Goal: Task Accomplishment & Management: Complete application form

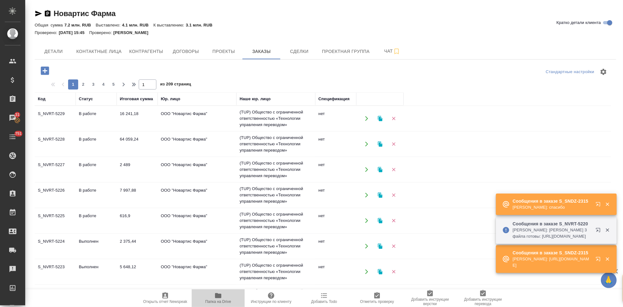
click at [220, 299] on icon "button" at bounding box center [218, 296] width 8 height 8
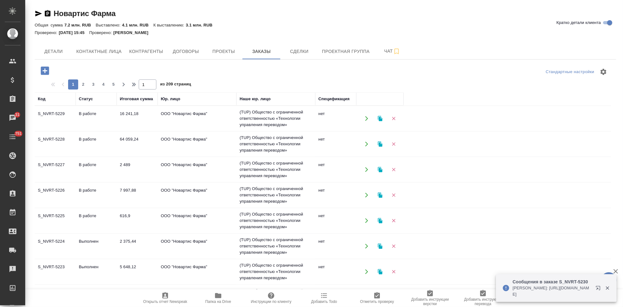
click at [48, 73] on icon "button" at bounding box center [45, 71] width 8 height 8
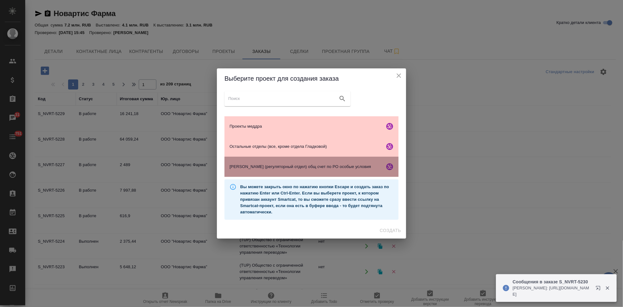
click at [262, 173] on div "Гладкова (регуляторный отдел) общ счет по РО особые условия" at bounding box center [312, 167] width 174 height 20
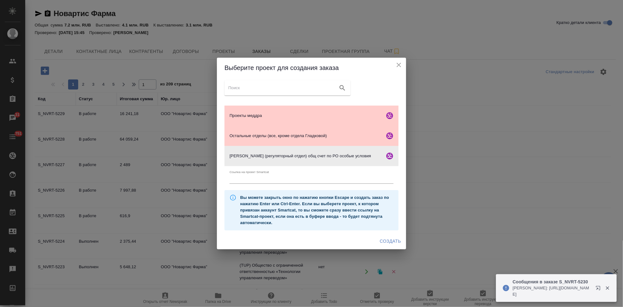
click at [384, 240] on span "Создать" at bounding box center [390, 241] width 21 height 8
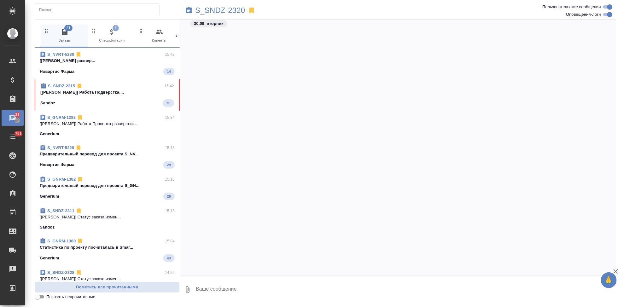
scroll to position [14430, 0]
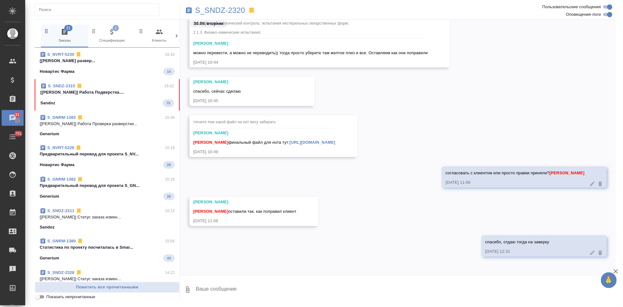
click at [104, 102] on div "Sandoz 75" at bounding box center [107, 103] width 134 height 8
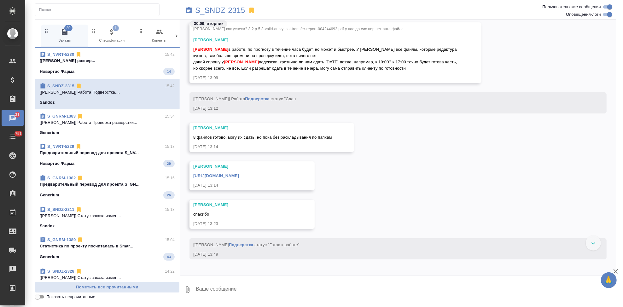
scroll to position [45460, 0]
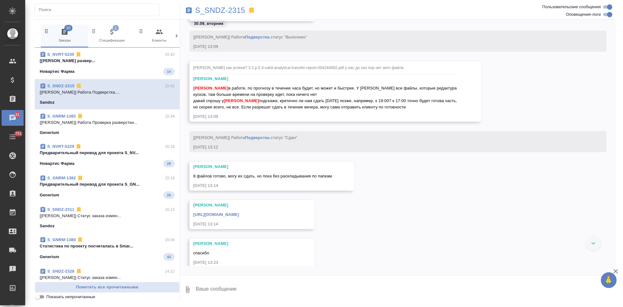
drag, startPoint x: 398, startPoint y: 128, endPoint x: 388, endPoint y: 155, distance: 28.1
drag, startPoint x: 388, startPoint y: 155, endPoint x: 352, endPoint y: 114, distance: 54.5
click at [352, 114] on div "30.09.25, 13:09" at bounding box center [326, 117] width 266 height 6
click at [232, 48] on button "Ответить на сообщение" at bounding box center [227, 50] width 69 height 12
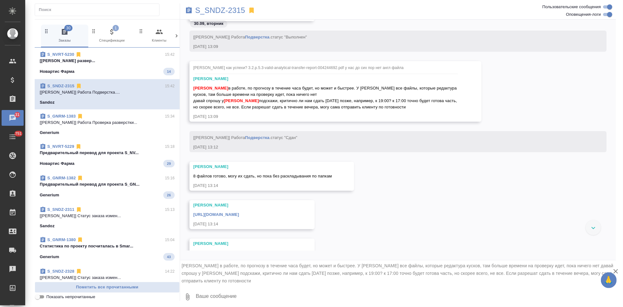
click at [234, 297] on textarea at bounding box center [405, 296] width 421 height 21
type textarea "спрошу"
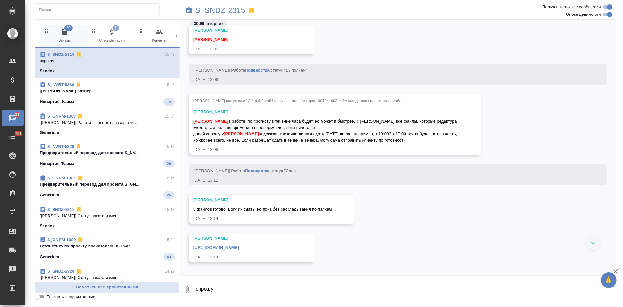
scroll to position [45172, 0]
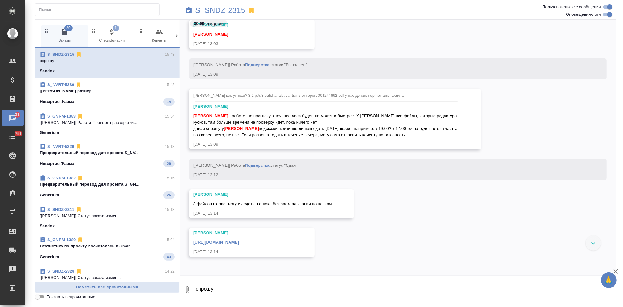
drag, startPoint x: 260, startPoint y: 129, endPoint x: 433, endPoint y: 137, distance: 173.0
click at [433, 137] on div "Заборова Александра в работе, по прогнозу в течение часа будет, но может и быст…" at bounding box center [326, 124] width 266 height 27
copy span "подскажи, критично ли нам сдать сегодня позже, например, к 19:00? к 17:00 точно…"
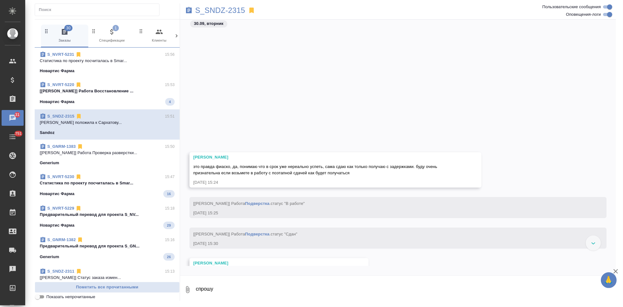
scroll to position [45698, 0]
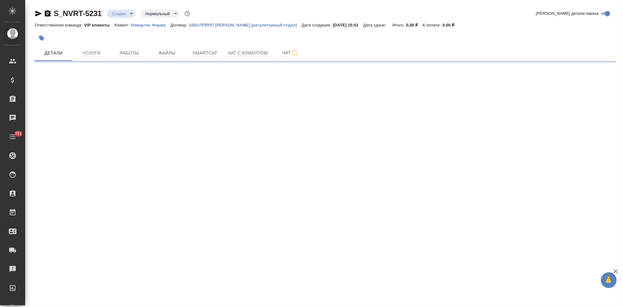
select select "RU"
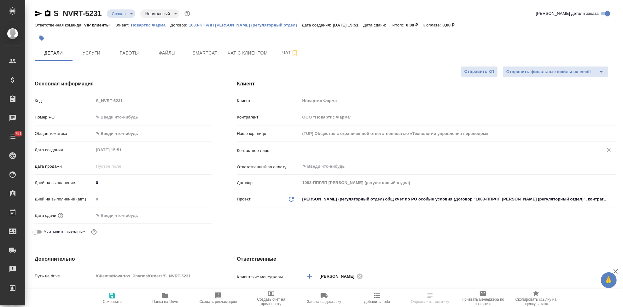
type textarea "x"
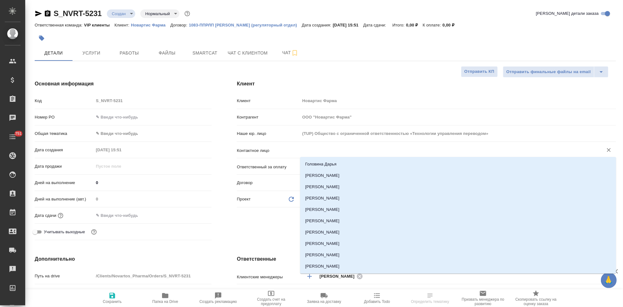
click at [351, 149] on input "text" at bounding box center [447, 150] width 291 height 8
type textarea "x"
type input "[PERSON_NAME]"
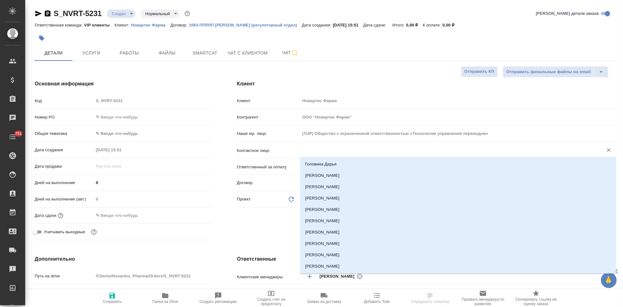
type input "[PERSON_NAME]"
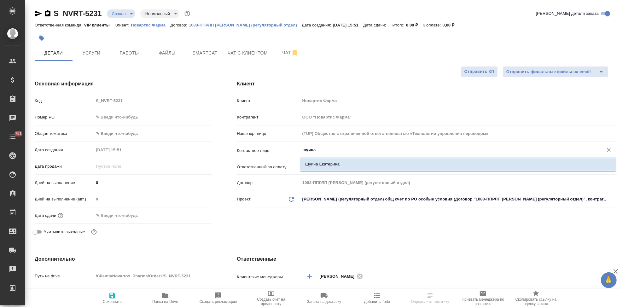
click at [320, 162] on li "Шуина Екатерина" at bounding box center [458, 164] width 316 height 11
type input "Шуина Екатерина"
type textarea "x"
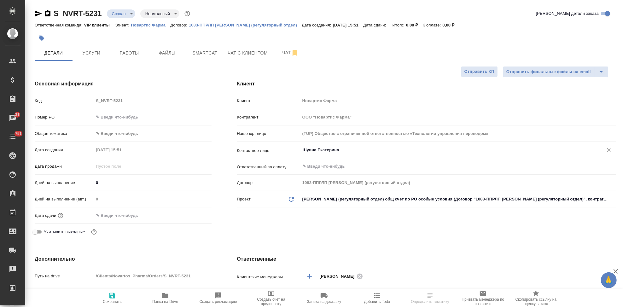
type input "Шуина Екатерина"
click at [111, 295] on icon "button" at bounding box center [112, 296] width 8 height 8
type textarea "x"
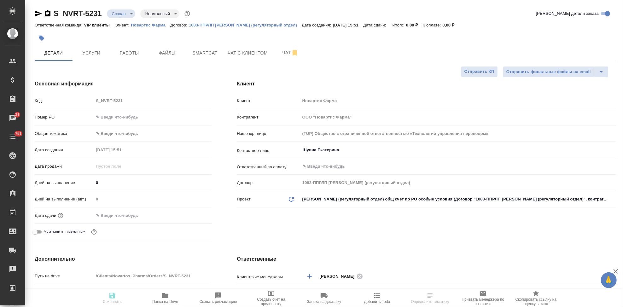
type textarea "x"
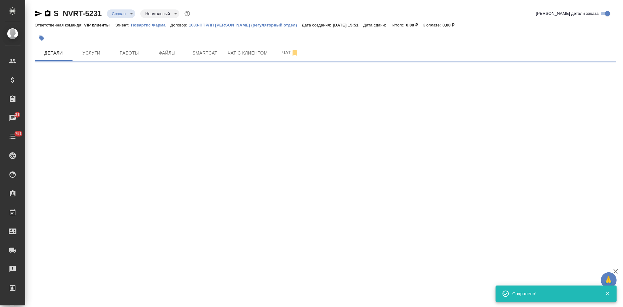
select select "RU"
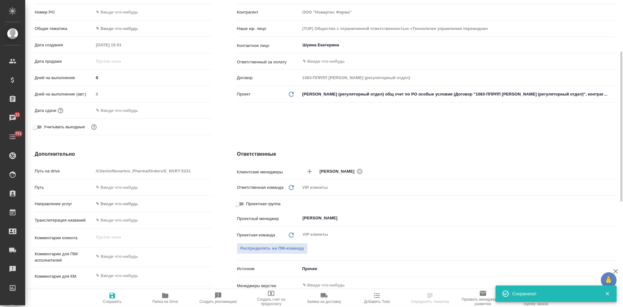
type textarea "x"
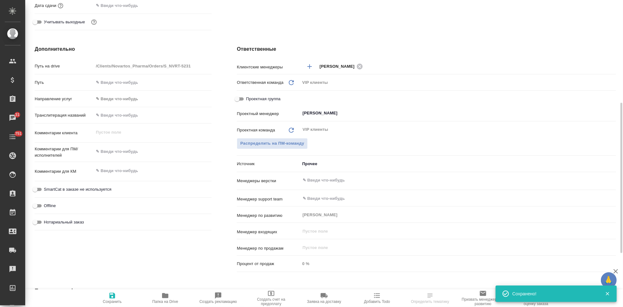
click at [126, 177] on div "x" at bounding box center [153, 172] width 118 height 14
type textarea "x"
click at [126, 172] on textarea at bounding box center [152, 171] width 117 height 11
type textarea "x"
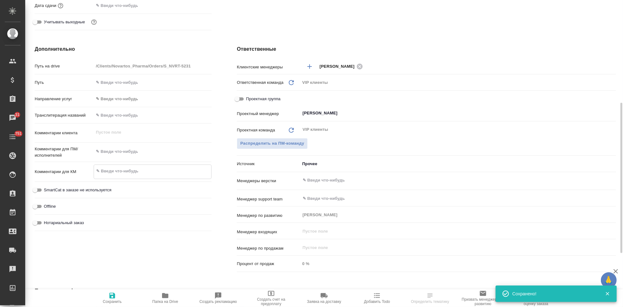
click at [132, 153] on textarea at bounding box center [153, 151] width 118 height 11
paste textarea "Обращаюсь с просьбой принять в работу новый заказ (срочный). Необходимые файлы …"
type textarea "Обращаюсь с просьбой принять в работу новый заказ (срочный). Необходимые файлы …"
type textarea "x"
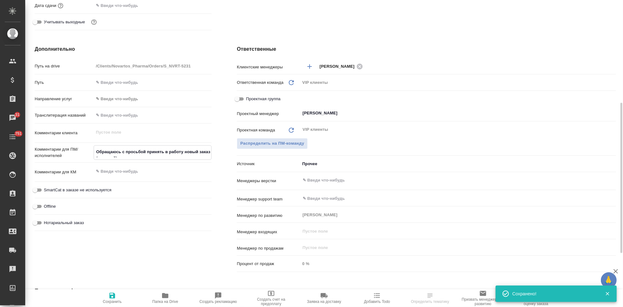
type textarea "x"
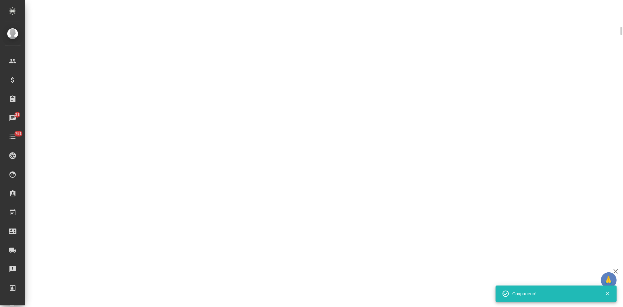
scroll to position [210, 0]
select select "RU"
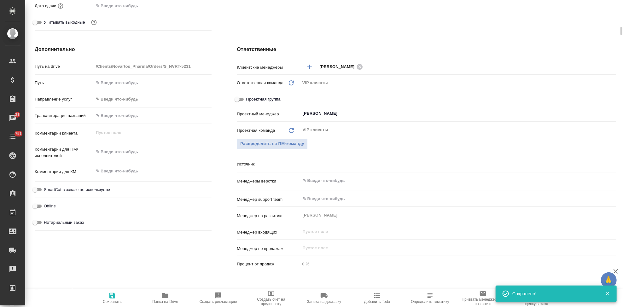
type textarea "x"
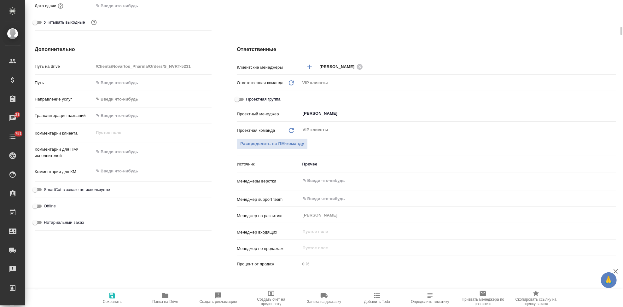
type textarea "x"
click at [128, 151] on textarea at bounding box center [153, 152] width 118 height 11
paste textarea "Обращаюсь с просьбой принять в работу новый заказ (срочный). Необходимые файлы …"
type textarea "Обращаюсь с просьбой принять в работу новый заказ (срочный). Необходимые файлы …"
type textarea "x"
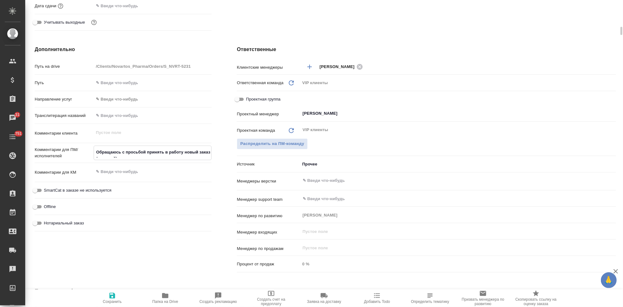
type textarea "x"
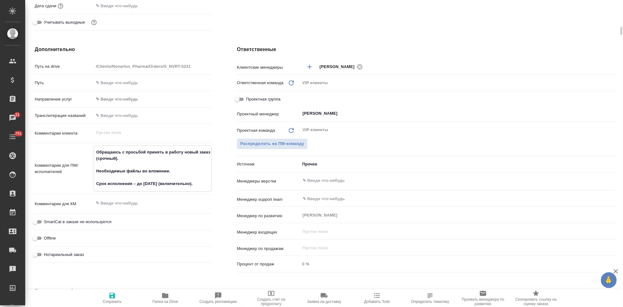
type textarea "Обращаюсь с просьбой принять в работу новый заказ (срочный). Необходимые файлы …"
type textarea "x"
click at [109, 298] on icon "button" at bounding box center [112, 296] width 8 height 8
type textarea "x"
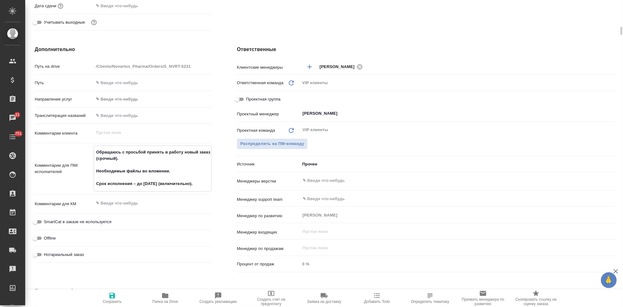
type textarea "x"
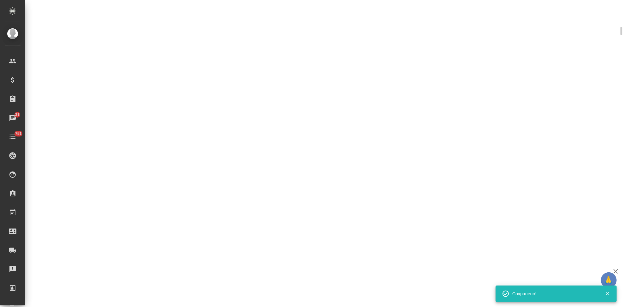
select select "RU"
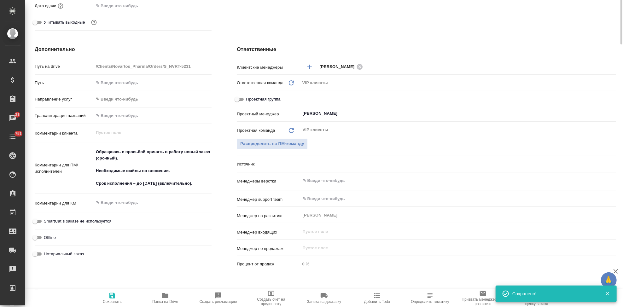
type textarea "x"
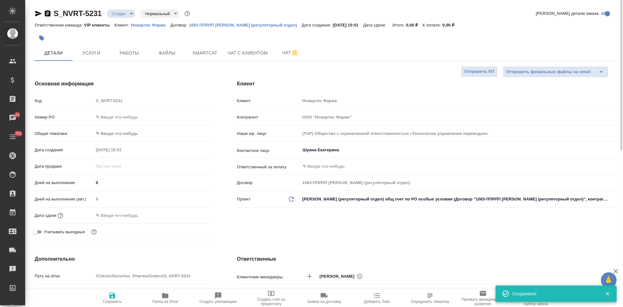
click at [118, 221] on div "Дата сдачи" at bounding box center [123, 218] width 177 height 16
click at [121, 216] on input "text" at bounding box center [121, 215] width 55 height 9
click at [193, 217] on icon "button" at bounding box center [194, 215] width 8 height 8
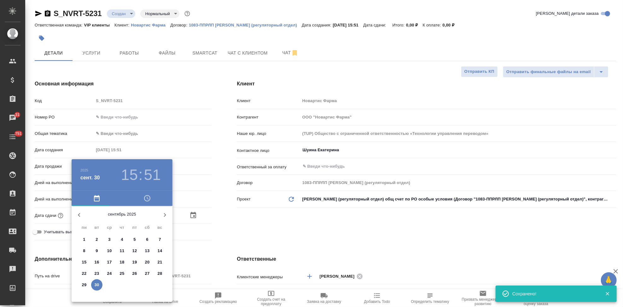
click at [164, 217] on icon "button" at bounding box center [165, 215] width 8 height 8
click at [111, 240] on span "1" at bounding box center [109, 239] width 11 height 6
type input "01.10.2025 15:51"
type textarea "x"
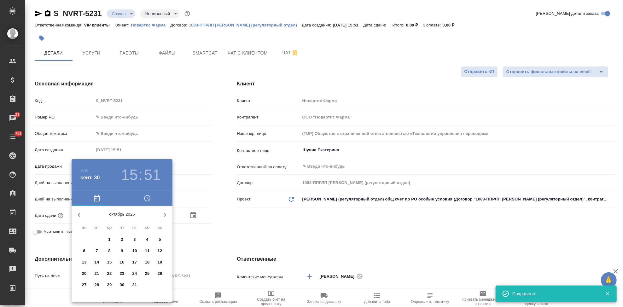
type textarea "x"
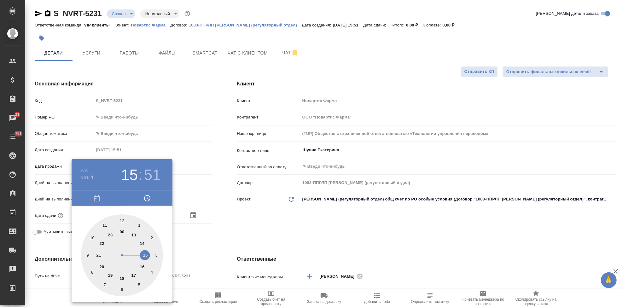
click at [133, 275] on div at bounding box center [122, 255] width 82 height 82
type input "01.10.2025 17:51"
type textarea "x"
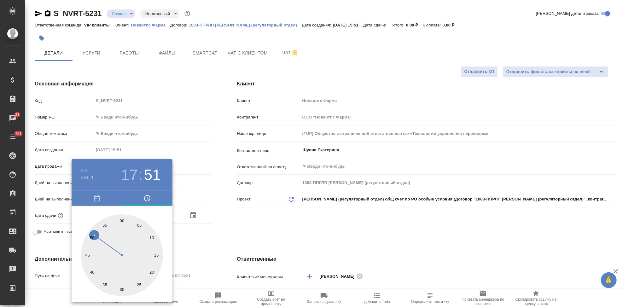
click at [123, 220] on div at bounding box center [122, 255] width 82 height 82
type input "01.10.2025 17:00"
type textarea "x"
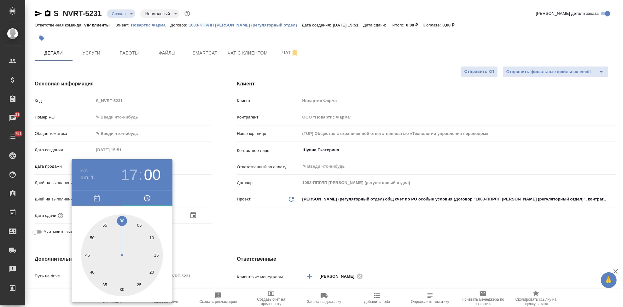
type textarea "x"
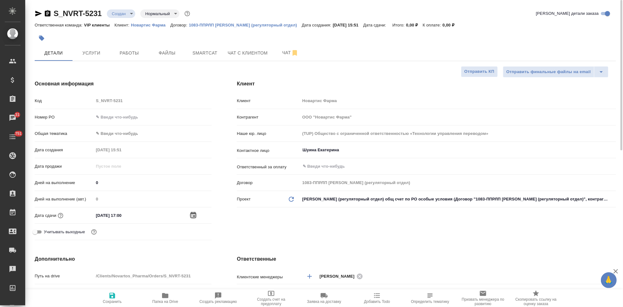
click at [109, 298] on icon "button" at bounding box center [112, 296] width 6 height 6
type textarea "x"
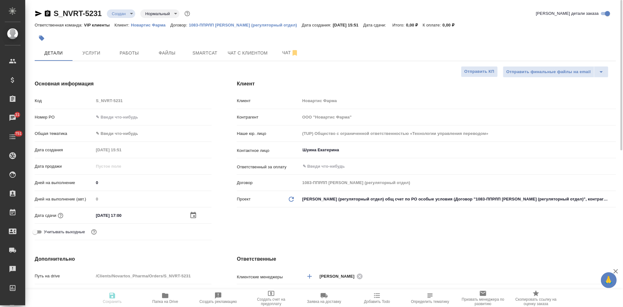
type textarea "x"
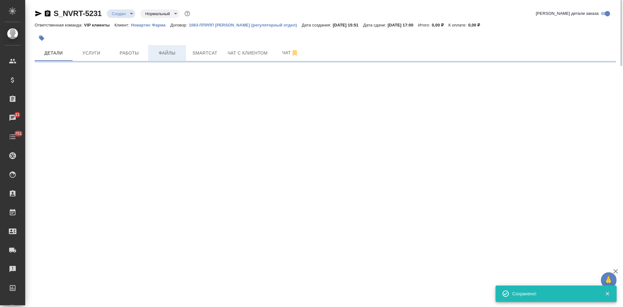
select select "RU"
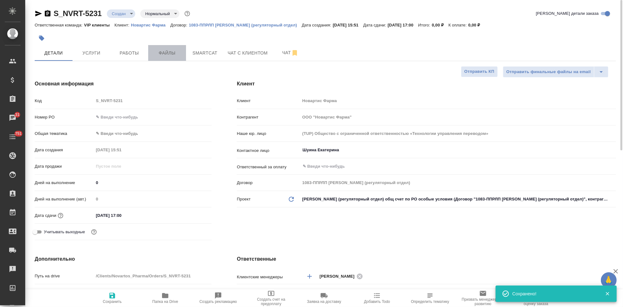
type textarea "x"
click at [165, 52] on span "Файлы" at bounding box center [167, 53] width 30 height 8
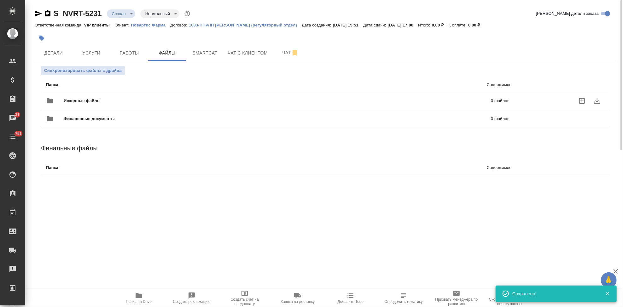
click at [582, 102] on icon "uploadFiles" at bounding box center [582, 101] width 6 height 6
click at [0, 0] on input "uploadFiles" at bounding box center [0, 0] width 0 height 0
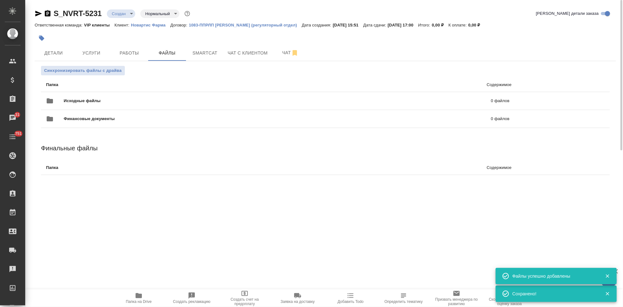
click at [132, 14] on body "🙏 .cls-1 fill:#fff; AWATERA Kabargina Anna Клиенты Спецификации Заказы 31 Чаты …" at bounding box center [311, 153] width 623 height 307
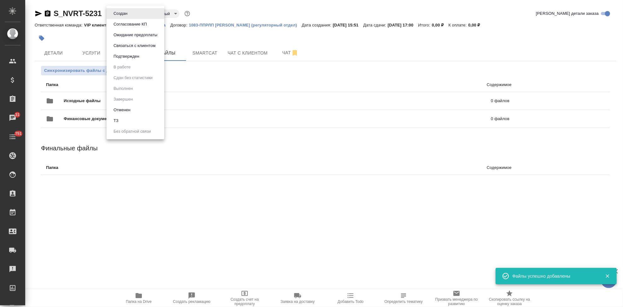
click at [119, 121] on button "ТЗ" at bounding box center [116, 120] width 9 height 7
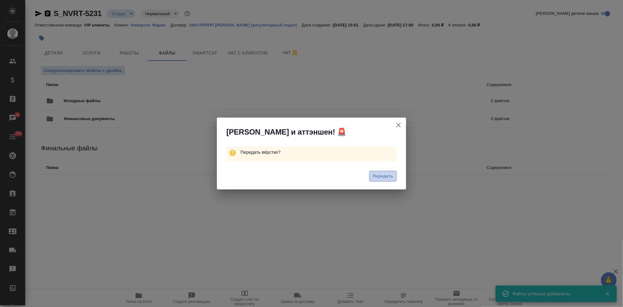
click at [376, 178] on span "Передать" at bounding box center [383, 176] width 20 height 7
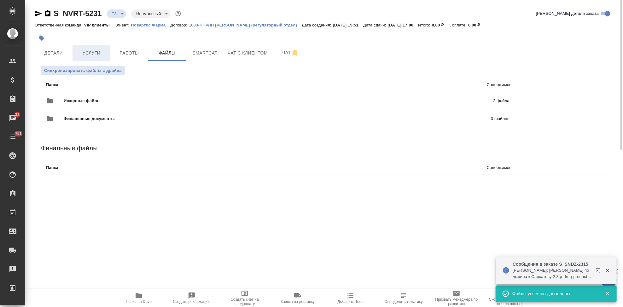
click at [91, 58] on button "Услуги" at bounding box center [92, 53] width 38 height 16
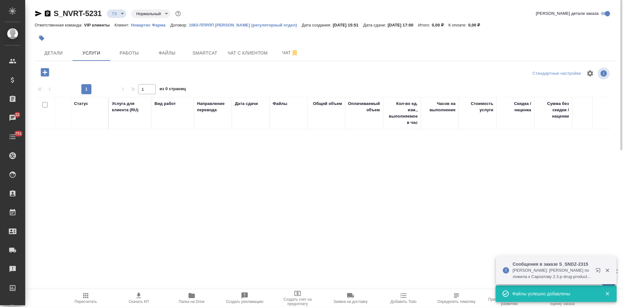
click at [42, 75] on icon "button" at bounding box center [45, 72] width 8 height 8
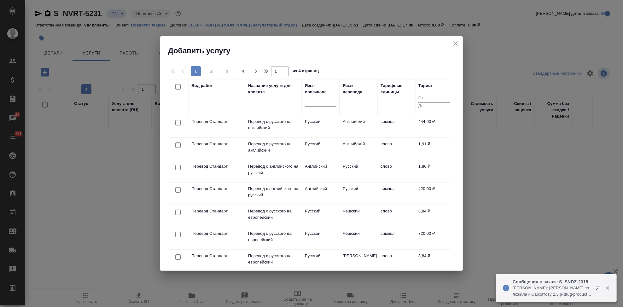
click at [322, 105] on div at bounding box center [321, 100] width 32 height 9
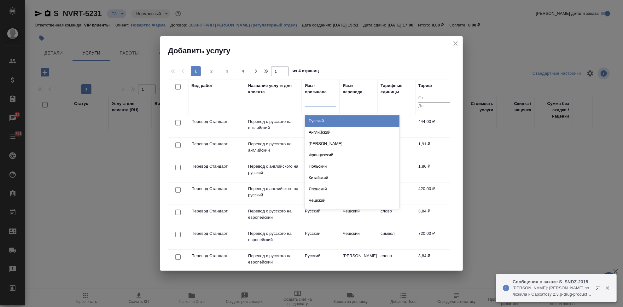
type input "а"
click at [330, 123] on div "Английский" at bounding box center [352, 120] width 95 height 11
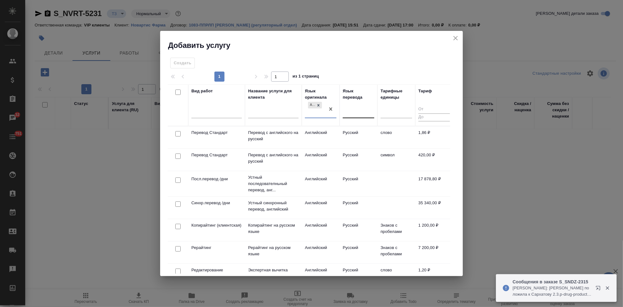
click at [349, 114] on div at bounding box center [359, 112] width 32 height 9
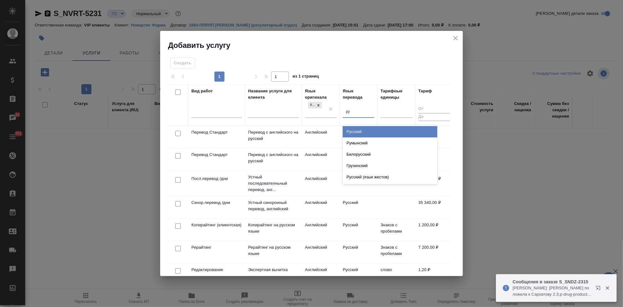
type input "рус"
click at [360, 132] on div "Русский" at bounding box center [390, 131] width 95 height 11
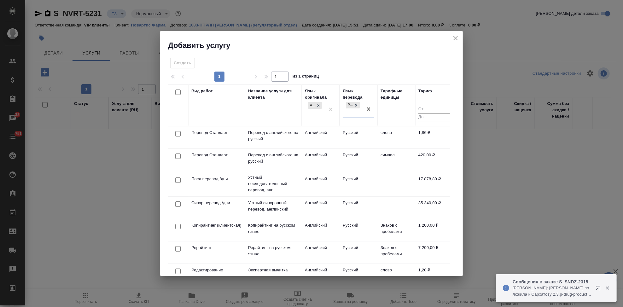
click at [348, 138] on td "Русский" at bounding box center [359, 137] width 38 height 22
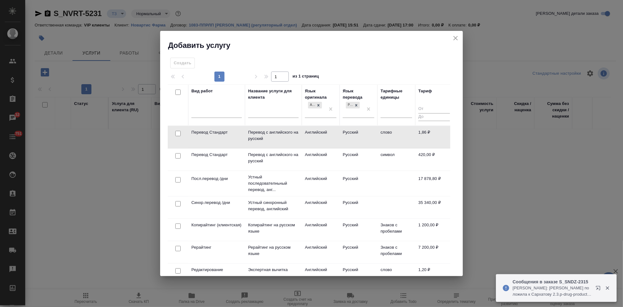
click at [348, 138] on td "Русский" at bounding box center [359, 137] width 38 height 22
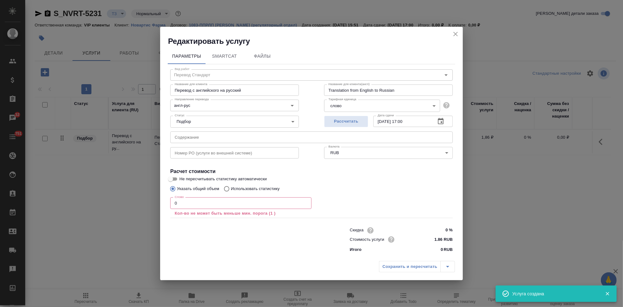
click at [229, 138] on input "text" at bounding box center [311, 136] width 283 height 11
paste input "Обращаюсь с просьбой принять в работу новый заказ (срочный). Необходимые файлы …"
type input "Обращаюсь с просьбой принять в работу новый заказ (срочный). Необходимые файлы …"
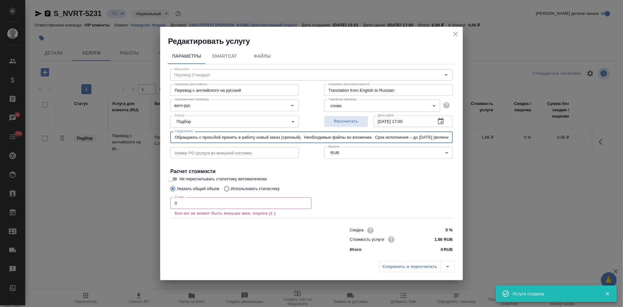
drag, startPoint x: 449, startPoint y: 137, endPoint x: 0, endPoint y: 136, distance: 449.0
click at [0, 136] on div "Редактировать услугу Параметры SmartCat Файлы Вид работ Перевод Стандарт Вид ра…" at bounding box center [311, 153] width 623 height 307
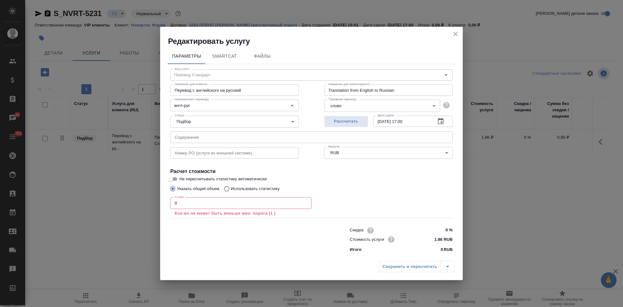
click at [260, 141] on input "text" at bounding box center [311, 136] width 283 height 11
paste input "Перевод_Uperio (CMC)_GMP/declaration"
type input "Перевод_Uperio (CMC)_GMP/declaration"
click at [192, 203] on input "0" at bounding box center [240, 202] width 141 height 11
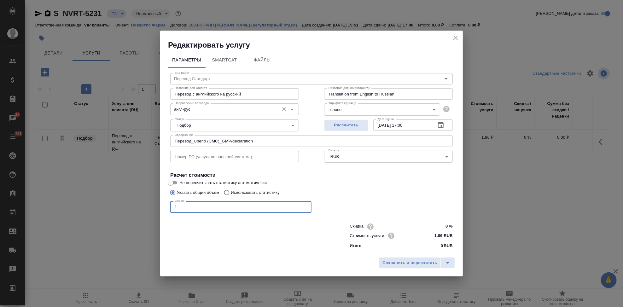
type input "1"
click at [215, 110] on input "англ-рус" at bounding box center [224, 109] width 104 height 8
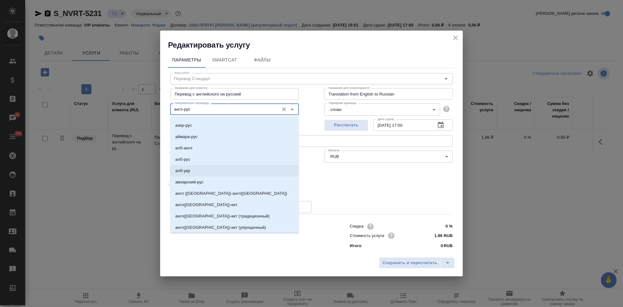
scroll to position [140, 0]
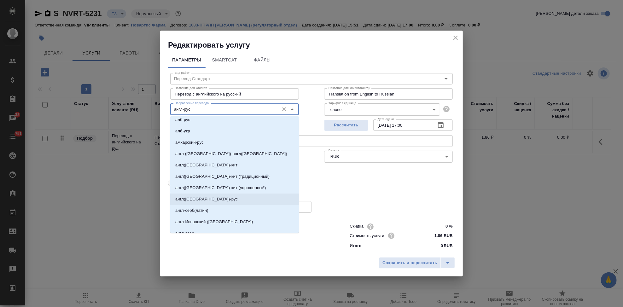
click at [199, 198] on p "англ(США)-рус" at bounding box center [206, 199] width 62 height 6
type input "англ(США)-рус"
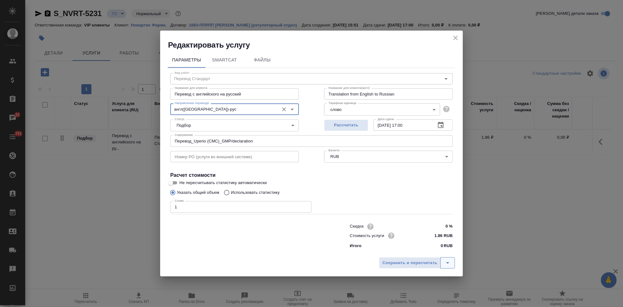
click at [452, 262] on button "split button" at bounding box center [448, 262] width 15 height 11
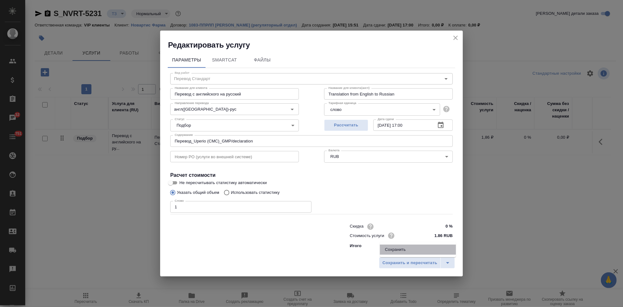
click at [402, 252] on li "Сохранить" at bounding box center [418, 250] width 76 height 10
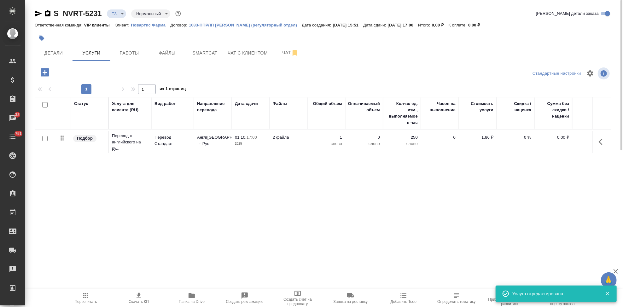
click at [44, 137] on input "checkbox" at bounding box center [44, 138] width 5 height 5
checkbox input "true"
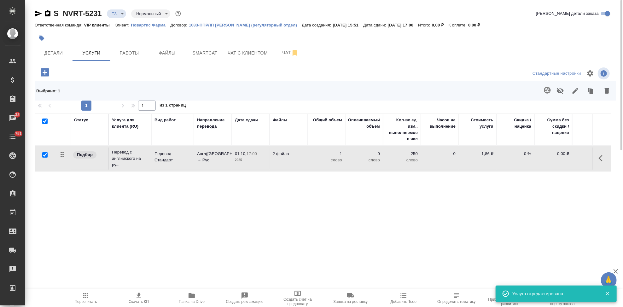
click at [549, 92] on icon "button" at bounding box center [547, 90] width 7 height 7
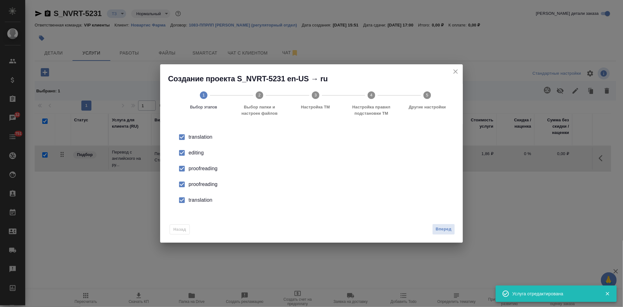
click at [183, 155] on input "checkbox" at bounding box center [181, 152] width 13 height 13
click at [179, 186] on input "checkbox" at bounding box center [181, 184] width 13 height 13
click at [179, 201] on input "checkbox" at bounding box center [181, 200] width 13 height 13
click at [448, 227] on span "Вперед" at bounding box center [444, 229] width 16 height 7
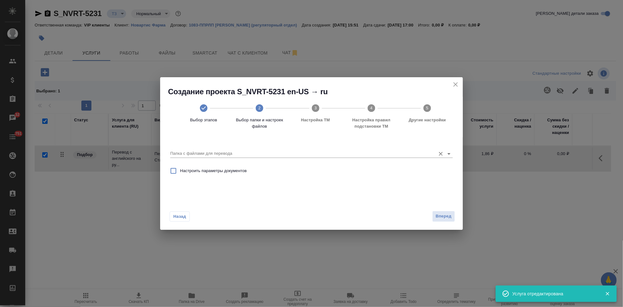
click at [413, 158] on div at bounding box center [311, 154] width 283 height 8
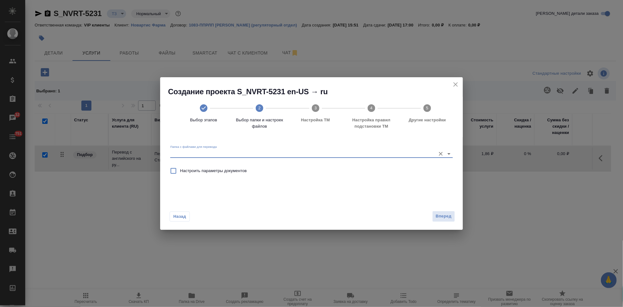
click at [400, 155] on input "Папка с файлами для перевода" at bounding box center [301, 154] width 262 height 8
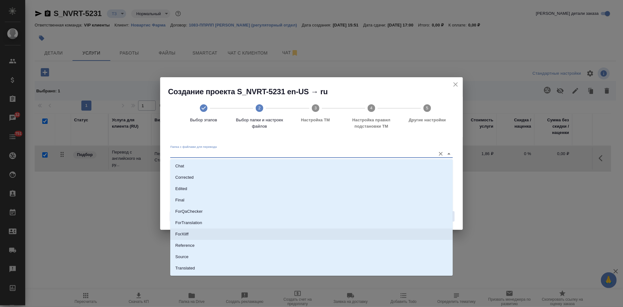
scroll to position [32, 0]
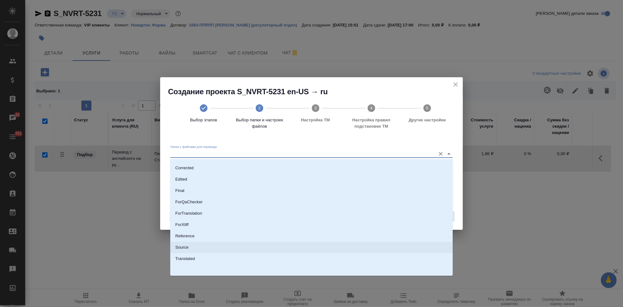
click at [207, 246] on li "Source" at bounding box center [311, 247] width 283 height 11
type input "Source"
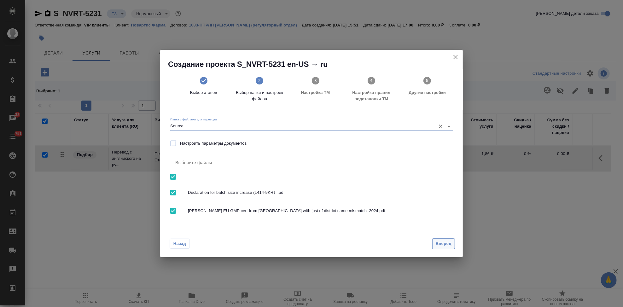
click at [437, 246] on span "Вперед" at bounding box center [444, 243] width 16 height 7
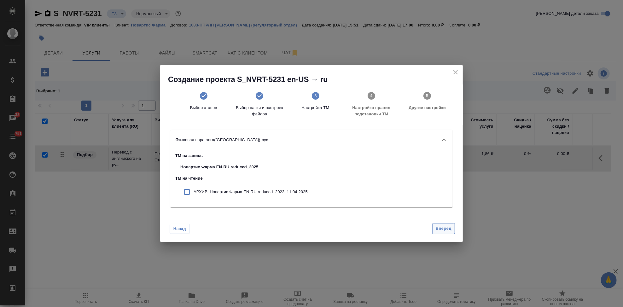
click at [444, 228] on span "Вперед" at bounding box center [444, 228] width 16 height 7
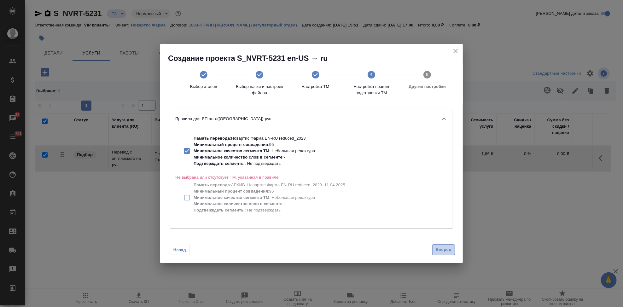
click at [435, 251] on button "Вперед" at bounding box center [443, 249] width 23 height 11
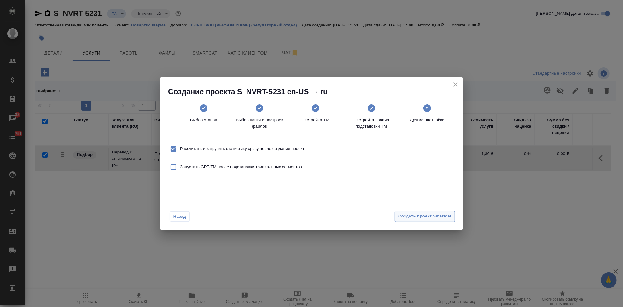
click at [444, 214] on span "Создать проект Smartcat" at bounding box center [424, 216] width 53 height 7
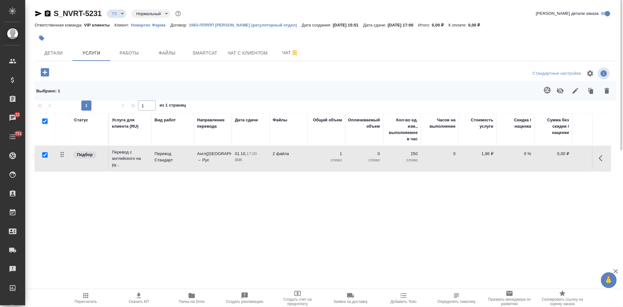
click at [50, 76] on button "button" at bounding box center [44, 72] width 17 height 13
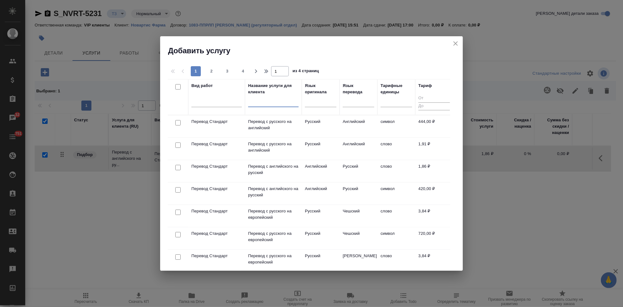
click at [267, 106] on input "text" at bounding box center [273, 103] width 50 height 8
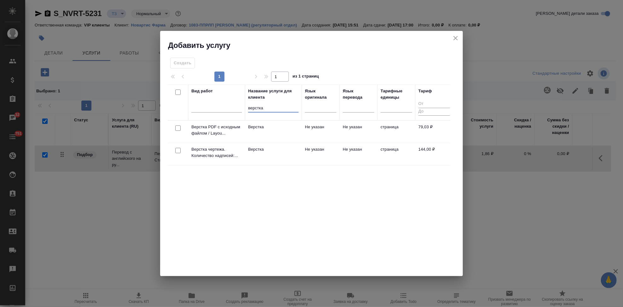
type input "верстка"
click at [363, 150] on td "Не указан" at bounding box center [359, 154] width 38 height 22
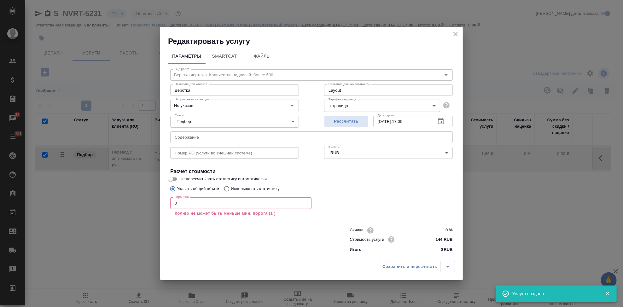
click at [205, 208] on input "0" at bounding box center [240, 202] width 141 height 11
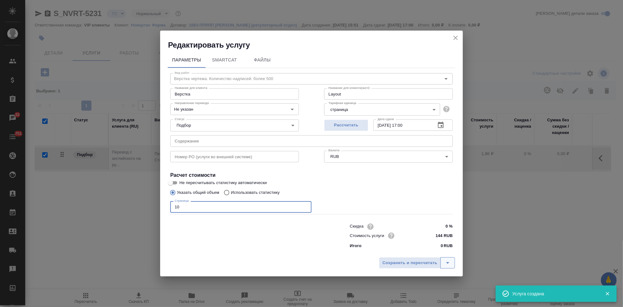
type input "10"
click at [445, 263] on icon "split button" at bounding box center [448, 263] width 8 height 8
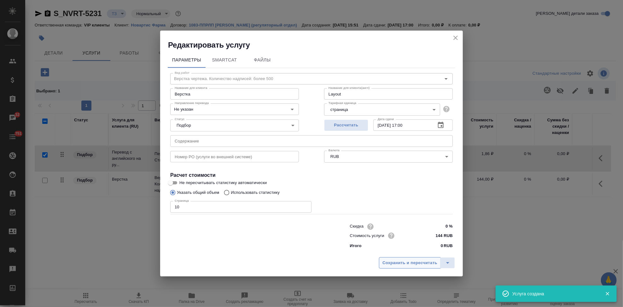
checkbox input "false"
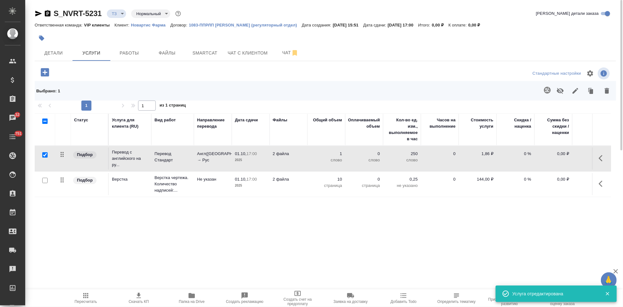
click at [601, 157] on icon "button" at bounding box center [601, 158] width 4 height 6
click at [570, 157] on icon "button" at bounding box center [567, 159] width 8 height 8
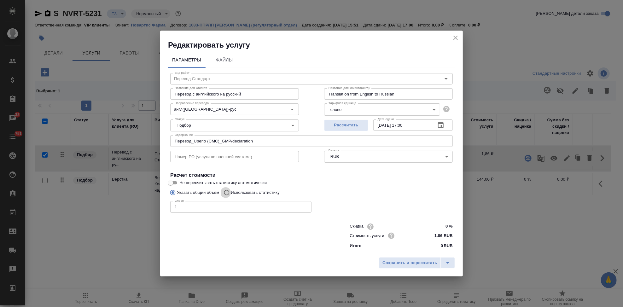
click at [227, 188] on input "Использовать статистику" at bounding box center [226, 193] width 10 height 12
radio input "true"
radio input "false"
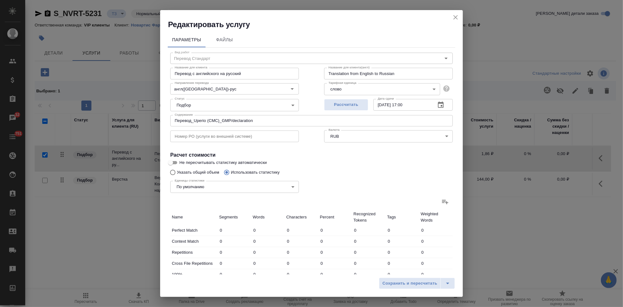
click at [441, 204] on icon at bounding box center [445, 202] width 8 height 8
click at [0, 0] on input "file" at bounding box center [0, 0] width 0 height 0
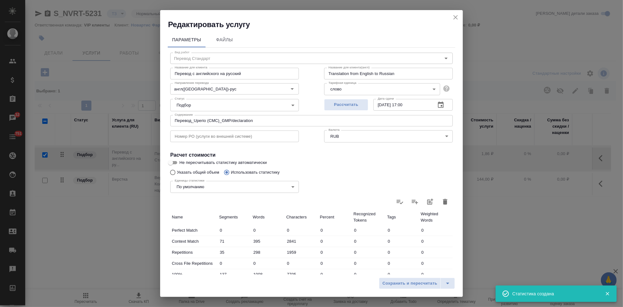
type input "71"
type input "395"
type input "2841"
type input "35"
type input "298"
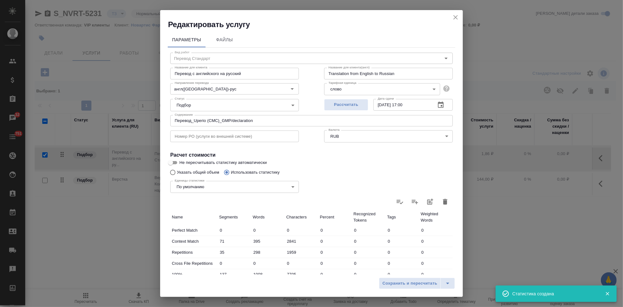
type input "1959"
type input "137"
type input "1008"
type input "7705"
type input "12"
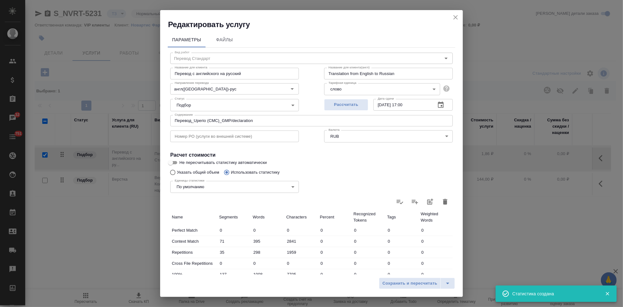
type input "80"
type input "449"
type input "2"
type input "36"
type input "236"
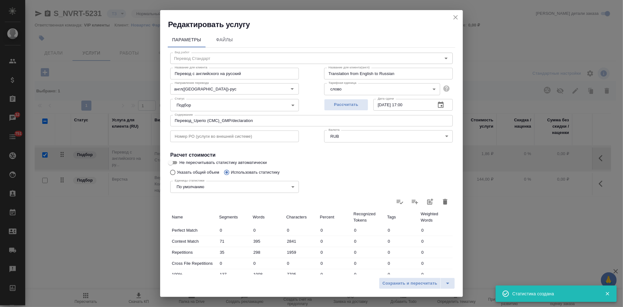
type input "7"
type input "40"
type input "289"
type input "50"
type input "473"
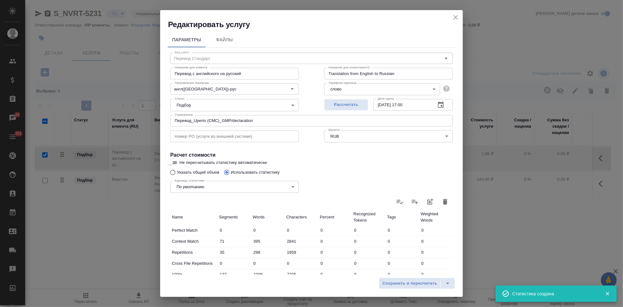
type input "3359"
type input "279"
type input "2032"
type input "14879"
type input "314"
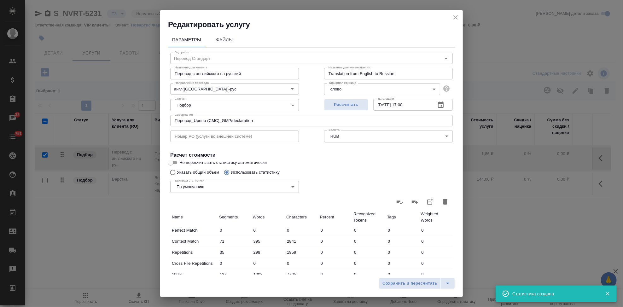
type input "2330"
type input "16838"
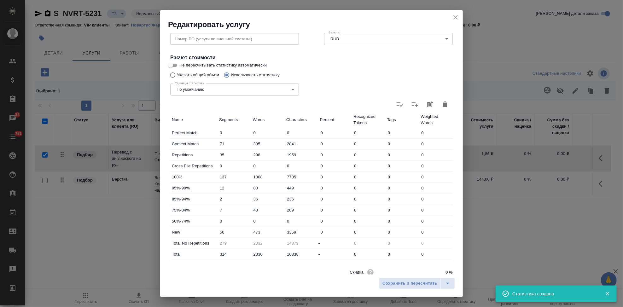
scroll to position [122, 0]
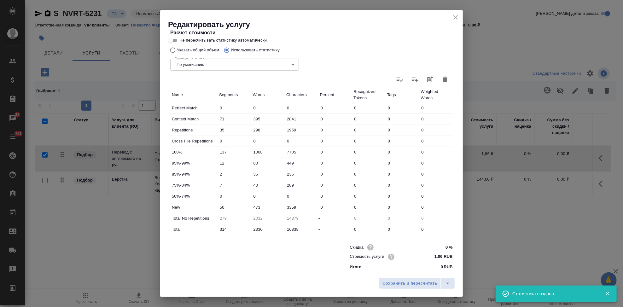
click at [255, 205] on input "473" at bounding box center [268, 207] width 34 height 9
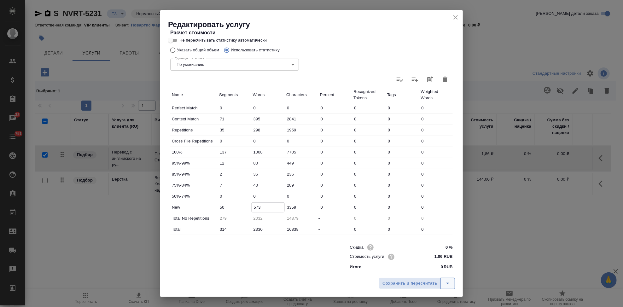
type input "573"
click at [446, 282] on icon "split button" at bounding box center [448, 284] width 8 height 8
click at [413, 263] on ul "Сохранить" at bounding box center [418, 270] width 76 height 15
click at [410, 269] on li "Сохранить" at bounding box center [418, 270] width 76 height 10
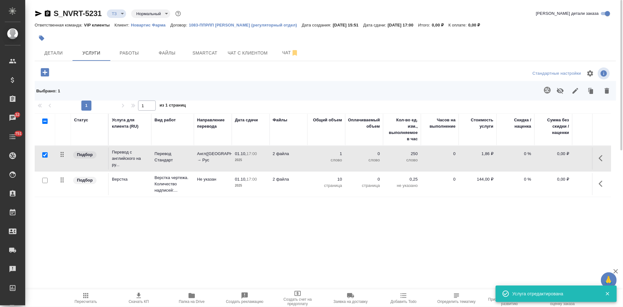
click at [90, 298] on span "Пересчитать" at bounding box center [85, 298] width 45 height 12
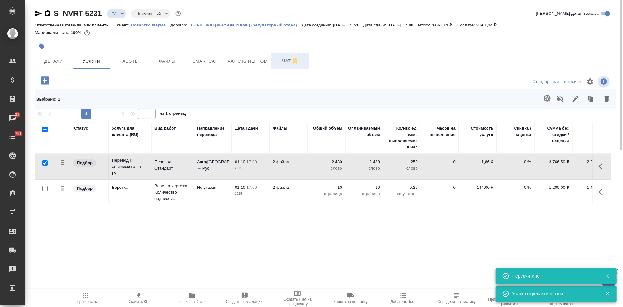
click at [282, 59] on span "Чат" at bounding box center [290, 61] width 30 height 8
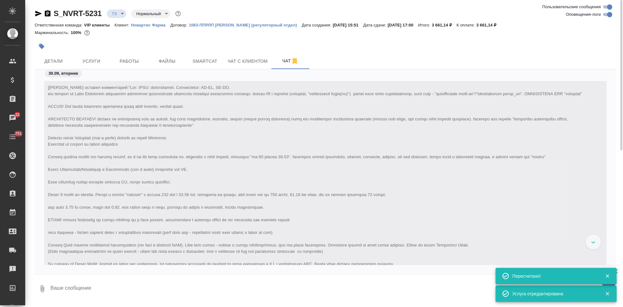
scroll to position [279, 0]
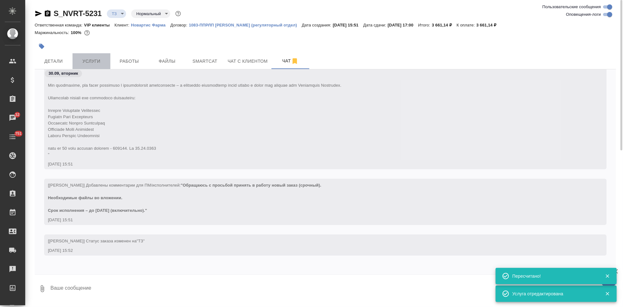
click at [96, 66] on button "Услуги" at bounding box center [92, 61] width 38 height 16
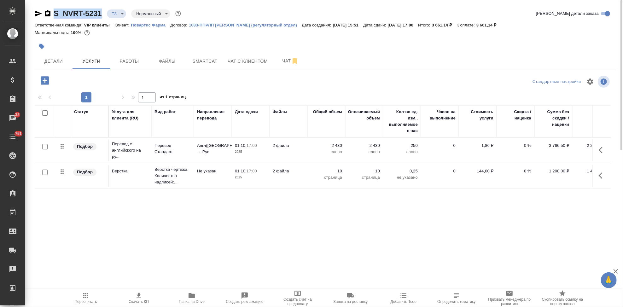
drag, startPoint x: 102, startPoint y: 12, endPoint x: 54, endPoint y: 12, distance: 48.6
click at [54, 12] on div "S_NVRT-5231 ТЗ tz Нормальный normal" at bounding box center [109, 14] width 148 height 10
copy link "S_NVRT-5231"
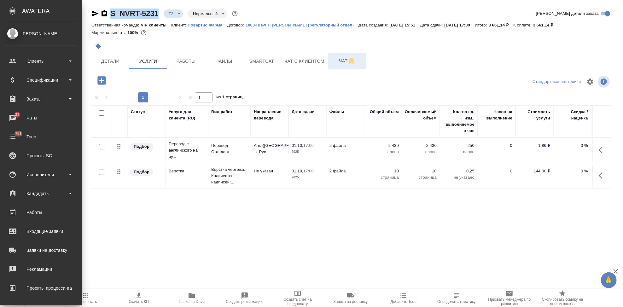
click at [332, 61] on span "Чат" at bounding box center [347, 61] width 30 height 8
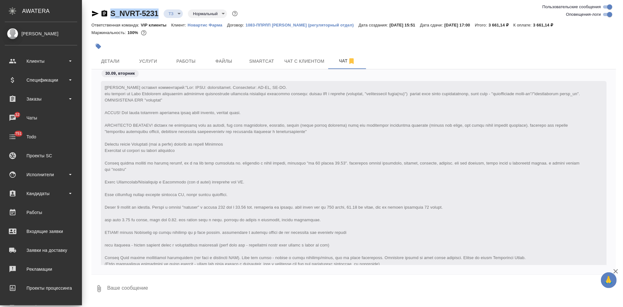
scroll to position [310, 0]
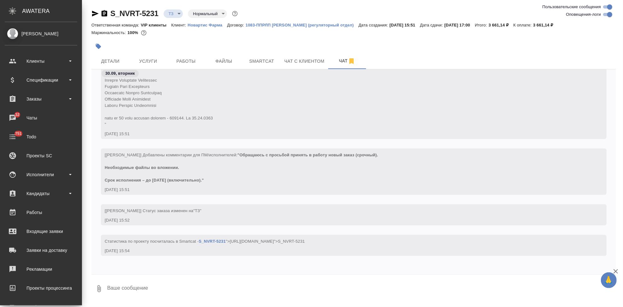
click at [161, 290] on textarea at bounding box center [362, 288] width 510 height 21
type textarea "10 стр считаю"
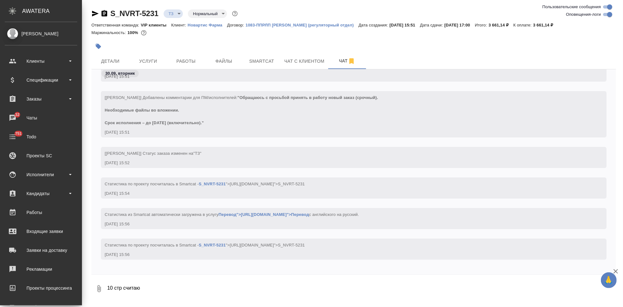
scroll to position [371, 0]
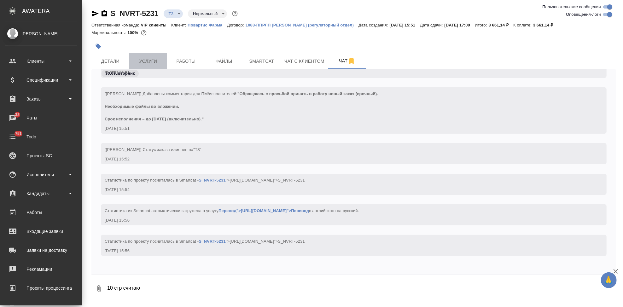
click at [148, 59] on span "Услуги" at bounding box center [148, 61] width 30 height 8
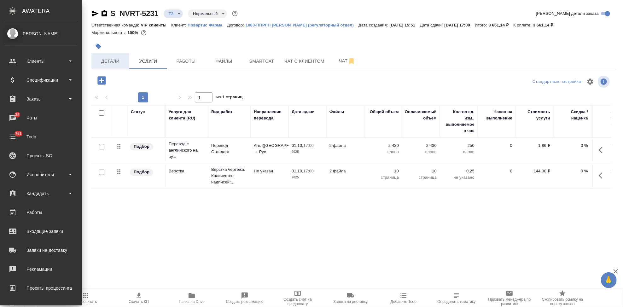
click at [116, 60] on span "Детали" at bounding box center [110, 61] width 30 height 8
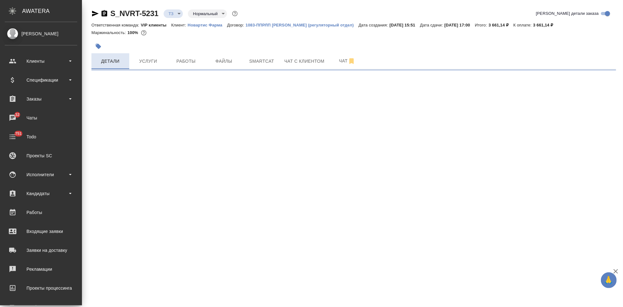
select select "RU"
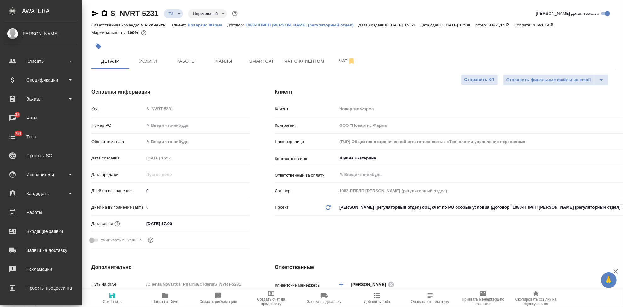
type textarea "x"
click at [136, 62] on span "Услуги" at bounding box center [148, 61] width 30 height 8
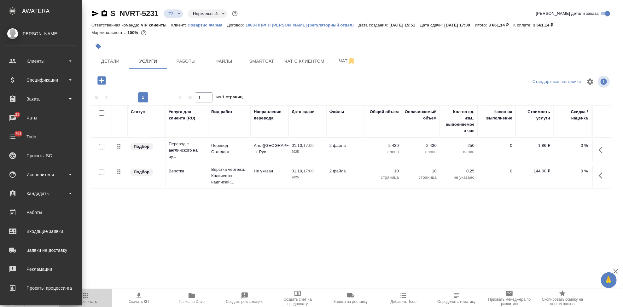
click at [91, 300] on span "Пересчитать" at bounding box center [86, 302] width 22 height 4
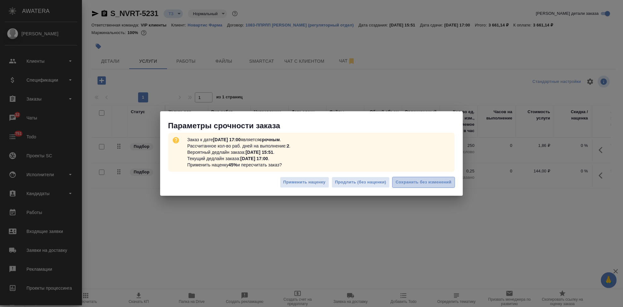
click at [435, 180] on span "Сохранить без изменений" at bounding box center [424, 182] width 56 height 7
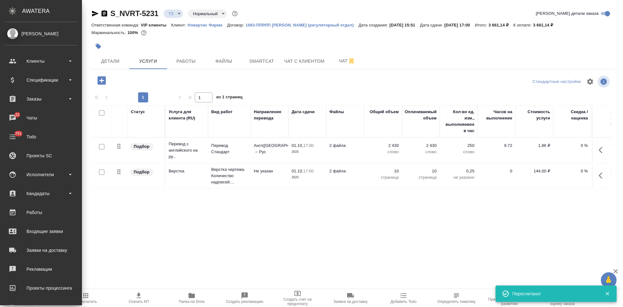
type input "urgent"
click at [138, 299] on icon "button" at bounding box center [139, 296] width 8 height 8
click at [342, 59] on span "Чат" at bounding box center [347, 61] width 30 height 8
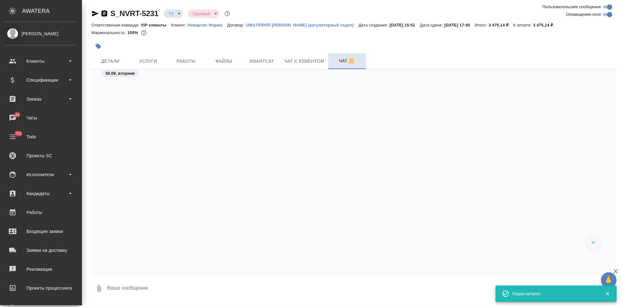
scroll to position [402, 0]
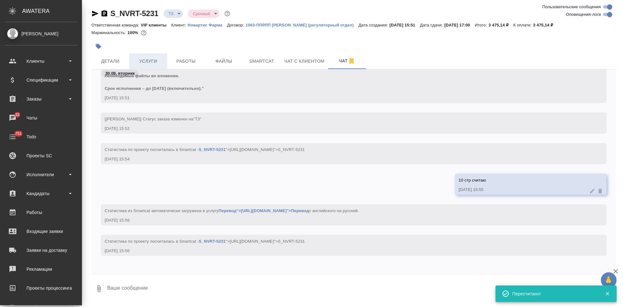
click at [152, 59] on span "Услуги" at bounding box center [148, 61] width 30 height 8
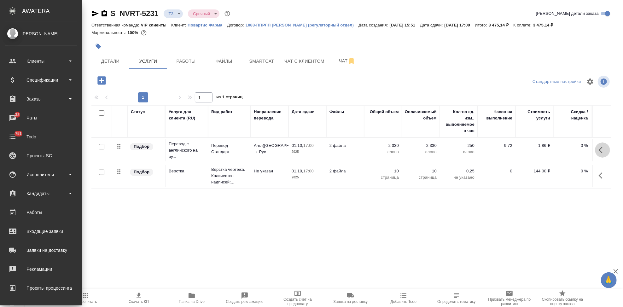
click at [599, 150] on icon "button" at bounding box center [601, 150] width 4 height 6
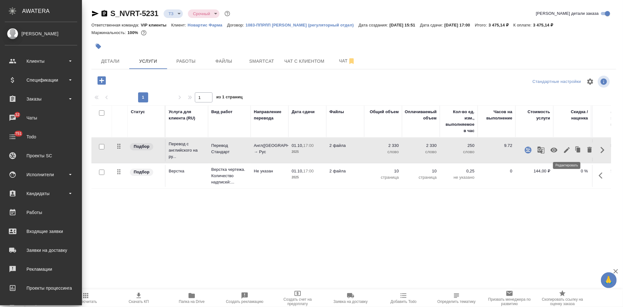
click at [564, 152] on icon "button" at bounding box center [567, 150] width 8 height 8
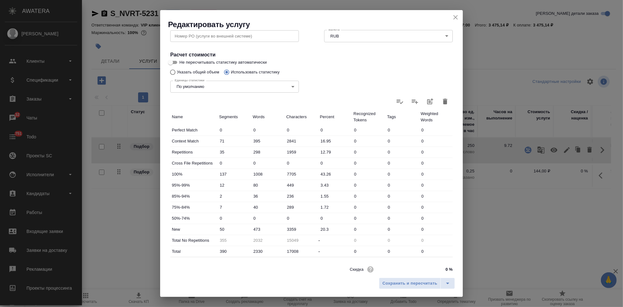
scroll to position [122, 0]
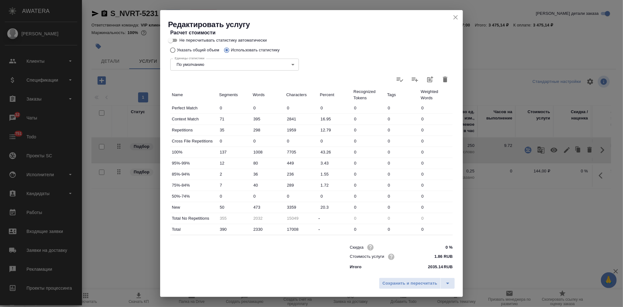
click at [256, 204] on input "473" at bounding box center [268, 207] width 34 height 9
type input "573"
click at [449, 285] on icon "split button" at bounding box center [448, 284] width 8 height 8
click at [409, 271] on li "Сохранить" at bounding box center [418, 270] width 76 height 10
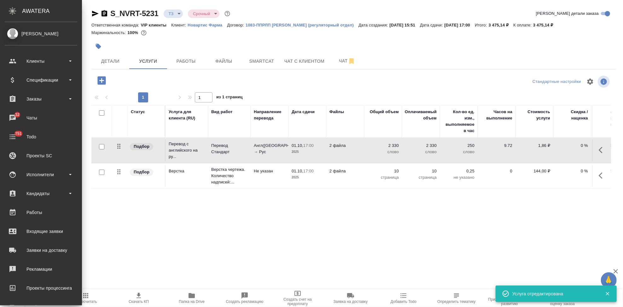
click at [92, 303] on span "Пересчитать" at bounding box center [86, 302] width 22 height 4
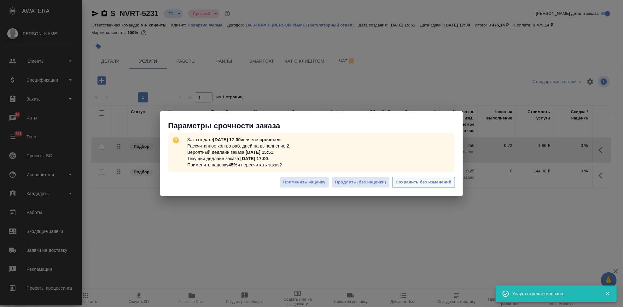
click at [434, 178] on button "Сохранить без изменений" at bounding box center [423, 182] width 63 height 11
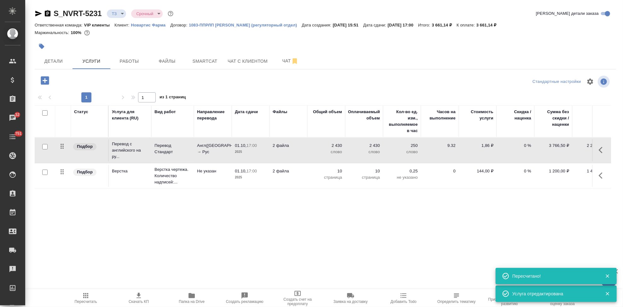
click at [142, 303] on span "Скачать КП" at bounding box center [139, 302] width 20 height 4
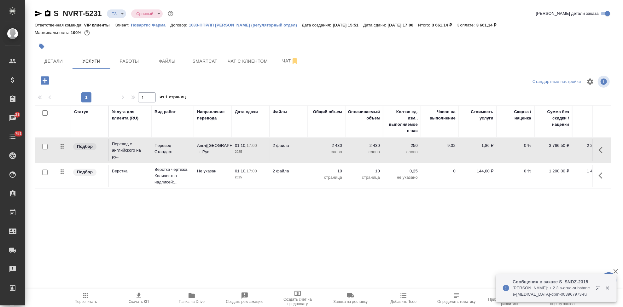
click at [152, 27] on p "Новартис Фарма" at bounding box center [150, 25] width 39 height 5
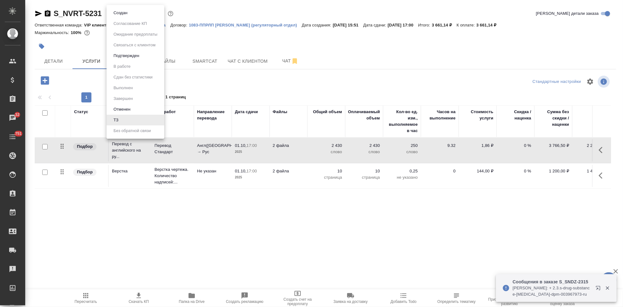
click at [122, 12] on body "🙏 .cls-1 fill:#fff; AWATERA Kabargina Anna Клиенты Спецификации Заказы 32 Чаты …" at bounding box center [311, 153] width 623 height 307
click at [131, 14] on li "Создан" at bounding box center [136, 13] width 58 height 11
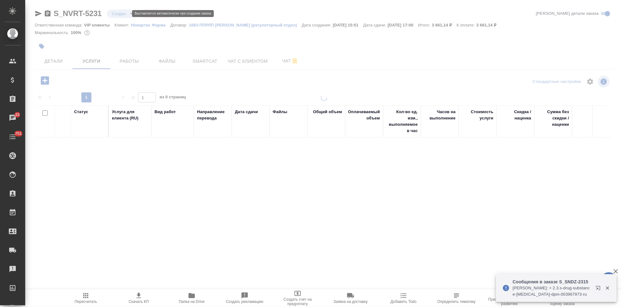
click at [124, 15] on body "🙏 .cls-1 fill:#fff; AWATERA Kabargina Anna Клиенты Спецификации Заказы 32 Чаты …" at bounding box center [311, 153] width 623 height 307
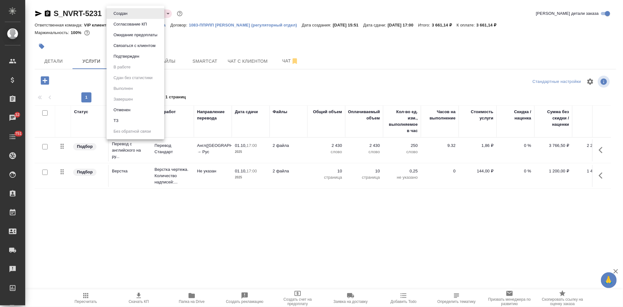
click at [136, 25] on button "Согласование КП" at bounding box center [130, 24] width 37 height 7
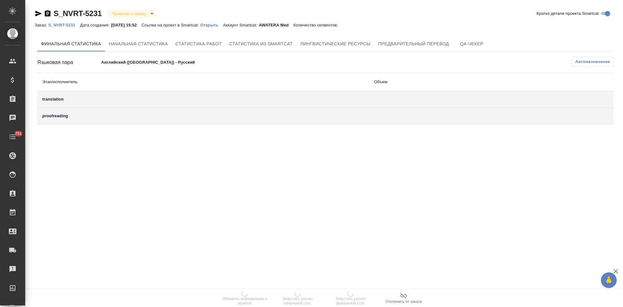
click at [219, 26] on p "Открыть" at bounding box center [211, 25] width 23 height 5
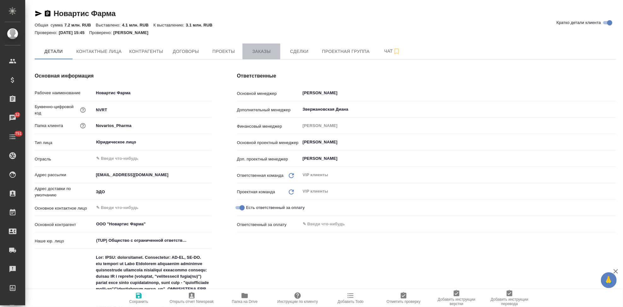
click at [268, 53] on span "Заказы" at bounding box center [261, 52] width 30 height 8
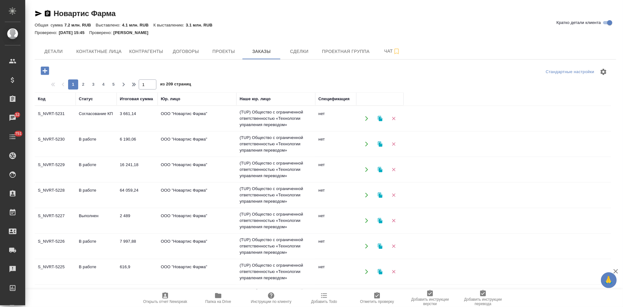
click at [45, 73] on icon "button" at bounding box center [45, 71] width 8 height 8
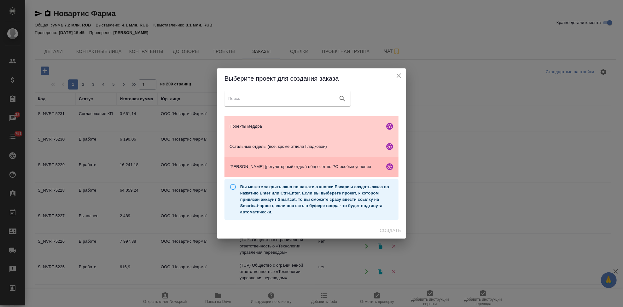
click at [285, 169] on span "Гладкова (регуляторный отдел) общ счет по РО особые условия" at bounding box center [306, 167] width 153 height 6
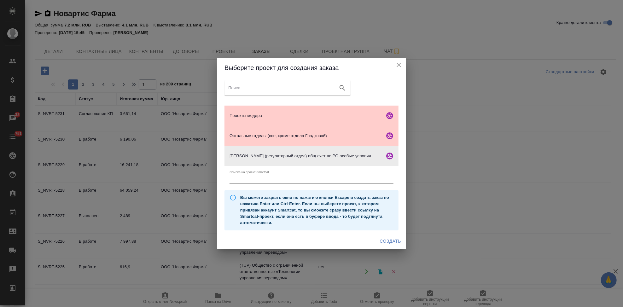
click at [397, 239] on span "Создать" at bounding box center [390, 241] width 21 height 8
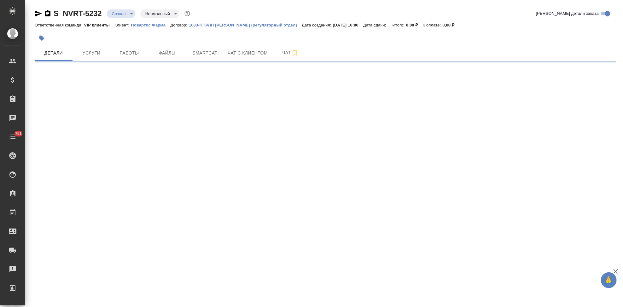
select select "RU"
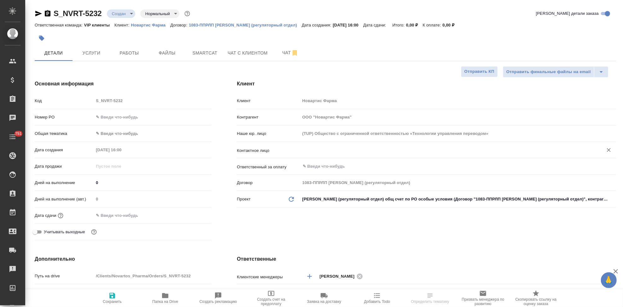
type textarea "x"
click at [347, 149] on input "text" at bounding box center [447, 150] width 291 height 8
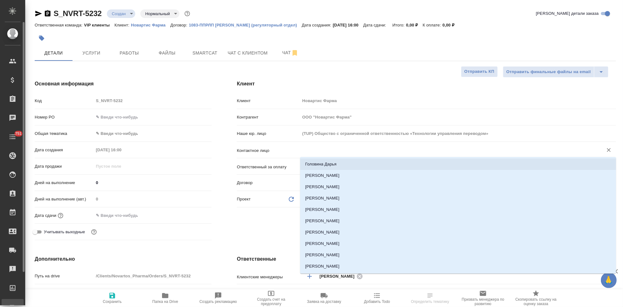
type textarea "x"
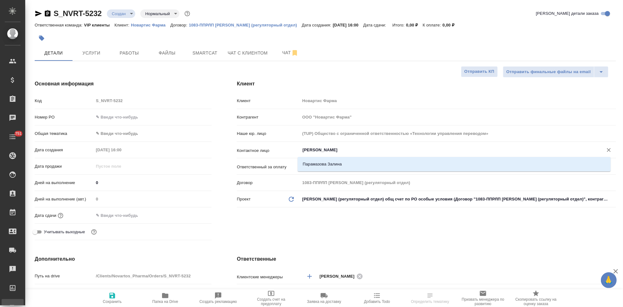
type input "[PERSON_NAME]"
type textarea "x"
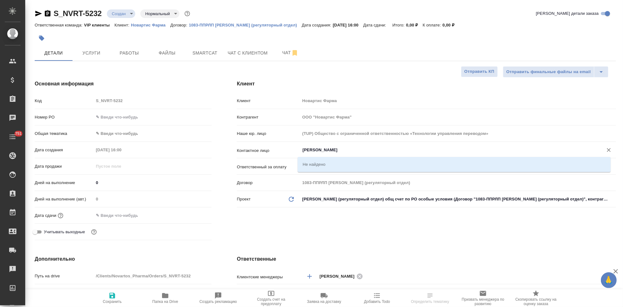
type textarea "x"
click at [303, 161] on li "Парамазова Залина" at bounding box center [454, 164] width 313 height 11
type input "Парамазова Залина"
type textarea "x"
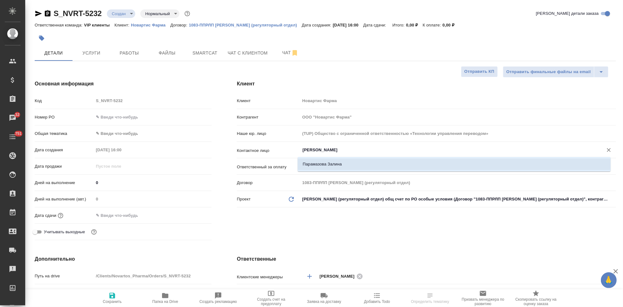
type textarea "x"
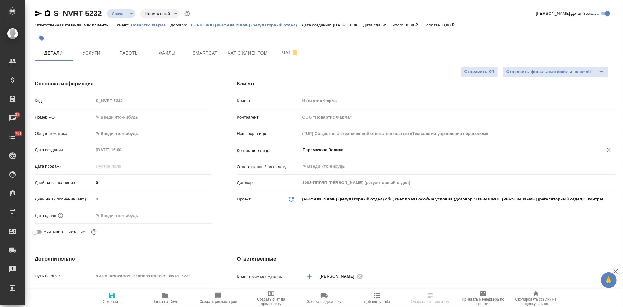
type input "Парамазова Залина"
click at [111, 306] on button "Сохранить" at bounding box center [112, 298] width 53 height 18
type textarea "x"
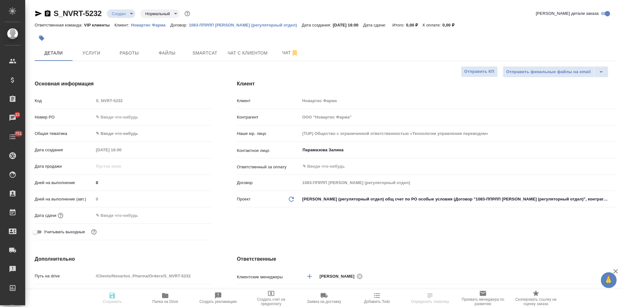
type textarea "x"
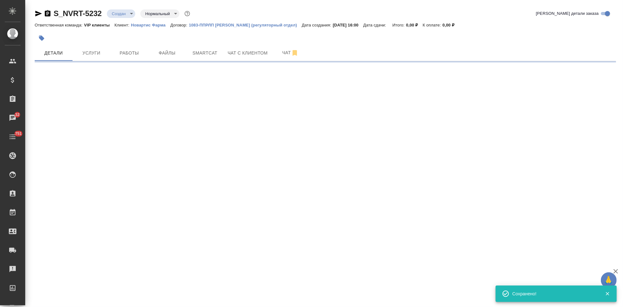
select select "RU"
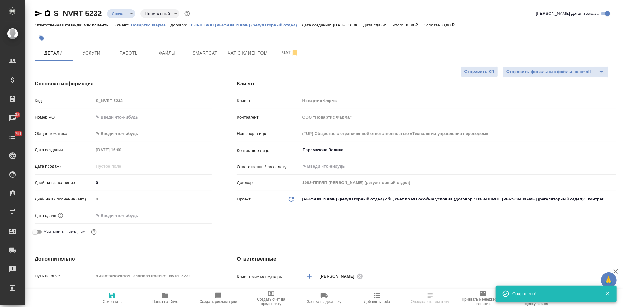
type textarea "x"
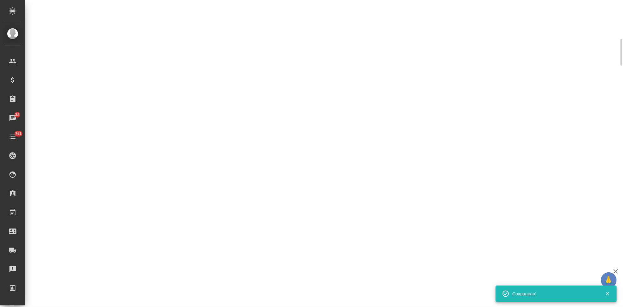
select select "RU"
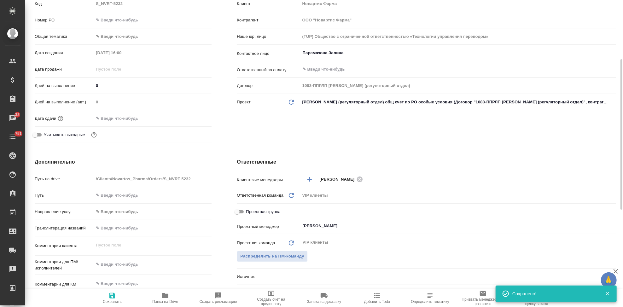
type textarea "x"
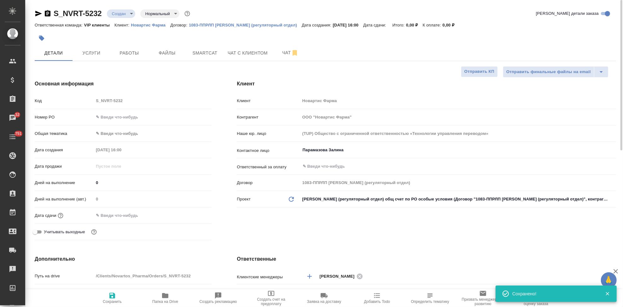
type textarea "x"
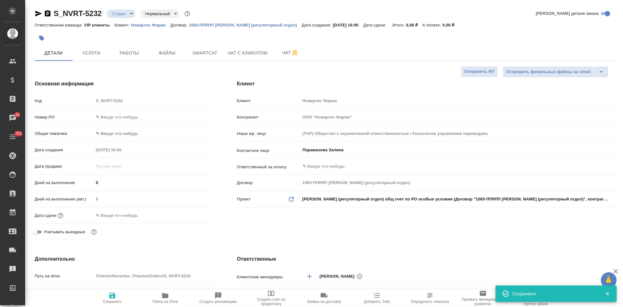
type textarea "x"
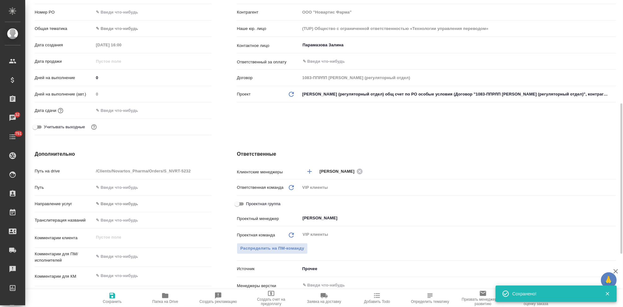
scroll to position [175, 0]
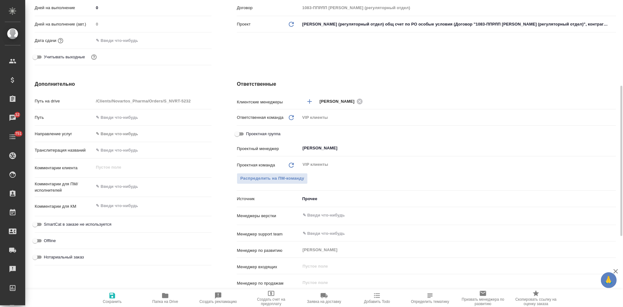
type textarea "x"
click at [132, 187] on textarea at bounding box center [153, 186] width 118 height 11
paste textarea "Обращаюсь с просьбой принять в работу новый заказ. Тип изменения: RTT2679 TB410…"
type textarea "Обращаюсь с просьбой принять в работу новый заказ. Тип изменения: RTT2679 TB410…"
type textarea "x"
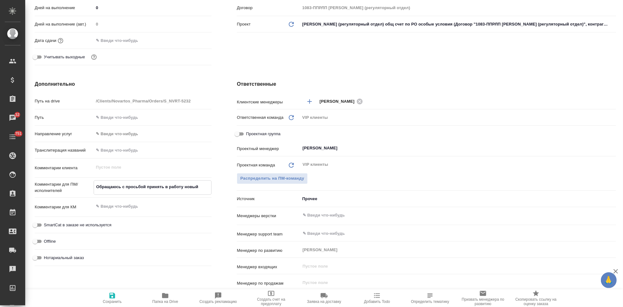
type textarea "x"
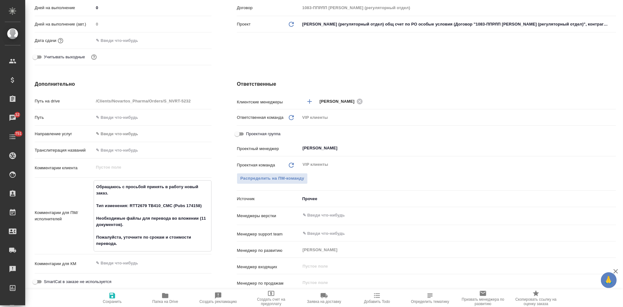
type textarea "Обращаюсь с просьбой принять в работу новый заказ. Тип изменения: RTT2679 TB410…"
type textarea "x"
click at [115, 294] on icon "button" at bounding box center [112, 296] width 8 height 8
type textarea "x"
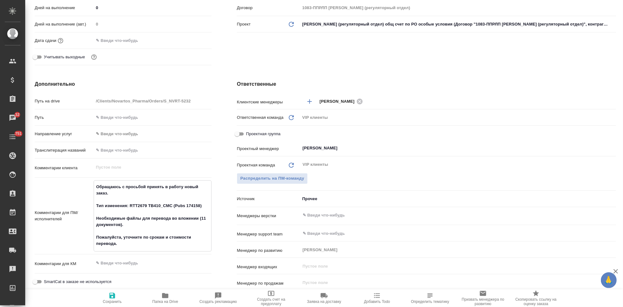
type textarea "x"
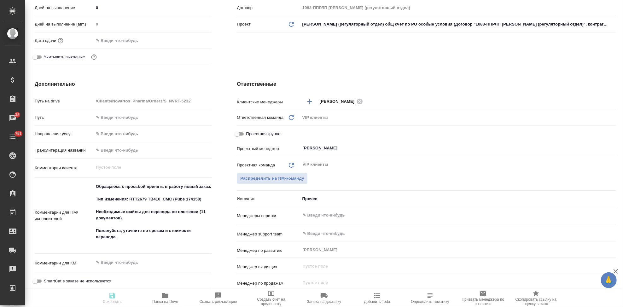
type textarea "x"
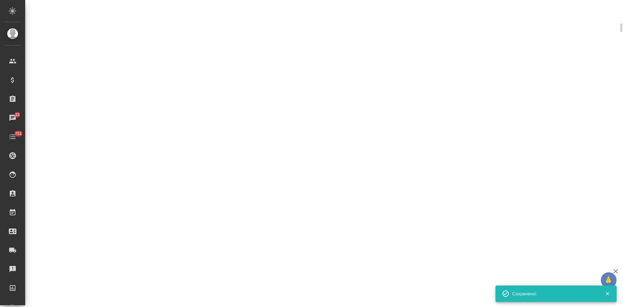
select select "RU"
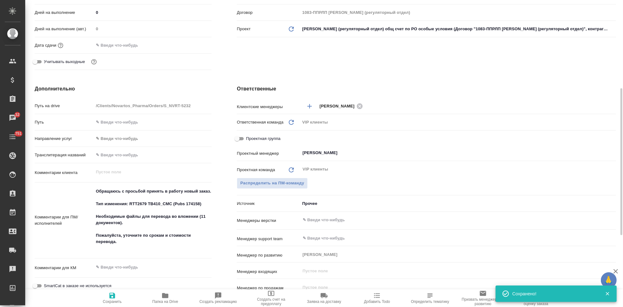
type textarea "x"
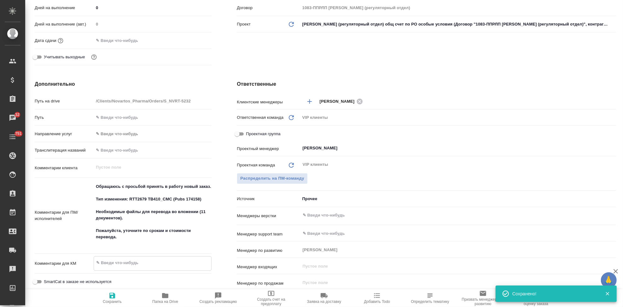
type textarea "x"
click at [121, 264] on textarea at bounding box center [152, 263] width 117 height 11
paste textarea "Перевод_[MEDICAL_DATA] CR_RTT2679 TB410_CMC (Pubs 174158)"
type textarea "Перевод_[MEDICAL_DATA] CR_RTT2679 TB410_CMC (Pubs 174158)"
type textarea "x"
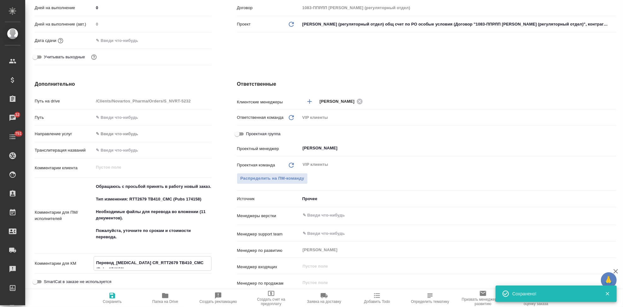
type textarea "x"
type textarea "Перевод_[MEDICAL_DATA] CR_RTT2679 TB410_CMC (Pubs 174158)"
type textarea "x"
click at [117, 303] on span "Сохранить" at bounding box center [112, 302] width 19 height 4
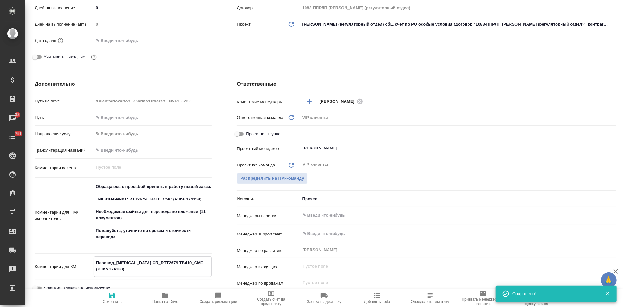
type textarea "x"
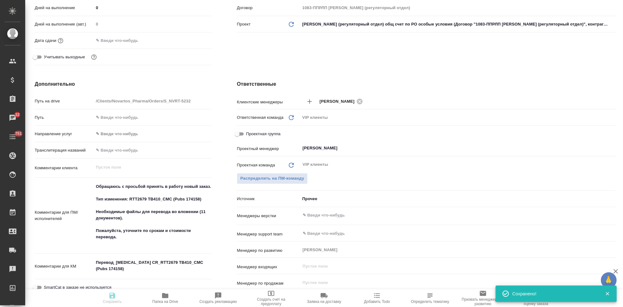
type textarea "x"
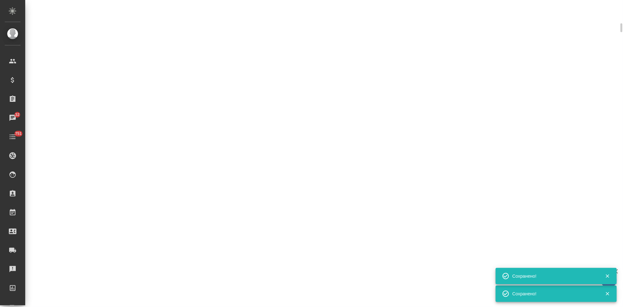
select select "RU"
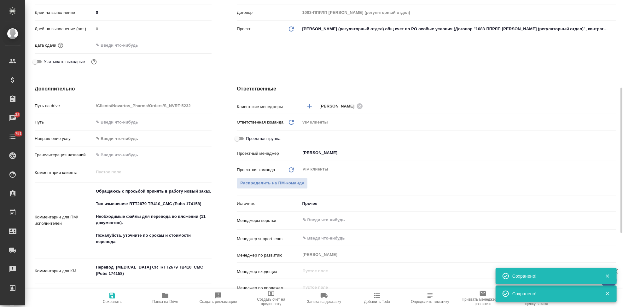
type textarea "x"
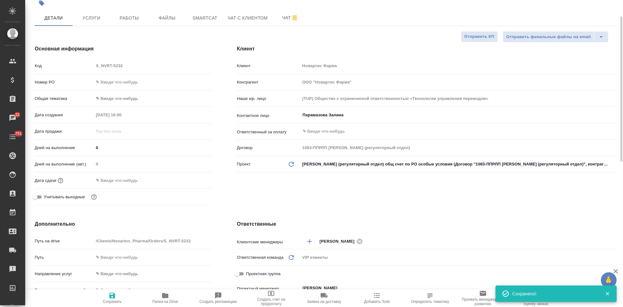
scroll to position [0, 0]
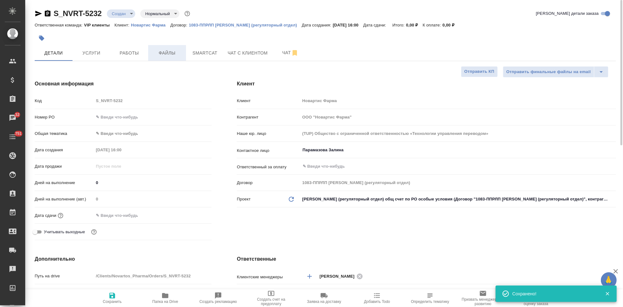
click at [159, 54] on span "Файлы" at bounding box center [167, 53] width 30 height 8
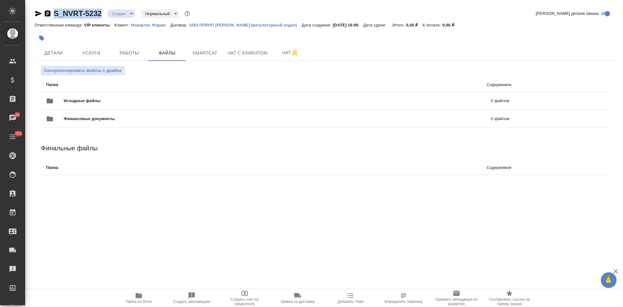
drag, startPoint x: 105, startPoint y: 14, endPoint x: 54, endPoint y: 14, distance: 51.1
click at [54, 14] on div "S_NVRT-5232 Создан new Нормальный normal" at bounding box center [113, 14] width 157 height 10
copy link "S_NVRT-5232"
click at [578, 100] on icon "uploadFiles" at bounding box center [582, 101] width 8 height 8
click at [0, 0] on input "uploadFiles" at bounding box center [0, 0] width 0 height 0
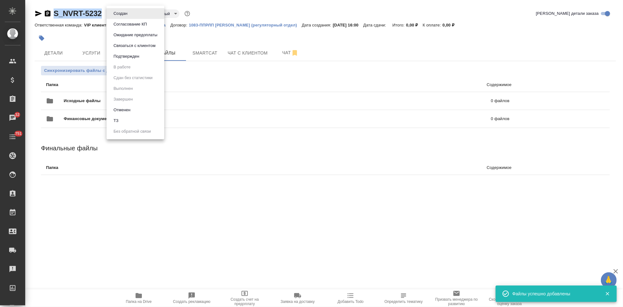
click at [128, 14] on body "🙏 .cls-1 fill:#fff; AWATERA Kabargina Anna Клиенты Спецификации Заказы 32 Чаты …" at bounding box center [311, 153] width 623 height 307
click at [121, 120] on li "ТЗ" at bounding box center [136, 120] width 58 height 11
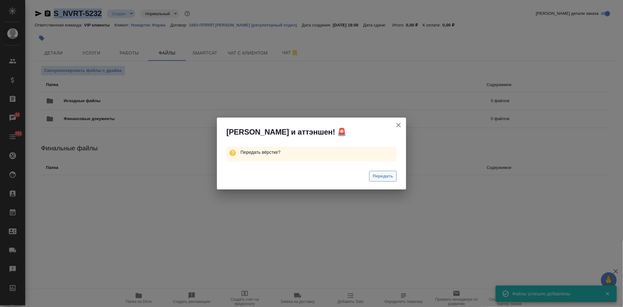
click at [385, 176] on span "Передать" at bounding box center [383, 176] width 20 height 7
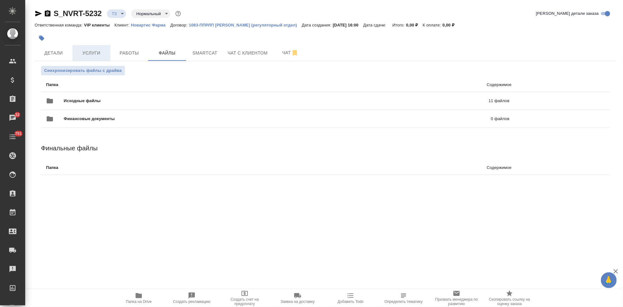
click at [99, 52] on span "Услуги" at bounding box center [91, 53] width 30 height 8
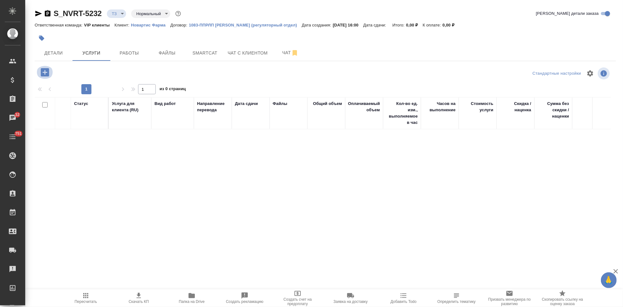
click at [45, 74] on icon "button" at bounding box center [44, 72] width 11 height 11
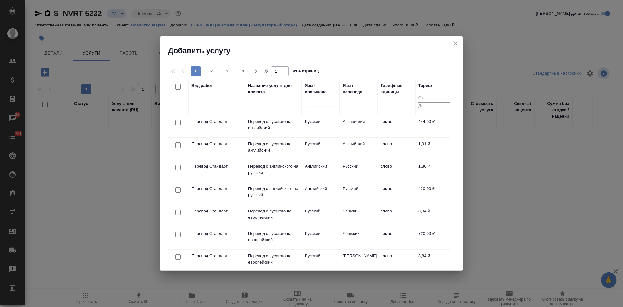
click at [320, 106] on div at bounding box center [321, 101] width 32 height 12
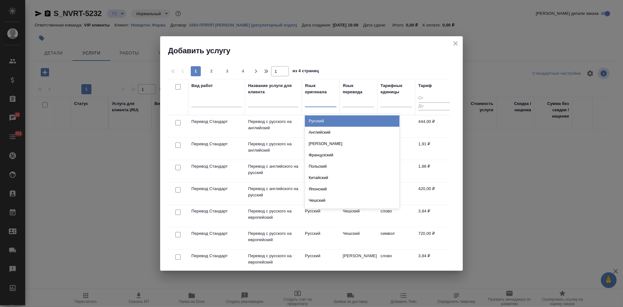
type input "в"
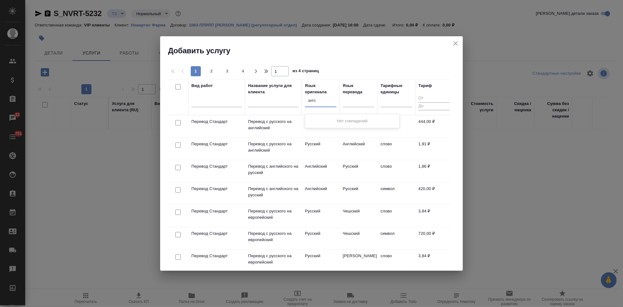
type input "анг"
click at [317, 125] on div "Английский" at bounding box center [352, 120] width 95 height 11
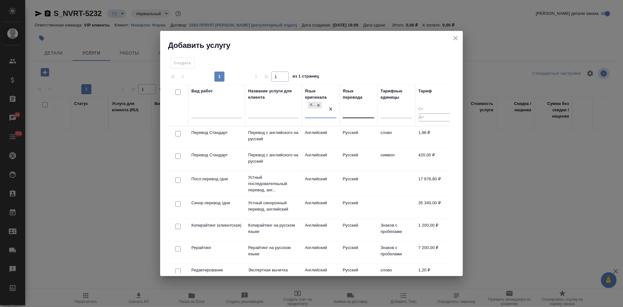
click at [354, 116] on div at bounding box center [359, 112] width 32 height 9
type input "рус"
click at [363, 133] on div "Русский" at bounding box center [390, 131] width 95 height 11
click at [363, 138] on td "Русский" at bounding box center [359, 137] width 38 height 22
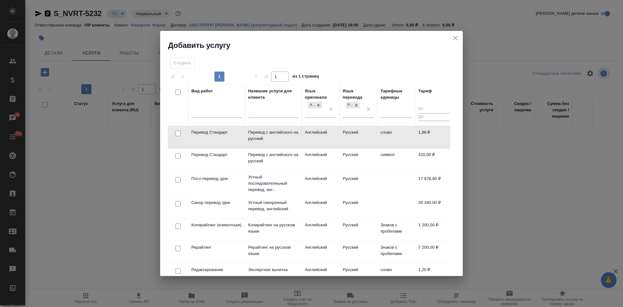
click at [363, 138] on td "Русский" at bounding box center [359, 137] width 38 height 22
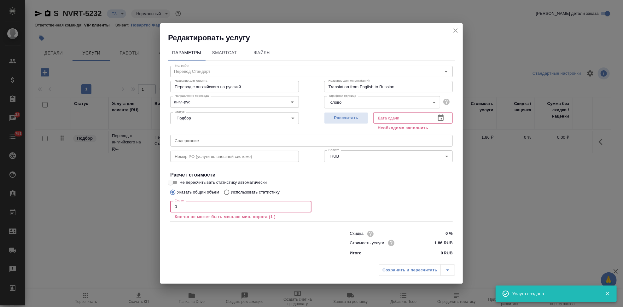
click at [220, 205] on input "0" at bounding box center [240, 206] width 141 height 11
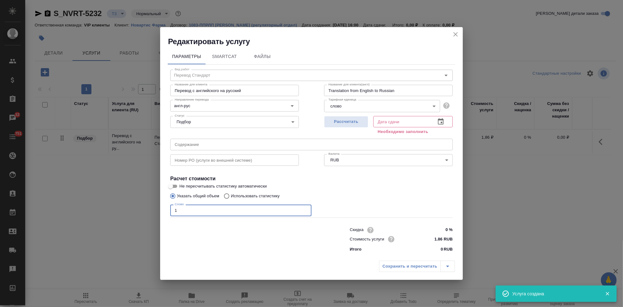
type input "1"
click at [440, 125] on icon "button" at bounding box center [441, 121] width 6 height 6
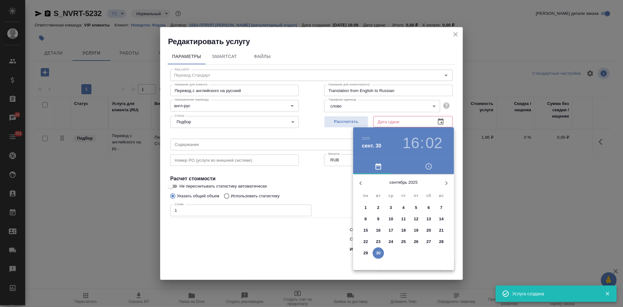
click at [447, 184] on icon "button" at bounding box center [447, 183] width 2 height 4
click at [376, 223] on button "7" at bounding box center [378, 218] width 11 height 11
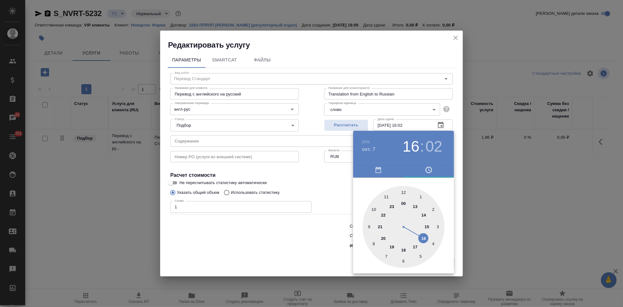
click at [416, 243] on div at bounding box center [404, 227] width 82 height 82
click at [403, 194] on div at bounding box center [404, 227] width 82 height 82
type input "07.10.2025 17:00"
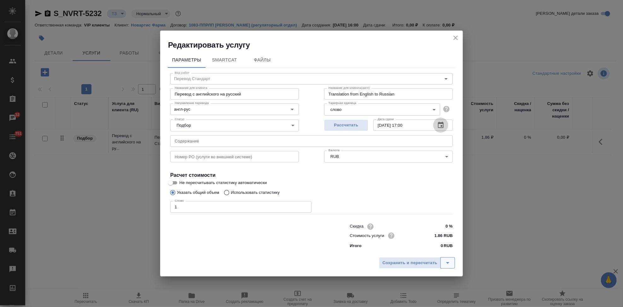
click at [446, 261] on icon "split button" at bounding box center [448, 263] width 8 height 8
click at [426, 256] on ul "Сохранить" at bounding box center [418, 249] width 76 height 15
click at [420, 246] on li "Сохранить" at bounding box center [418, 250] width 76 height 10
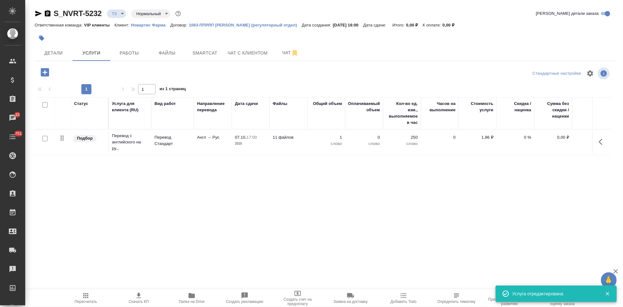
click at [600, 144] on icon "button" at bounding box center [603, 142] width 8 height 8
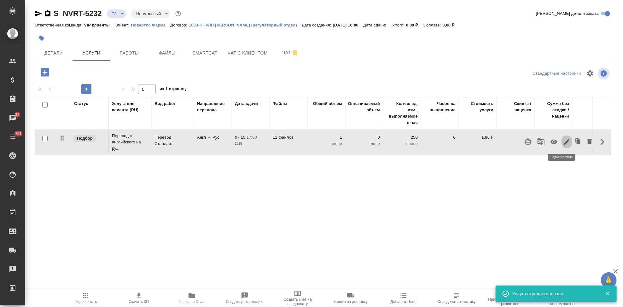
click at [563, 143] on icon "button" at bounding box center [567, 142] width 8 height 8
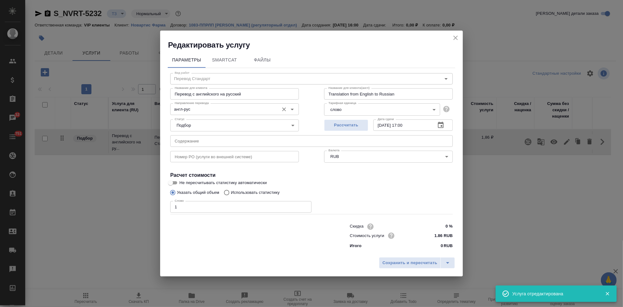
click at [228, 111] on input "англ-рус" at bounding box center [224, 109] width 104 height 8
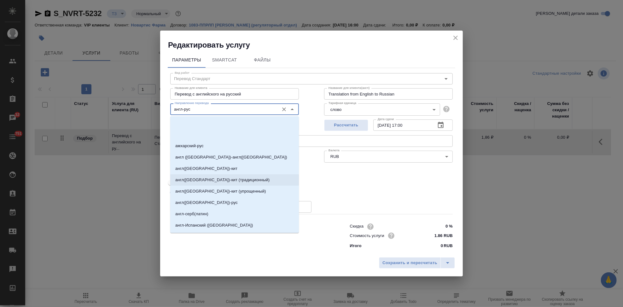
scroll to position [175, 0]
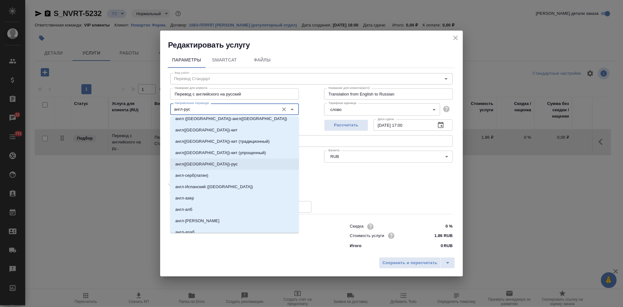
click at [205, 163] on li "англ(США)-рус" at bounding box center [234, 164] width 129 height 11
type input "англ(США)-рус"
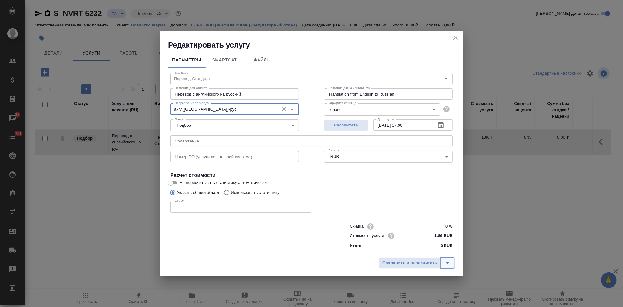
click at [442, 260] on button "split button" at bounding box center [448, 262] width 15 height 11
click at [418, 253] on li "Сохранить" at bounding box center [418, 250] width 76 height 10
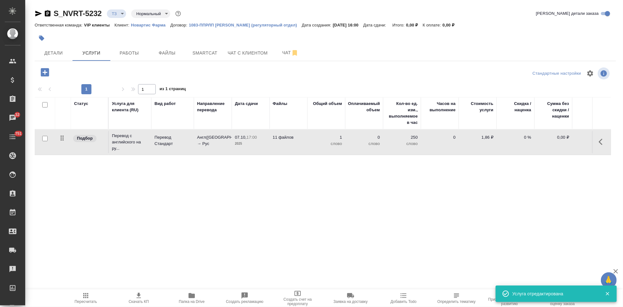
click at [45, 138] on input "checkbox" at bounding box center [44, 138] width 5 height 5
checkbox input "true"
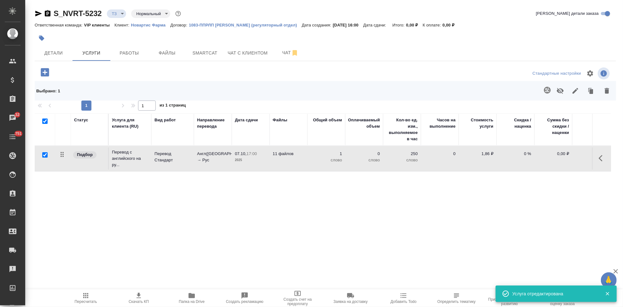
click at [544, 92] on icon "button" at bounding box center [547, 90] width 7 height 7
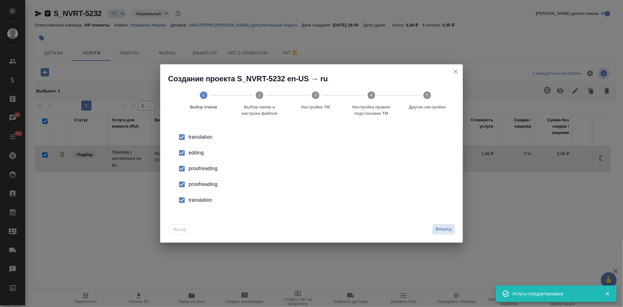
click at [194, 155] on div "editing" at bounding box center [318, 153] width 259 height 8
click at [189, 184] on div "proofreading" at bounding box center [318, 185] width 259 height 8
click at [185, 201] on input "checkbox" at bounding box center [181, 200] width 13 height 13
click at [445, 229] on span "Вперед" at bounding box center [444, 229] width 16 height 7
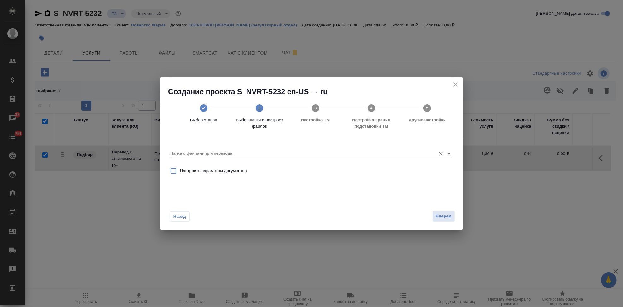
click at [374, 150] on input "Папка с файлами для перевода" at bounding box center [301, 154] width 262 height 8
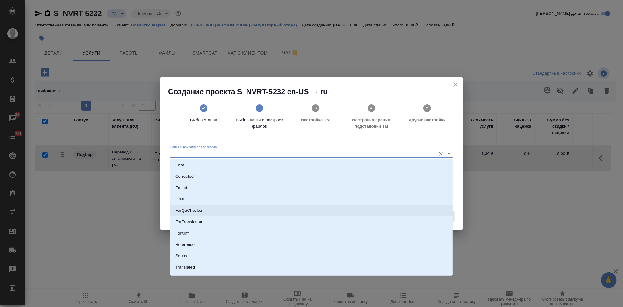
scroll to position [32, 0]
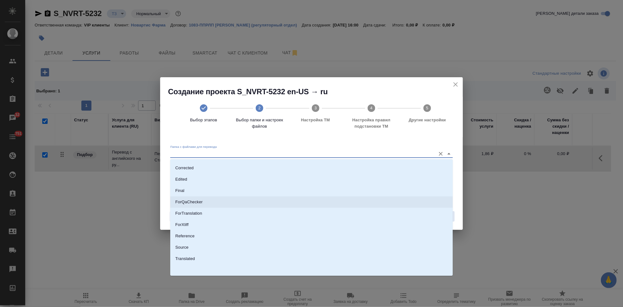
click at [213, 250] on li "Source" at bounding box center [311, 247] width 283 height 11
type input "Source"
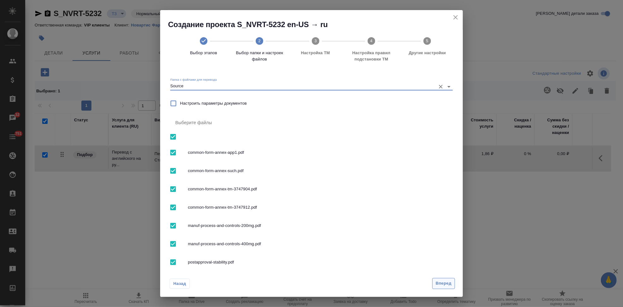
click at [435, 283] on button "Вперед" at bounding box center [443, 283] width 23 height 11
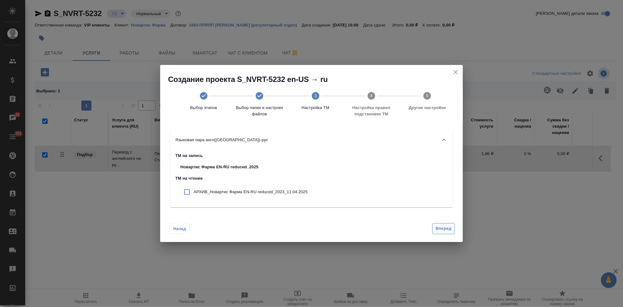
click at [445, 234] on button "Вперед" at bounding box center [443, 228] width 23 height 11
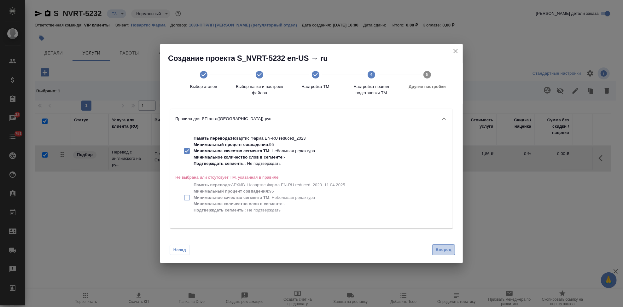
click at [443, 250] on span "Вперед" at bounding box center [444, 249] width 16 height 7
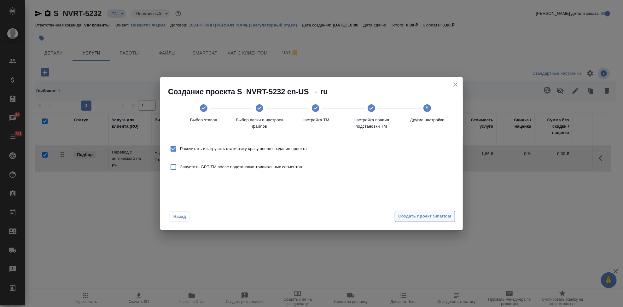
click at [436, 220] on span "Создать проект Smartcat" at bounding box center [424, 216] width 53 height 7
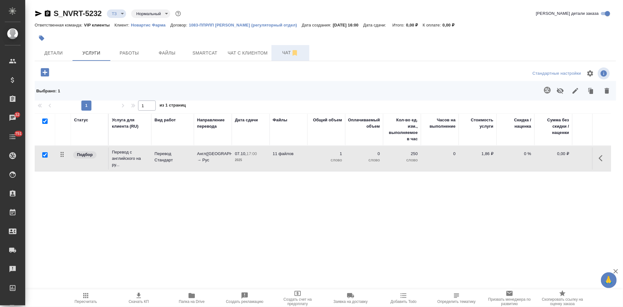
click at [283, 52] on span "Чат" at bounding box center [290, 53] width 30 height 8
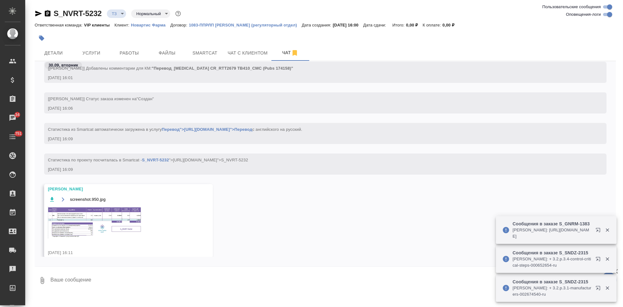
scroll to position [467, 0]
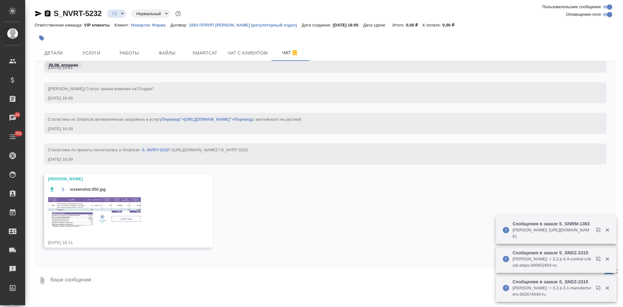
click at [101, 218] on img at bounding box center [95, 212] width 95 height 32
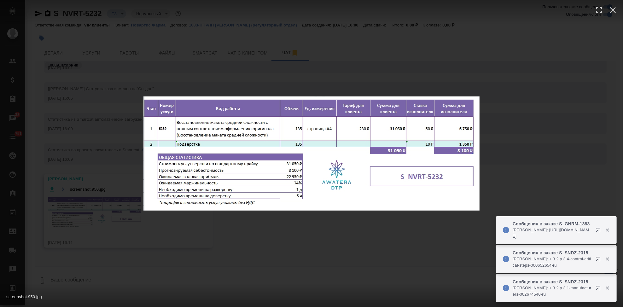
click at [318, 229] on div "screenshot.950.jpg 1 of 1" at bounding box center [311, 153] width 623 height 307
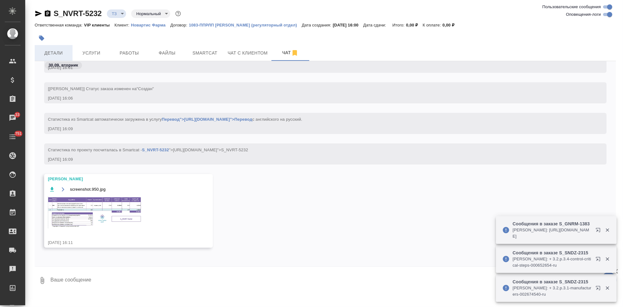
click at [44, 47] on button "Детали" at bounding box center [54, 53] width 38 height 16
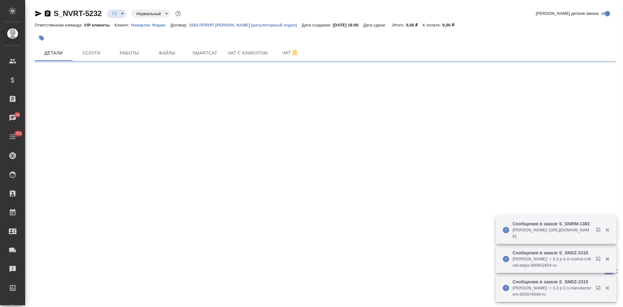
select select "RU"
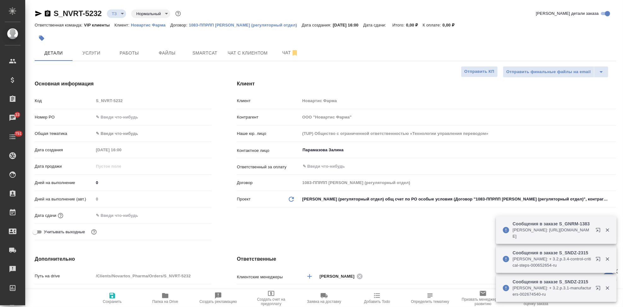
type textarea "x"
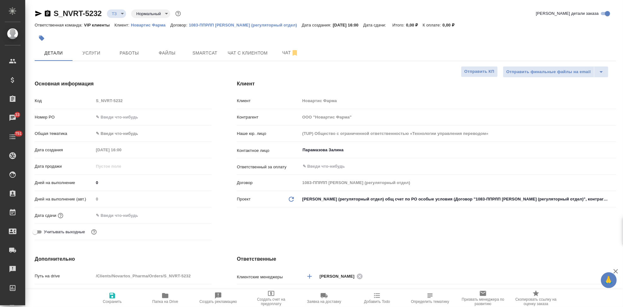
click at [108, 183] on input "0" at bounding box center [153, 182] width 118 height 9
type input "07"
type textarea "x"
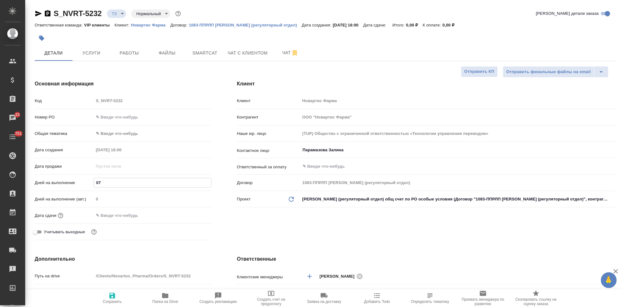
type input "0"
type textarea "x"
type input "7"
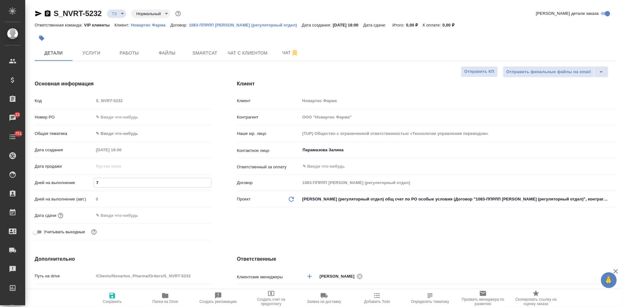
type textarea "x"
type input "7"
click at [112, 302] on span "Сохранить" at bounding box center [112, 302] width 19 height 4
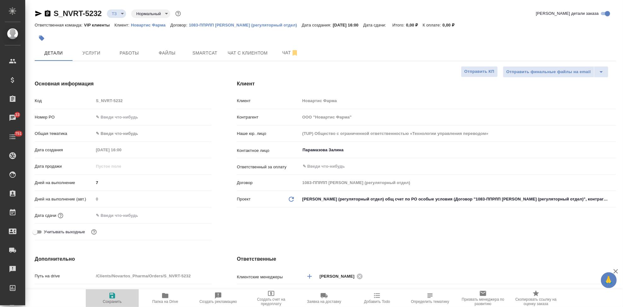
type textarea "x"
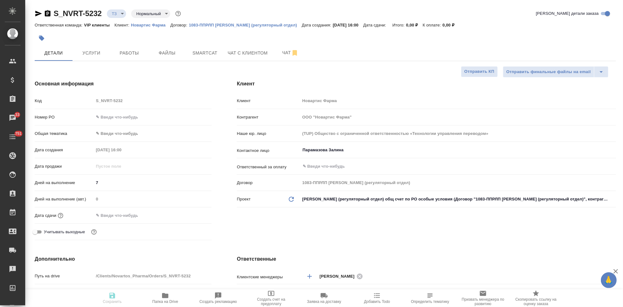
type textarea "x"
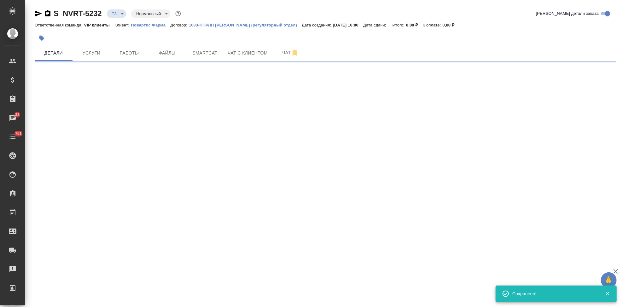
type input "new"
select select "RU"
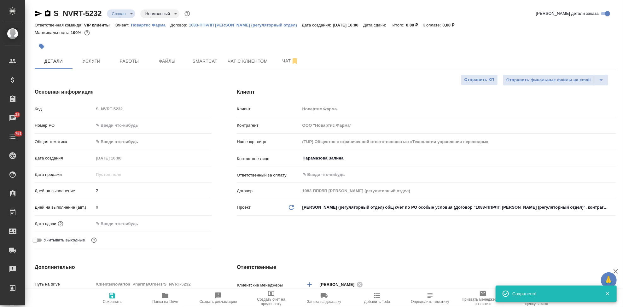
type textarea "x"
click at [97, 62] on span "Услуги" at bounding box center [91, 61] width 30 height 8
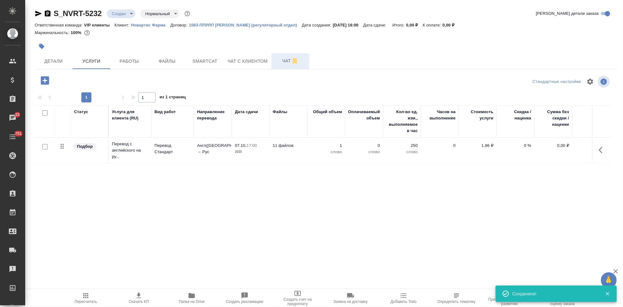
click at [281, 61] on span "Чат" at bounding box center [290, 61] width 30 height 8
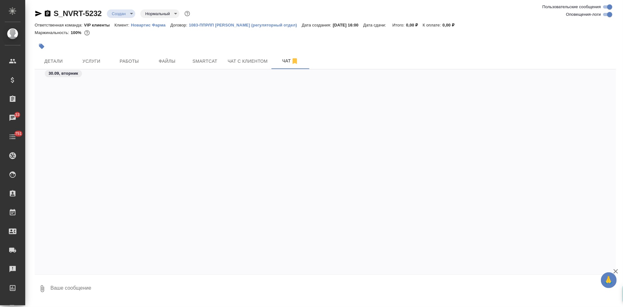
scroll to position [1154, 0]
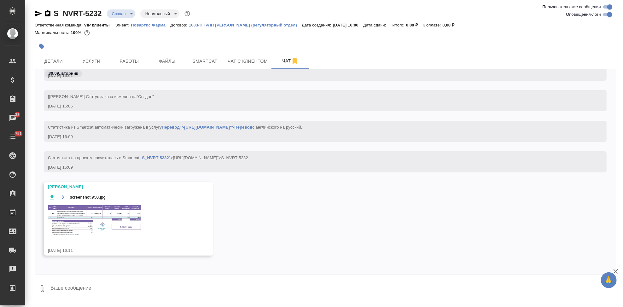
click at [86, 223] on img at bounding box center [95, 220] width 95 height 32
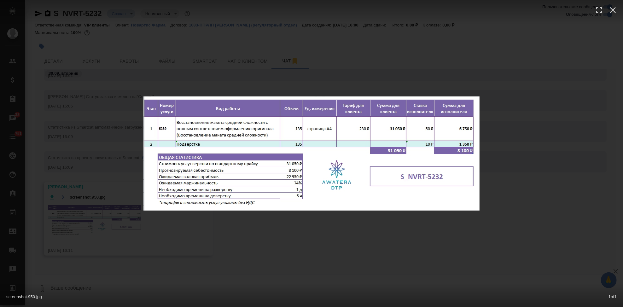
click at [307, 258] on div "screenshot.950.jpg 1 of 1" at bounding box center [311, 153] width 623 height 307
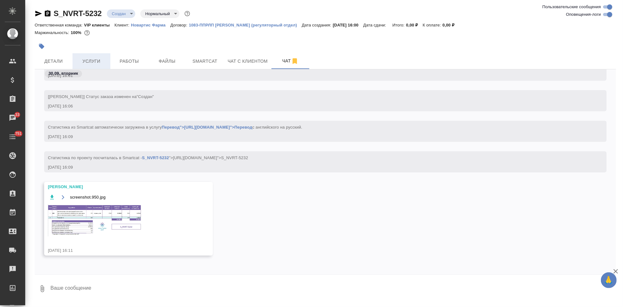
click at [105, 64] on span "Услуги" at bounding box center [91, 61] width 30 height 8
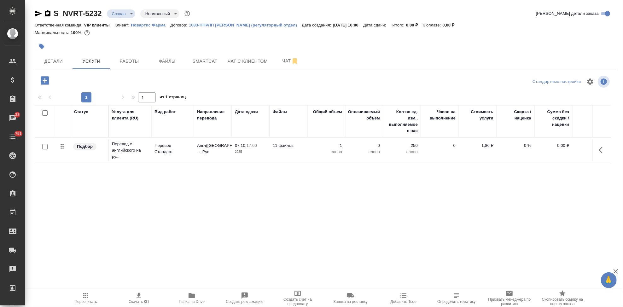
click at [44, 83] on icon "button" at bounding box center [45, 80] width 8 height 8
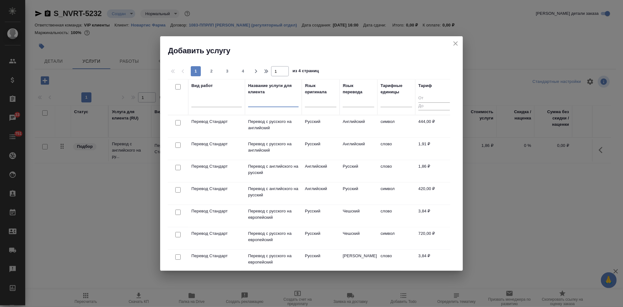
click at [268, 106] on input "text" at bounding box center [273, 103] width 50 height 8
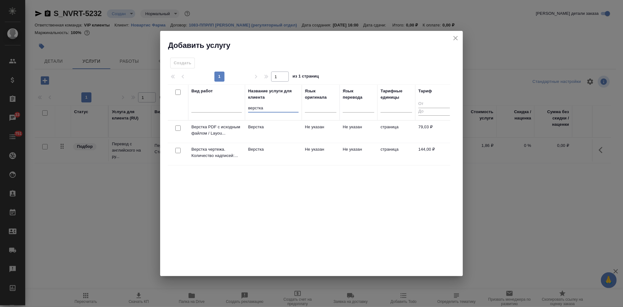
type input "верстка"
click at [296, 158] on td "Верстка" at bounding box center [273, 154] width 57 height 22
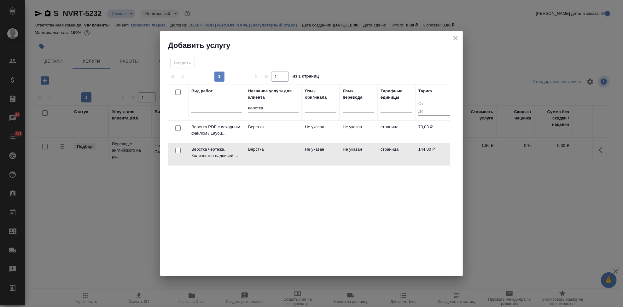
click at [296, 158] on td "Верстка" at bounding box center [273, 154] width 57 height 22
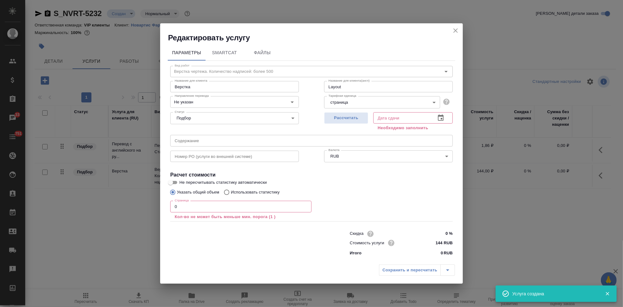
click at [195, 206] on input "0" at bounding box center [240, 206] width 141 height 11
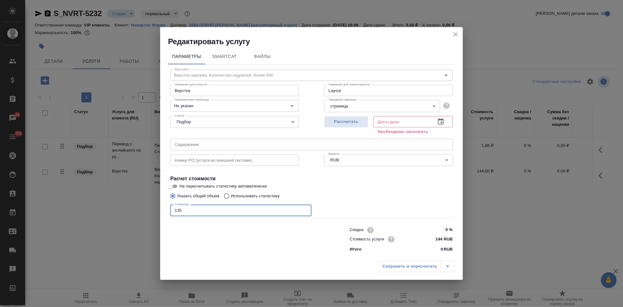
type input "135"
click at [406, 173] on div "Вид работ Верстка чертежа. Количество надписей: более 500 Вид работ Название дл…" at bounding box center [312, 160] width 288 height 191
click at [443, 126] on icon "button" at bounding box center [441, 122] width 8 height 8
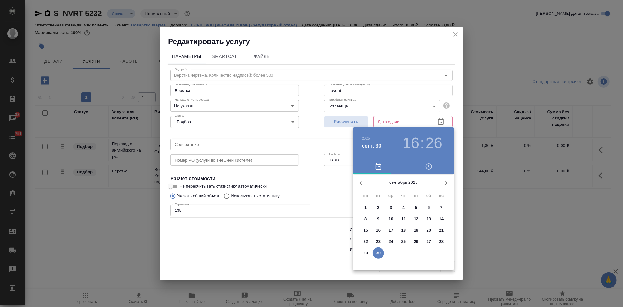
click at [447, 184] on icon "button" at bounding box center [447, 183] width 8 height 8
click at [406, 219] on span "9" at bounding box center [403, 219] width 11 height 6
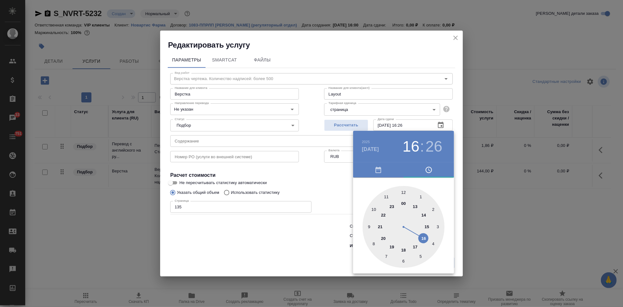
click at [416, 248] on div at bounding box center [404, 227] width 82 height 82
type input "09.10.2025 17:00"
click at [403, 193] on div at bounding box center [404, 227] width 82 height 82
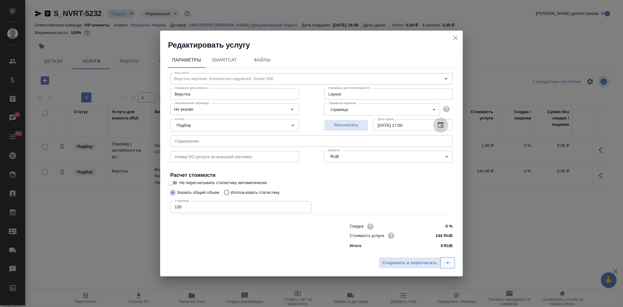
click at [448, 264] on icon "split button" at bounding box center [448, 263] width 8 height 8
click at [423, 253] on li "Сохранить" at bounding box center [418, 250] width 76 height 10
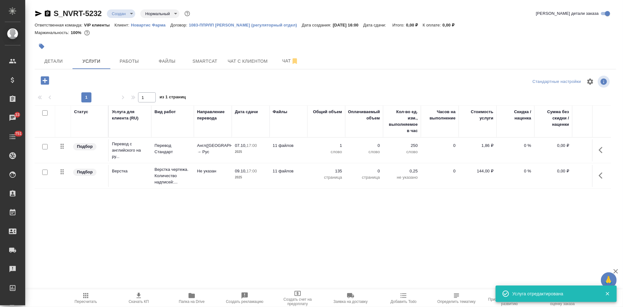
click at [595, 151] on button "button" at bounding box center [602, 150] width 15 height 15
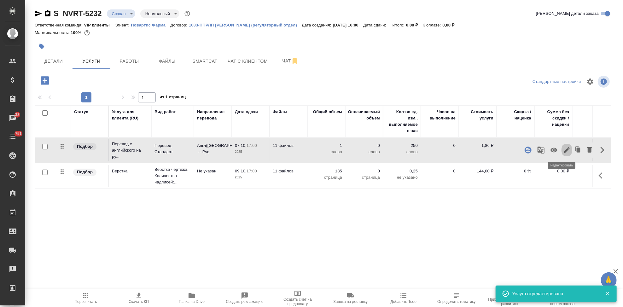
click at [564, 151] on icon "button" at bounding box center [567, 150] width 6 height 6
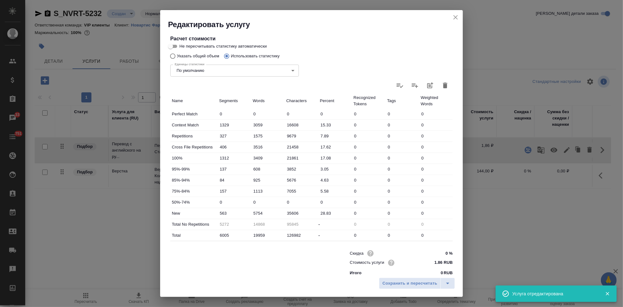
scroll to position [122, 0]
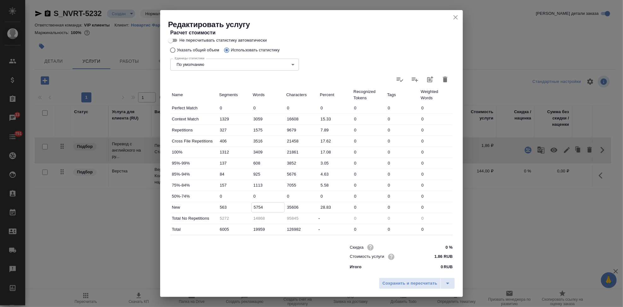
click at [266, 206] on input "5754" at bounding box center [268, 207] width 33 height 9
type input "6904"
click at [449, 285] on icon "split button" at bounding box center [448, 284] width 8 height 8
click at [427, 272] on li "Сохранить" at bounding box center [418, 270] width 76 height 10
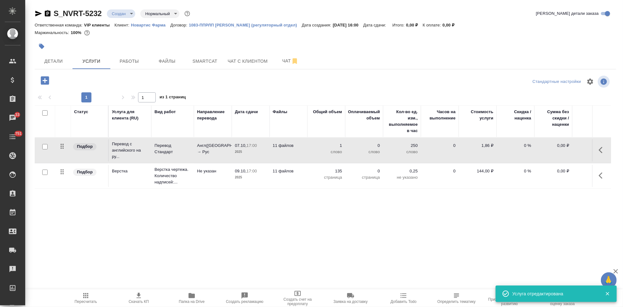
click at [92, 296] on span "Пересчитать" at bounding box center [85, 298] width 45 height 12
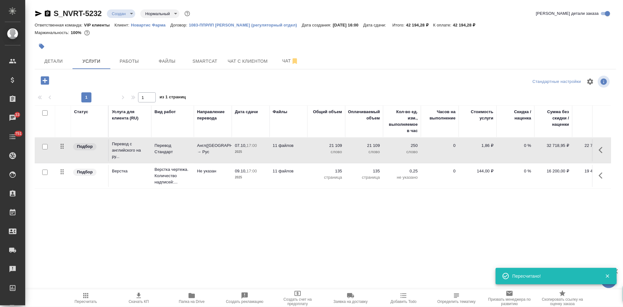
click at [142, 298] on icon "button" at bounding box center [139, 296] width 8 height 8
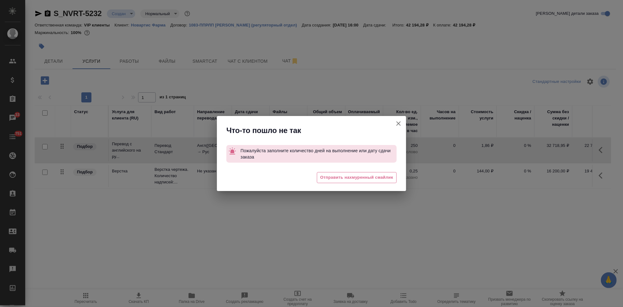
click at [398, 124] on icon "button" at bounding box center [398, 123] width 4 height 4
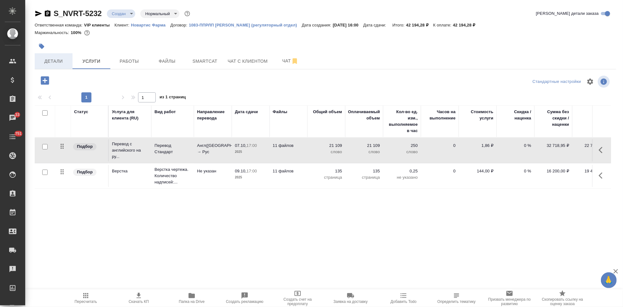
click at [56, 60] on span "Детали" at bounding box center [53, 61] width 30 height 8
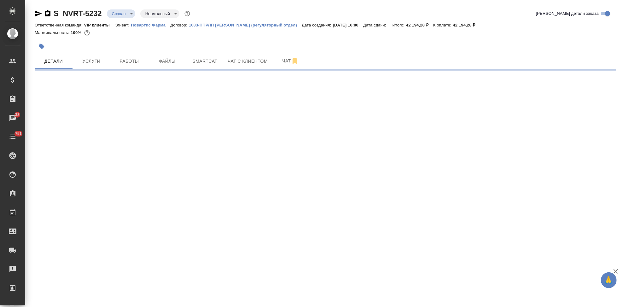
select select "RU"
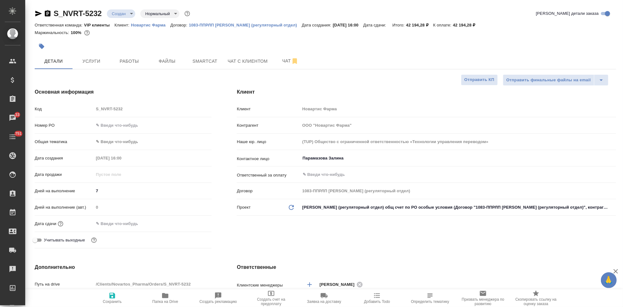
type textarea "x"
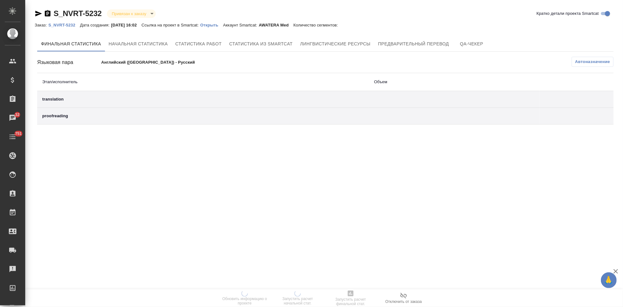
click at [217, 24] on p "Открыть" at bounding box center [211, 25] width 23 height 5
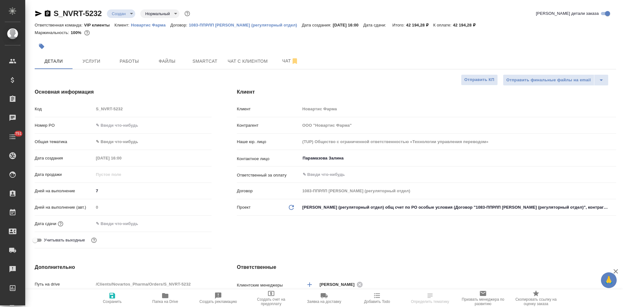
select select "RU"
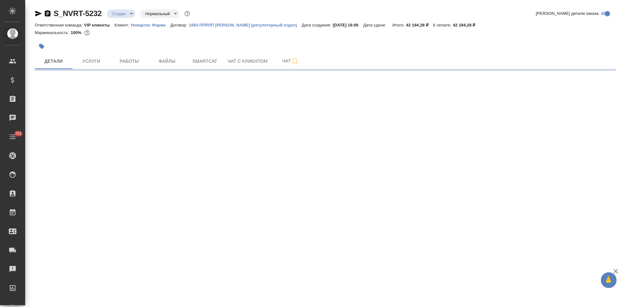
select select "RU"
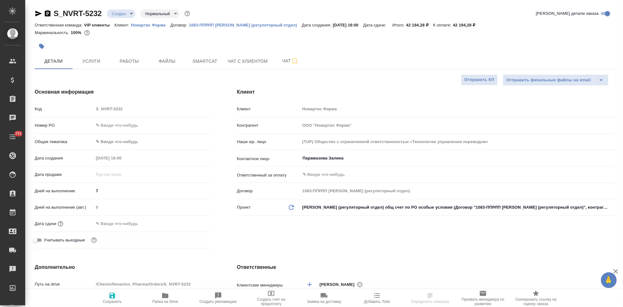
type textarea "x"
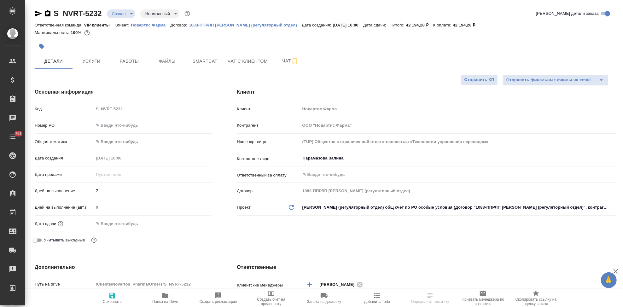
type textarea "x"
click at [116, 303] on span "Сохранить" at bounding box center [112, 302] width 19 height 4
type textarea "x"
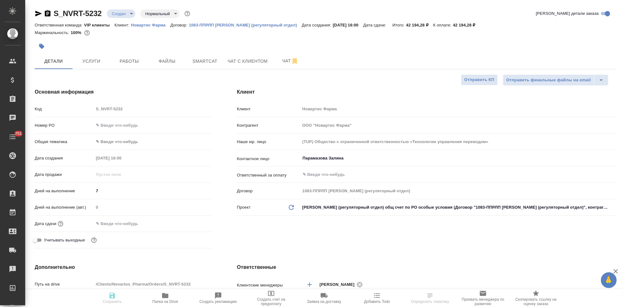
type textarea "x"
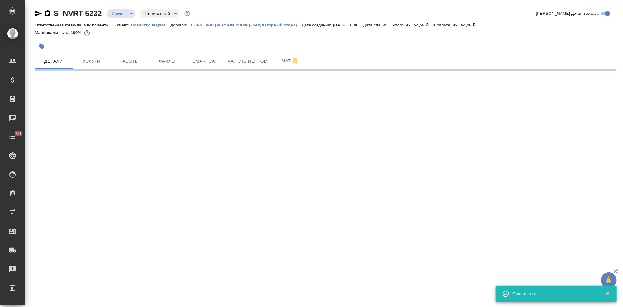
select select "RU"
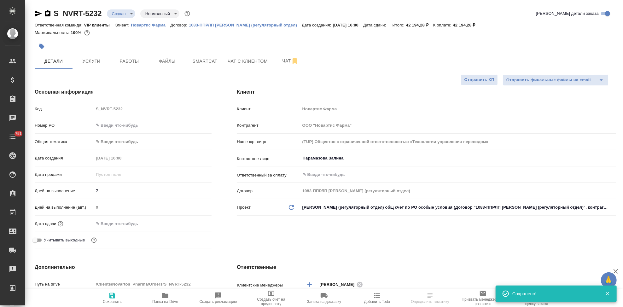
type textarea "x"
click at [116, 303] on span "Сохранить" at bounding box center [112, 302] width 19 height 4
type textarea "x"
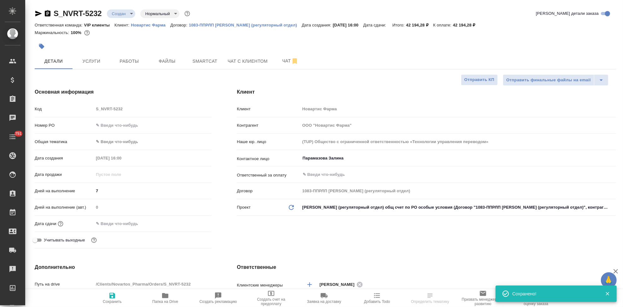
type textarea "x"
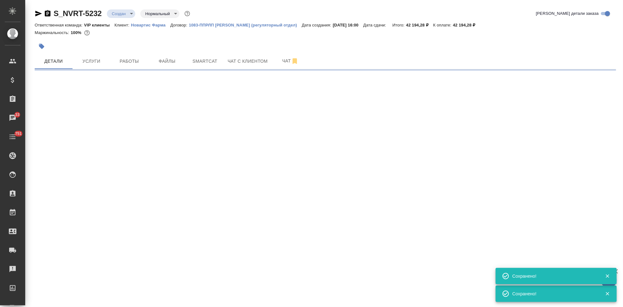
select select "RU"
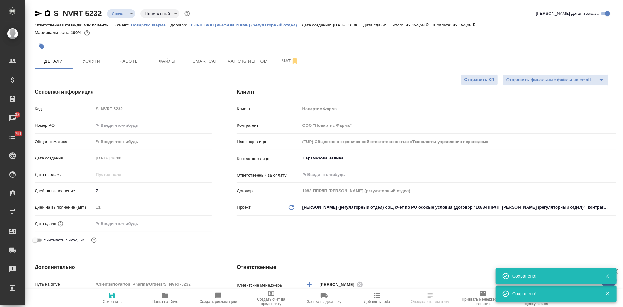
type textarea "x"
click at [86, 59] on span "Услуги" at bounding box center [91, 61] width 30 height 8
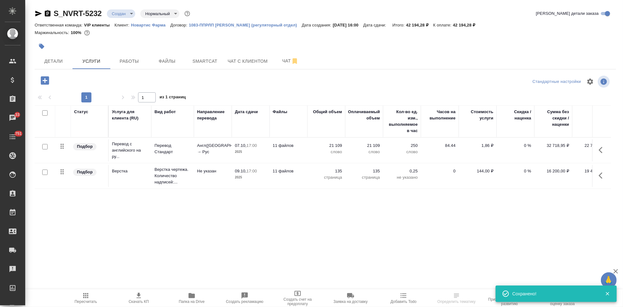
click at [83, 304] on span "Пересчитать" at bounding box center [86, 302] width 22 height 4
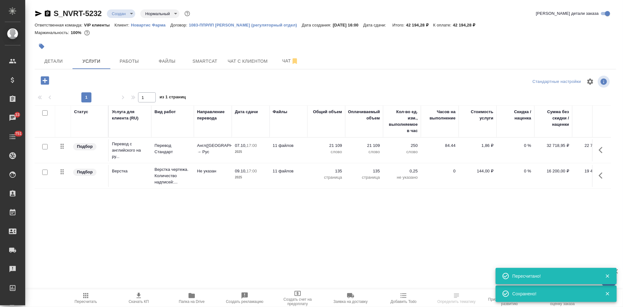
click at [136, 298] on icon "button" at bounding box center [139, 296] width 8 height 8
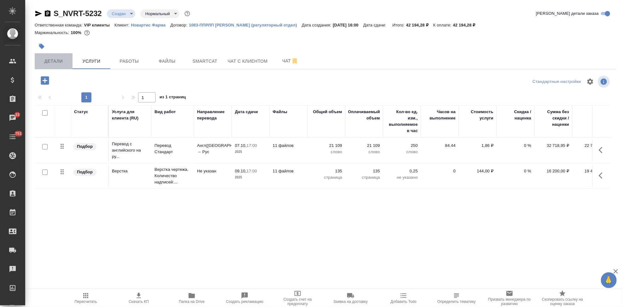
click at [68, 64] on span "Детали" at bounding box center [53, 61] width 30 height 8
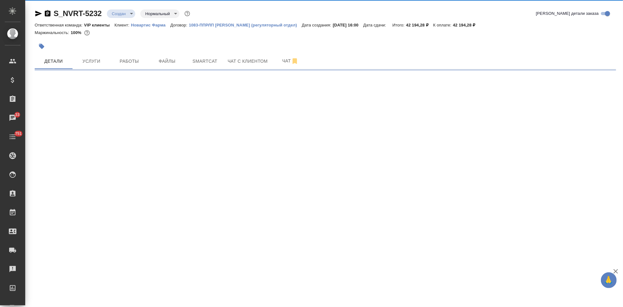
click at [128, 13] on body "🙏 .cls-1 fill:#fff; AWATERA Kabargina Anna Клиенты Спецификации Заказы 33 Чаты …" at bounding box center [311, 153] width 623 height 307
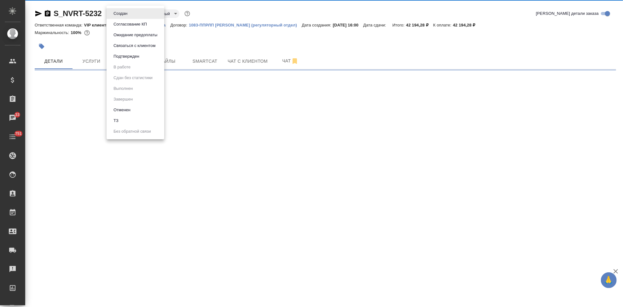
select select "RU"
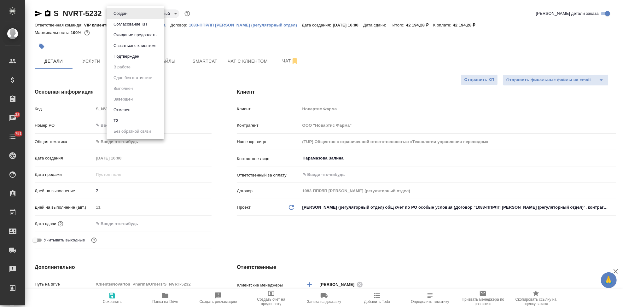
click at [132, 23] on button "Согласование КП" at bounding box center [130, 24] width 37 height 7
type textarea "x"
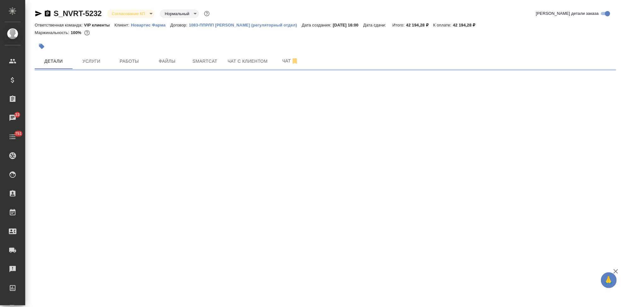
select select "RU"
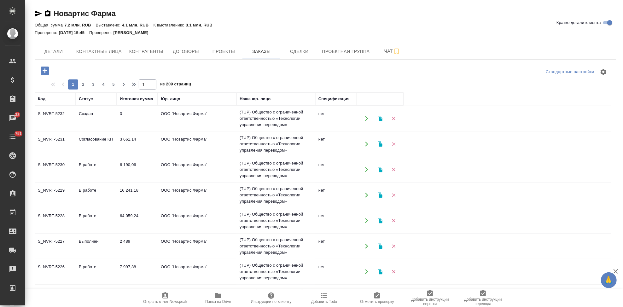
click at [46, 74] on icon "button" at bounding box center [45, 71] width 8 height 8
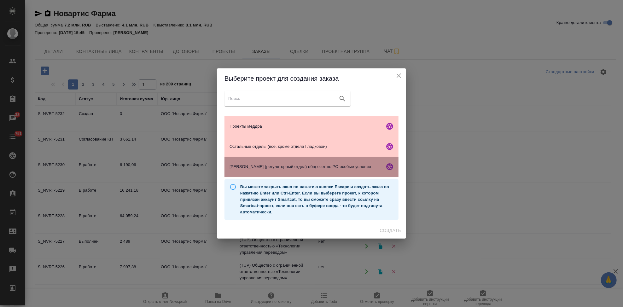
click at [282, 167] on span "[PERSON_NAME] (регуляторный отдел) общ счет по РО особые условия" at bounding box center [306, 167] width 153 height 6
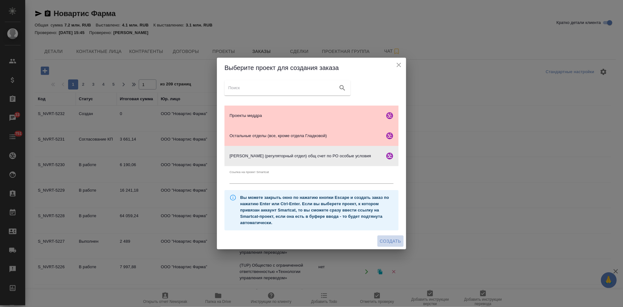
click at [397, 241] on span "Создать" at bounding box center [390, 241] width 21 height 8
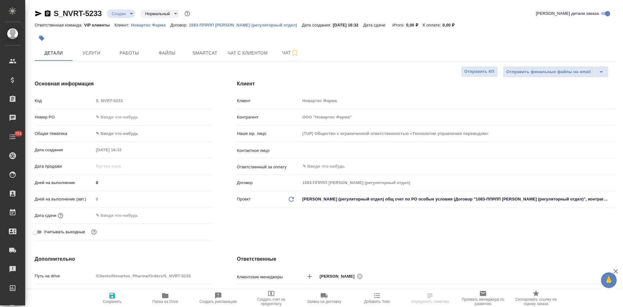
select select "RU"
click at [92, 99] on div "Код S_NVRT-5233" at bounding box center [123, 100] width 177 height 11
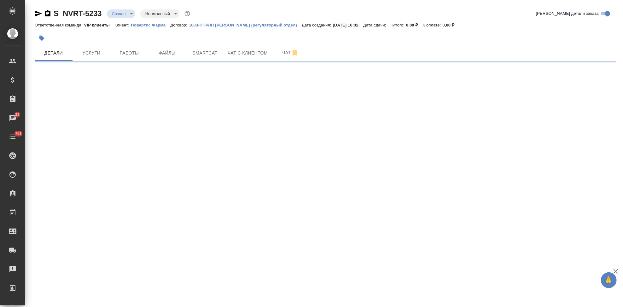
select select "RU"
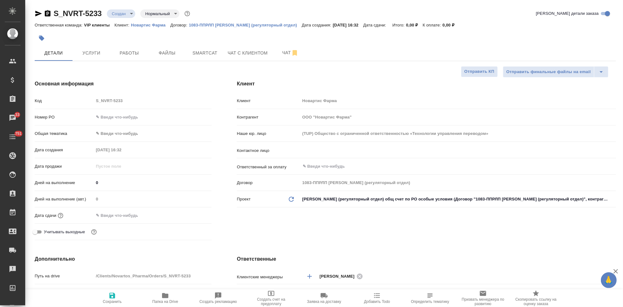
type textarea "x"
click at [343, 152] on input "text" at bounding box center [447, 150] width 291 height 8
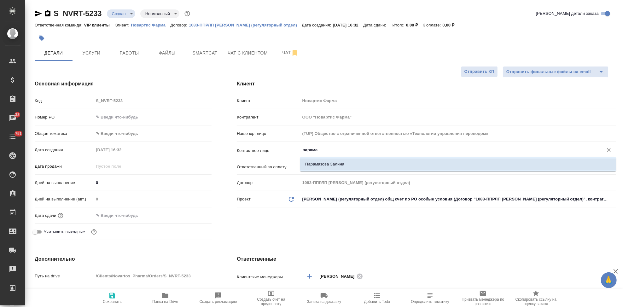
click at [346, 162] on li "Парамазова Залина" at bounding box center [458, 164] width 316 height 11
type input "Парамазова Залина"
type textarea "x"
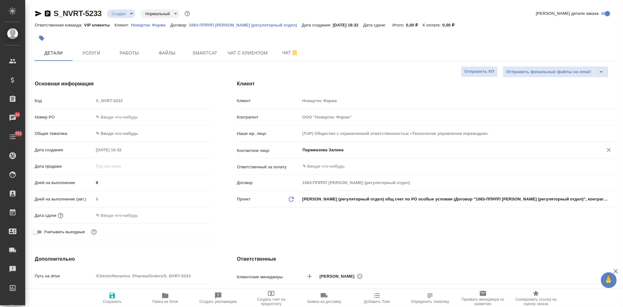
type input "Парамазова Залина"
click at [110, 296] on icon "button" at bounding box center [112, 296] width 6 height 6
type textarea "x"
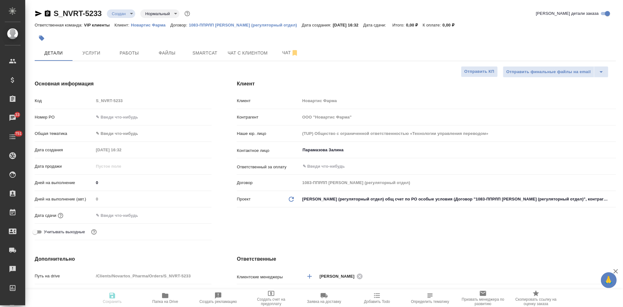
type textarea "x"
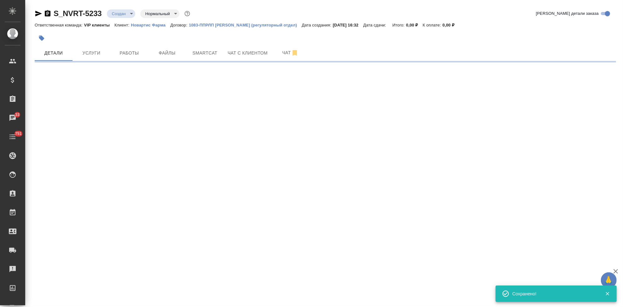
select select "RU"
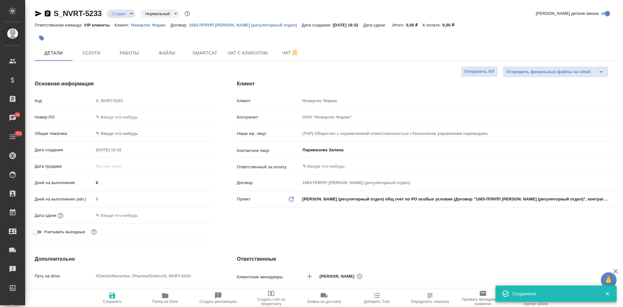
type textarea "x"
click at [279, 221] on div "Клиент Клиент Новартис Фарма Контрагент ООО "Новартис Фарма" Наше юр. лицо (TUP…" at bounding box center [426, 161] width 405 height 188
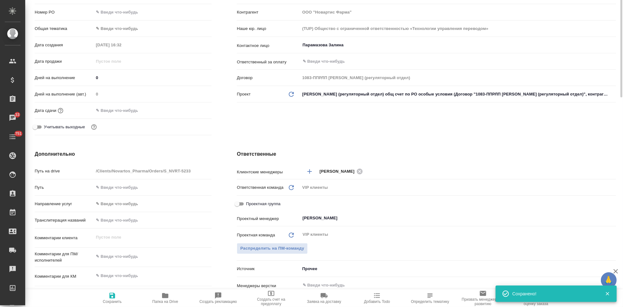
scroll to position [140, 0]
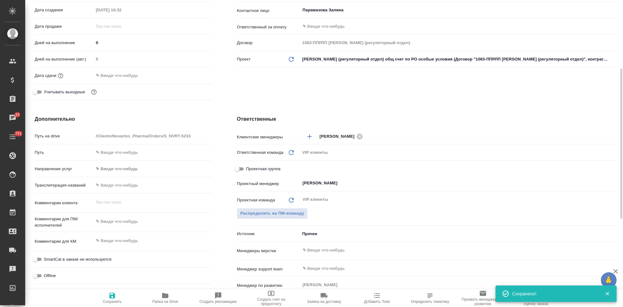
type textarea "x"
click at [117, 244] on textarea at bounding box center [152, 241] width 117 height 11
paste textarea "Перевод_Luxturna_RTT2433 TB413_CMC (Pubs 174424)"
type textarea "x"
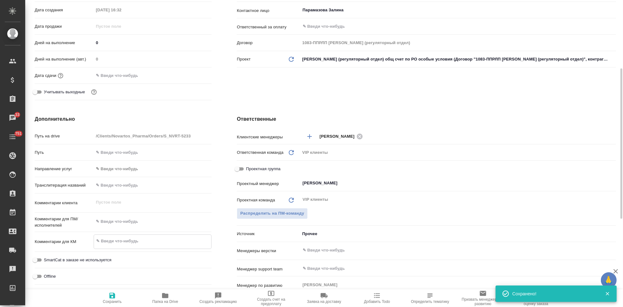
type textarea "Перевод_Luxturna_RTT2433 TB413_CMC (Pubs 174424)"
type textarea "x"
type textarea "Перевод_Luxturna_RTT2433 TB413_CMC (Pubs 174424)"
type textarea "x"
click at [115, 297] on icon "button" at bounding box center [112, 296] width 6 height 6
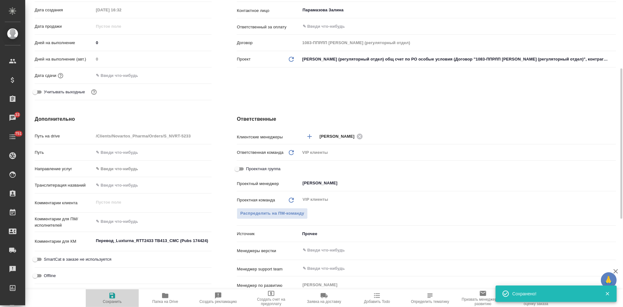
type textarea "x"
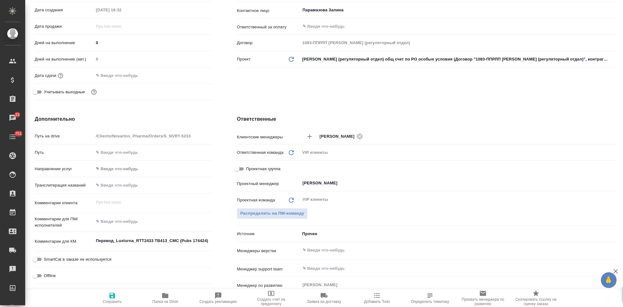
type textarea "x"
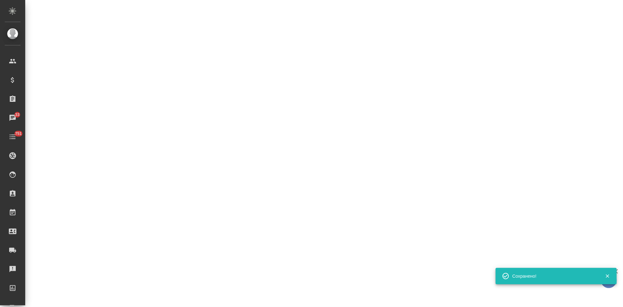
select select "RU"
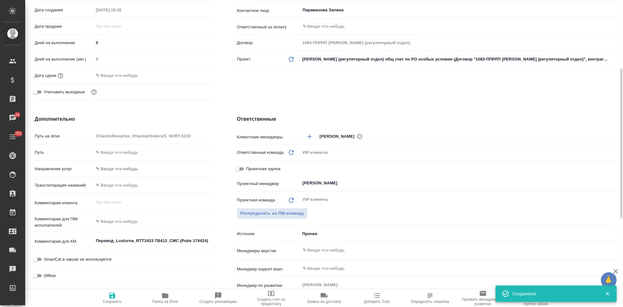
type textarea "x"
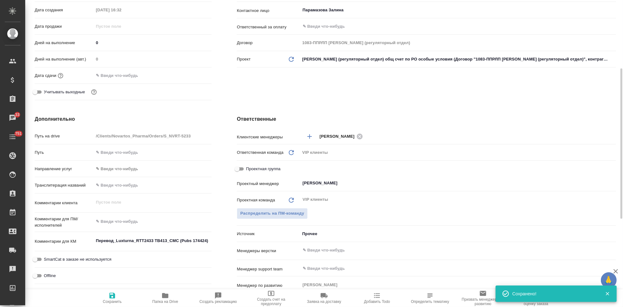
type textarea "x"
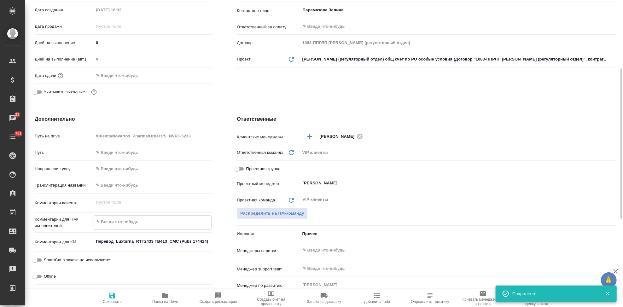
click at [111, 218] on textarea at bounding box center [152, 222] width 117 height 11
paste textarea "Обращаюсь с просьбой принять в работу еще один новый заказ. Тип изменения: RTT2…"
type textarea "x"
type textarea "Обращаюсь с просьбой принять в работу еще один новый заказ. Тип изменения: RTT2…"
type textarea "x"
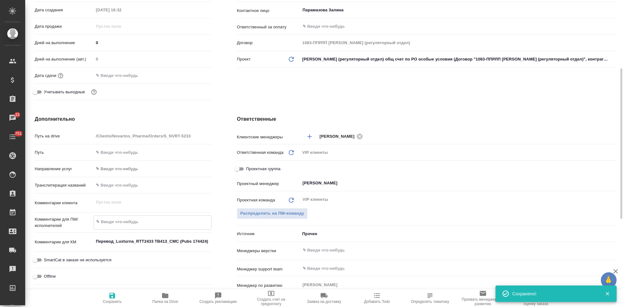
type textarea "x"
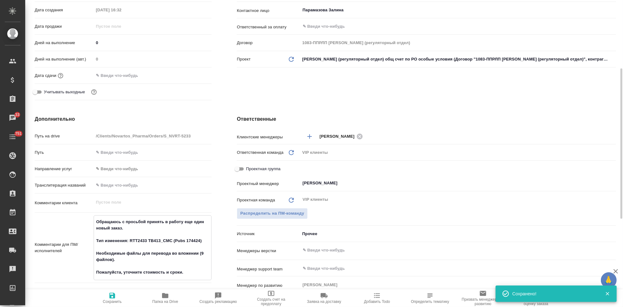
type textarea "Обращаюсь с просьбой принять в работу еще один новый заказ. Тип изменения: RTT2…"
type textarea "x"
click at [111, 298] on icon "button" at bounding box center [112, 296] width 6 height 6
type textarea "x"
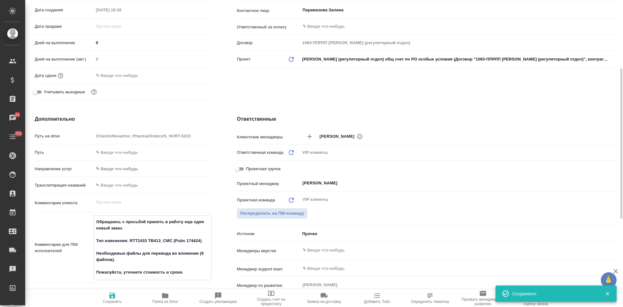
type textarea "x"
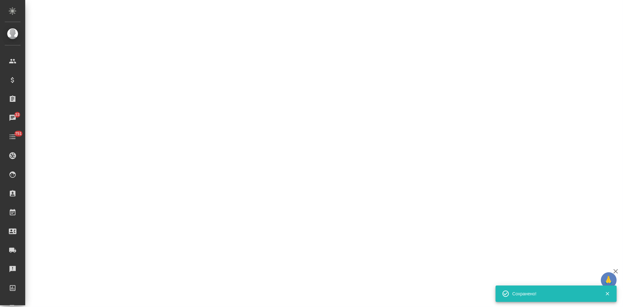
select select "RU"
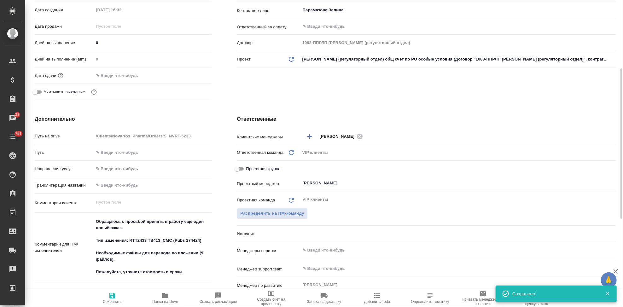
type textarea "x"
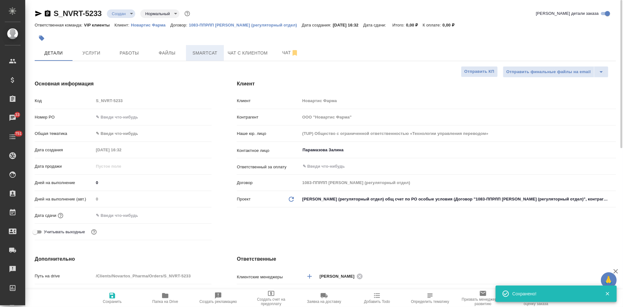
click at [200, 52] on span "Smartcat" at bounding box center [205, 53] width 30 height 8
click at [166, 53] on span "Файлы" at bounding box center [167, 53] width 30 height 8
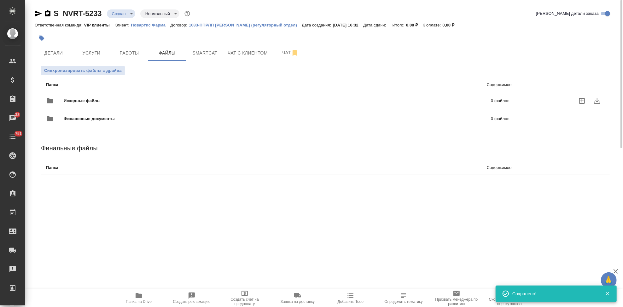
click at [580, 101] on icon "uploadFiles" at bounding box center [582, 101] width 8 height 8
click at [0, 0] on input "uploadFiles" at bounding box center [0, 0] width 0 height 0
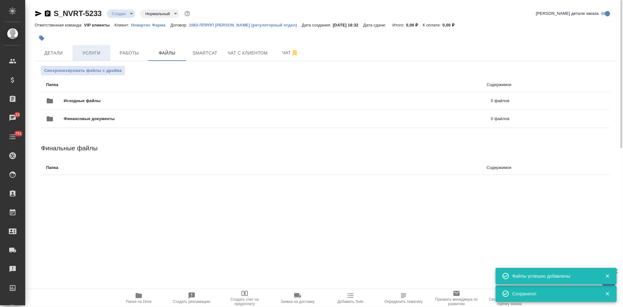
click at [93, 50] on span "Услуги" at bounding box center [91, 53] width 30 height 8
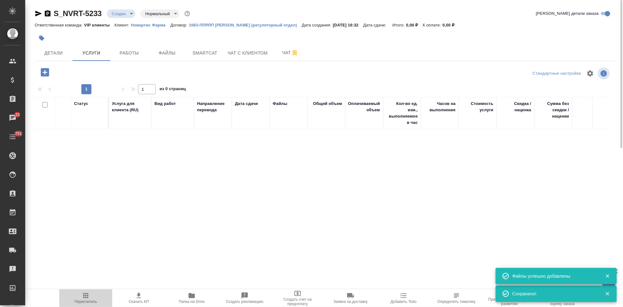
click at [85, 304] on button "Пересчитать" at bounding box center [85, 298] width 53 height 18
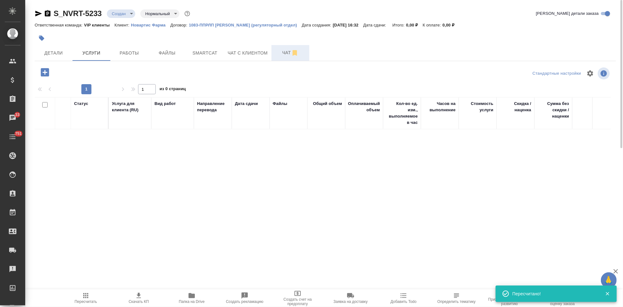
click at [283, 56] on span "Чат" at bounding box center [290, 53] width 30 height 8
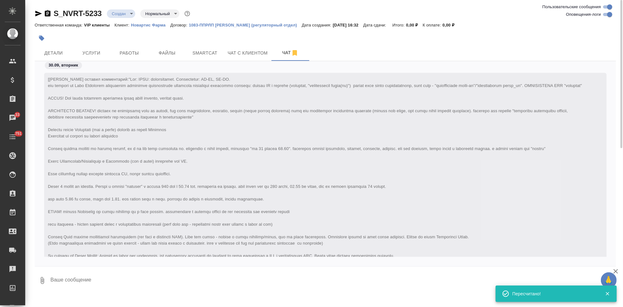
scroll to position [292, 0]
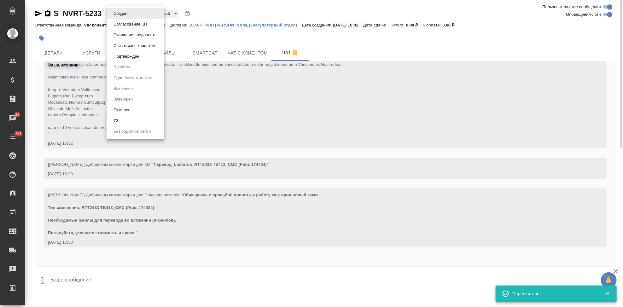
click at [130, 16] on body "🙏 .cls-1 fill:#fff; AWATERA Kabargina Anna Клиенты Спецификации Заказы 33 Чаты …" at bounding box center [311, 153] width 623 height 307
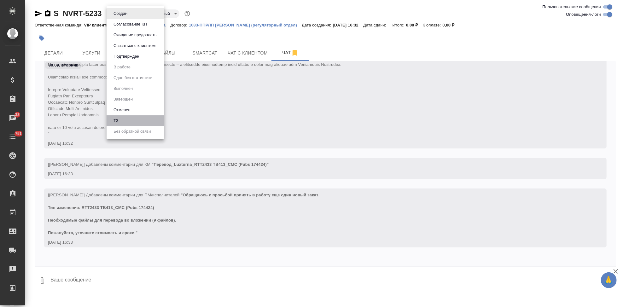
click at [123, 118] on li "ТЗ" at bounding box center [136, 120] width 58 height 11
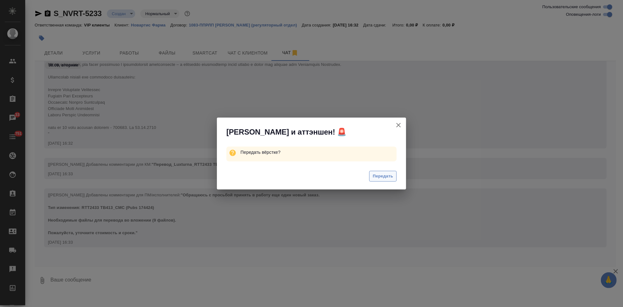
click at [384, 181] on button "Передать" at bounding box center [382, 176] width 27 height 11
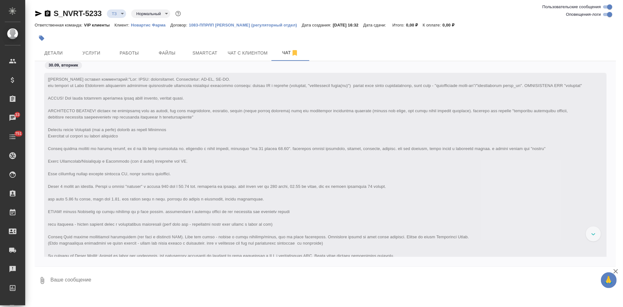
scroll to position [323, 0]
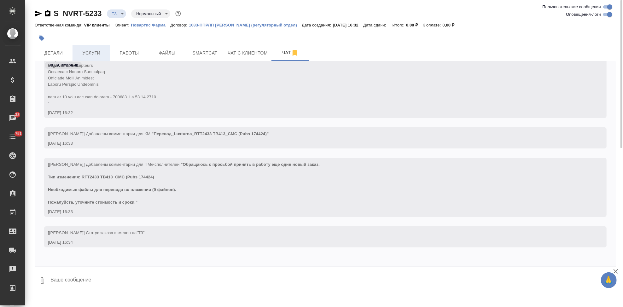
click at [95, 58] on button "Услуги" at bounding box center [92, 53] width 38 height 16
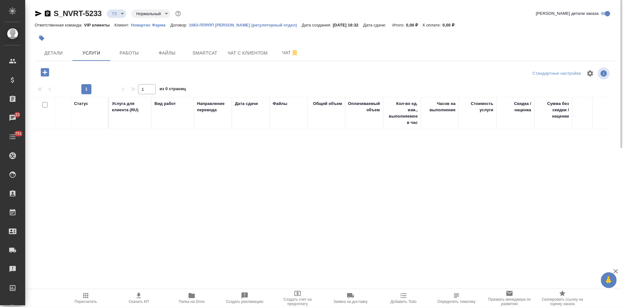
click at [47, 70] on icon "button" at bounding box center [45, 72] width 8 height 8
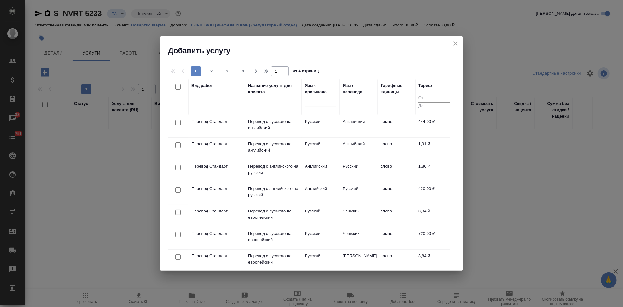
click at [318, 102] on div at bounding box center [321, 100] width 32 height 9
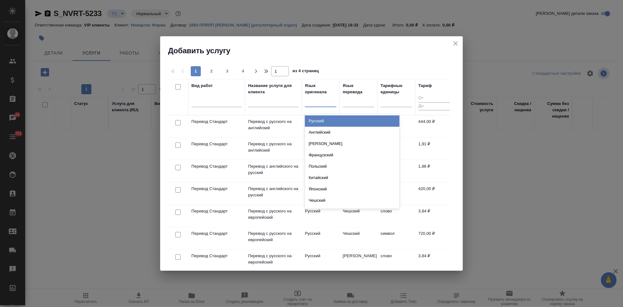
type input "а"
click at [322, 122] on div "Английский" at bounding box center [352, 120] width 95 height 11
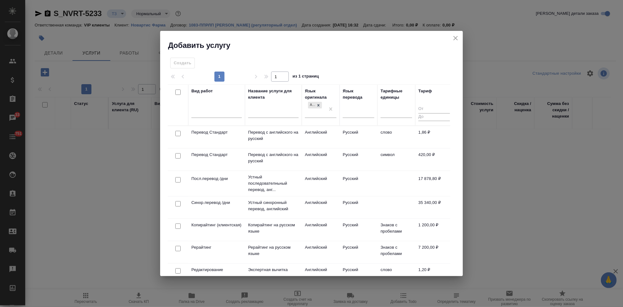
click at [320, 138] on td "Английский" at bounding box center [321, 137] width 38 height 22
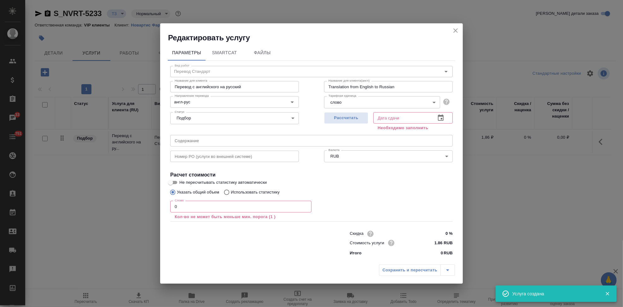
click at [216, 208] on input "0" at bounding box center [240, 206] width 141 height 11
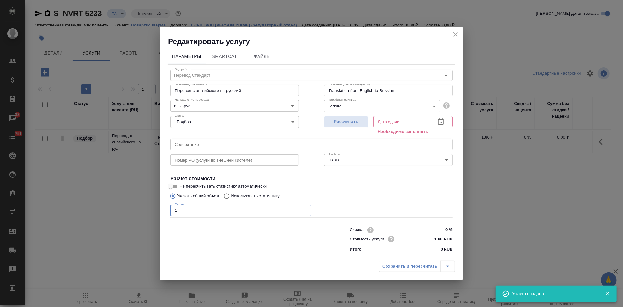
type input "1"
click at [445, 122] on button "button" at bounding box center [440, 121] width 15 height 15
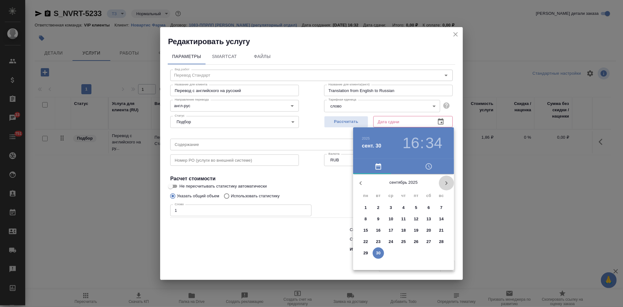
click at [447, 184] on icon "button" at bounding box center [447, 183] width 8 height 8
click at [381, 219] on span "7" at bounding box center [378, 219] width 11 height 6
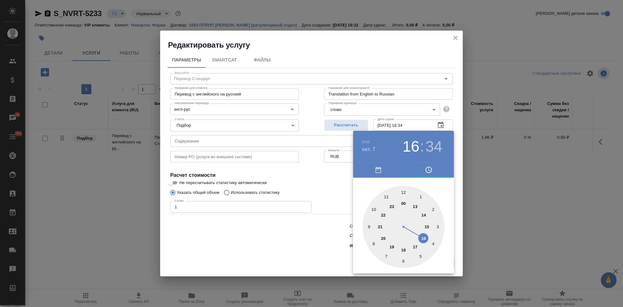
click at [413, 245] on div at bounding box center [404, 227] width 82 height 82
click at [402, 193] on div at bounding box center [404, 227] width 82 height 82
type input "07.10.2025 17:00"
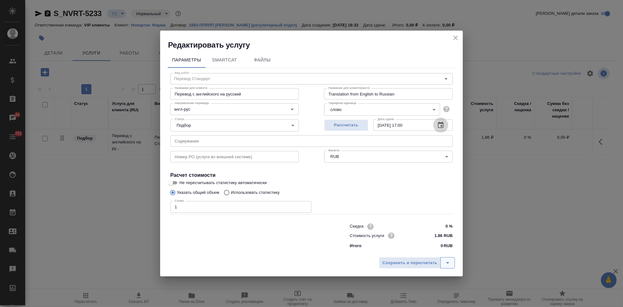
click at [448, 262] on icon "split button" at bounding box center [448, 263] width 8 height 8
click at [421, 249] on li "Сохранить" at bounding box center [418, 250] width 76 height 10
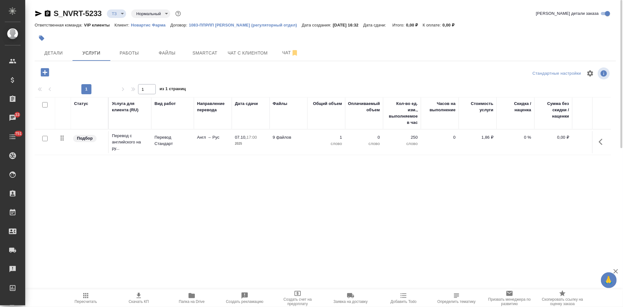
click at [601, 140] on icon "button" at bounding box center [601, 142] width 4 height 6
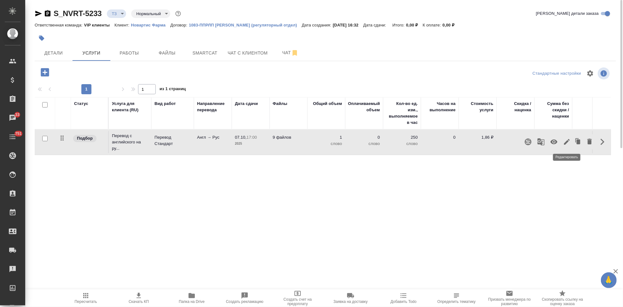
click at [567, 145] on icon "button" at bounding box center [567, 142] width 8 height 8
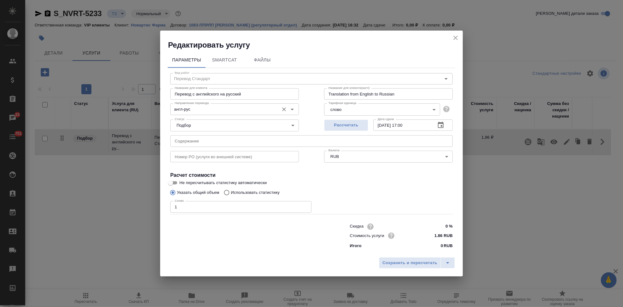
click at [214, 111] on input "англ-рус" at bounding box center [224, 109] width 104 height 8
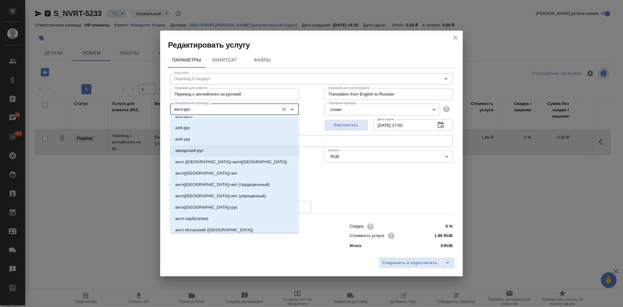
scroll to position [140, 0]
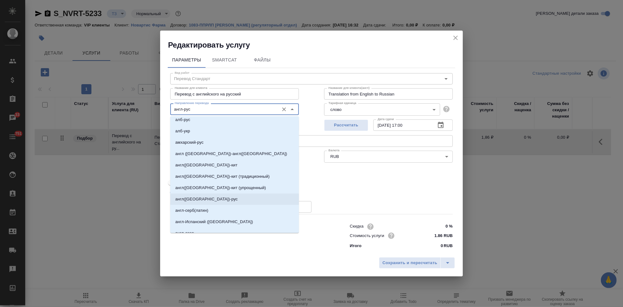
click at [201, 202] on p "англ(США)-рус" at bounding box center [206, 199] width 62 height 6
type input "англ(США)-рус"
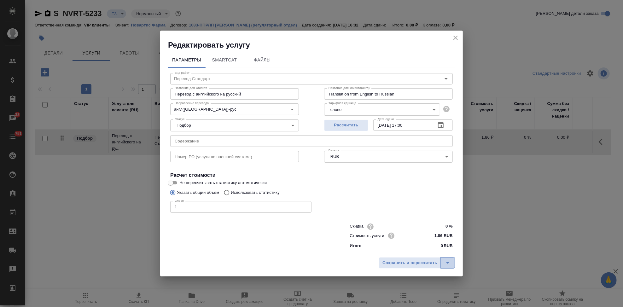
click at [448, 261] on icon "split button" at bounding box center [448, 263] width 8 height 8
click at [423, 251] on li "Сохранить" at bounding box center [418, 250] width 76 height 10
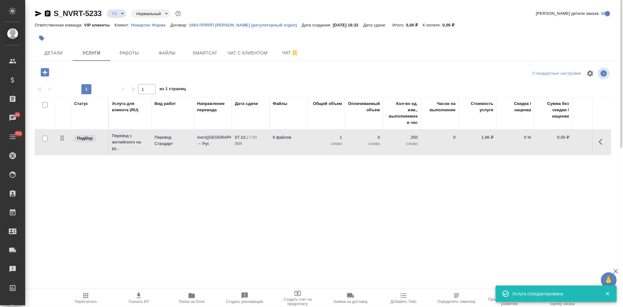
click at [44, 140] on input "checkbox" at bounding box center [44, 138] width 5 height 5
checkbox input "true"
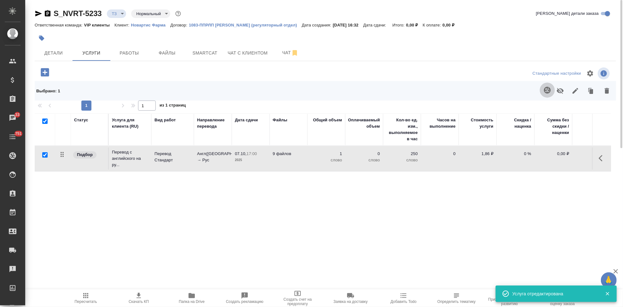
click at [548, 88] on icon "button" at bounding box center [548, 90] width 8 height 8
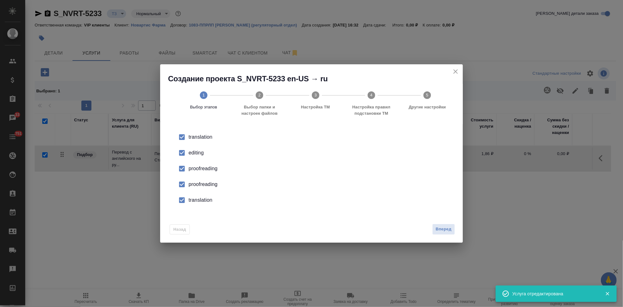
click at [184, 148] on input "checkbox" at bounding box center [181, 152] width 13 height 13
click at [185, 184] on input "checkbox" at bounding box center [181, 184] width 13 height 13
click at [183, 204] on input "checkbox" at bounding box center [181, 200] width 13 height 13
click at [447, 228] on span "Вперед" at bounding box center [444, 229] width 16 height 7
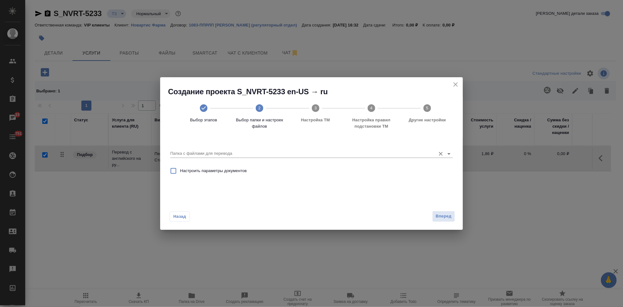
click at [406, 152] on input "Папка с файлами для перевода" at bounding box center [301, 154] width 262 height 8
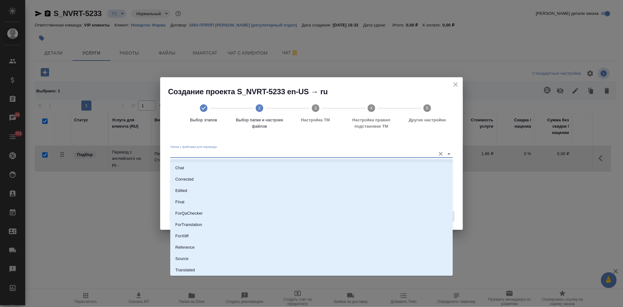
scroll to position [32, 0]
click at [187, 248] on p "Source" at bounding box center [181, 247] width 13 height 6
type input "Source"
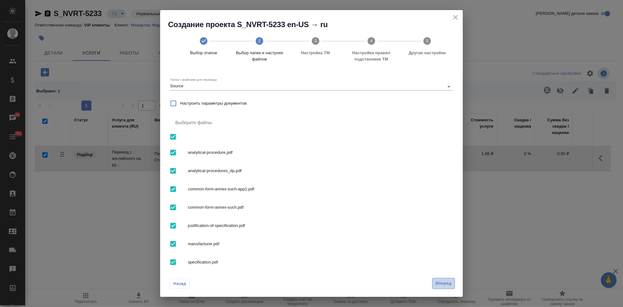
click at [447, 279] on button "Вперед" at bounding box center [443, 283] width 23 height 11
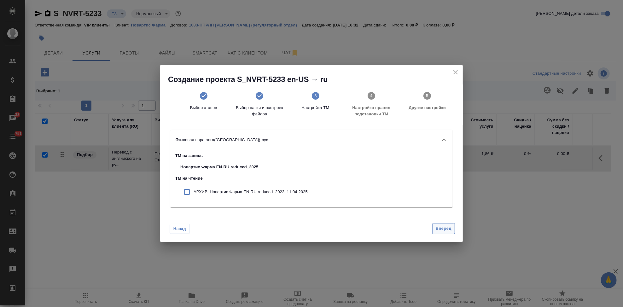
click at [445, 231] on span "Вперед" at bounding box center [444, 228] width 16 height 7
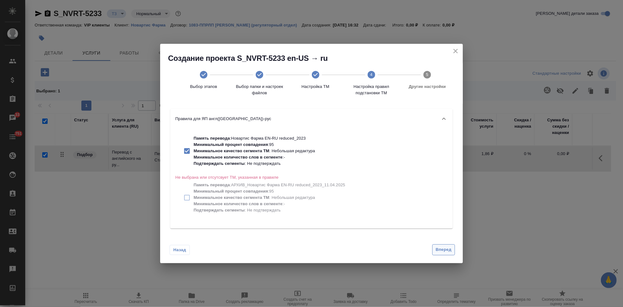
click at [439, 252] on span "Вперед" at bounding box center [444, 249] width 16 height 7
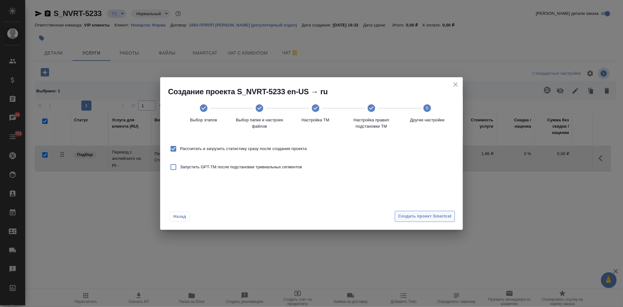
click at [436, 217] on span "Создать проект Smartcat" at bounding box center [424, 216] width 53 height 7
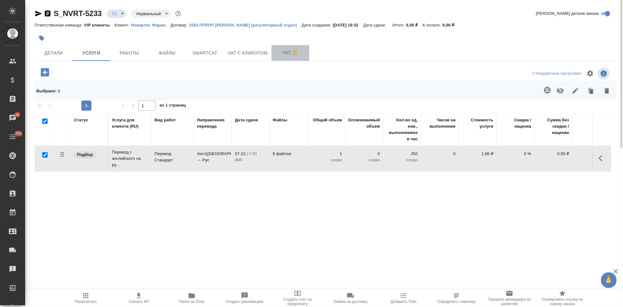
click at [281, 56] on span "Чат" at bounding box center [290, 53] width 30 height 8
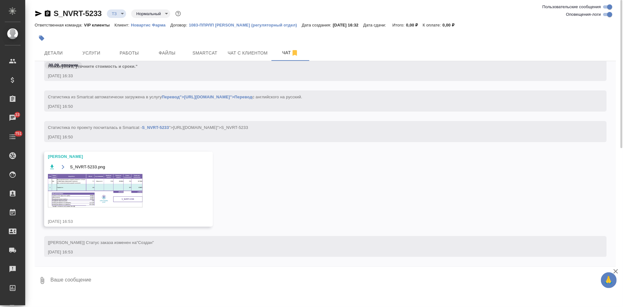
scroll to position [469, 0]
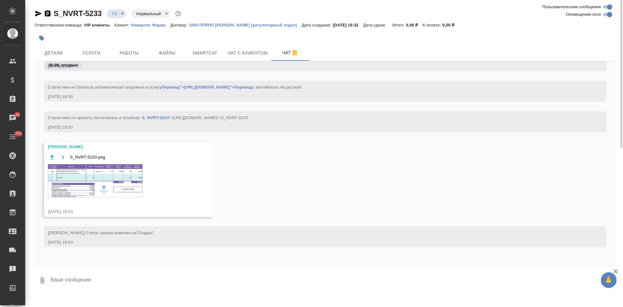
click at [103, 173] on img at bounding box center [95, 180] width 95 height 33
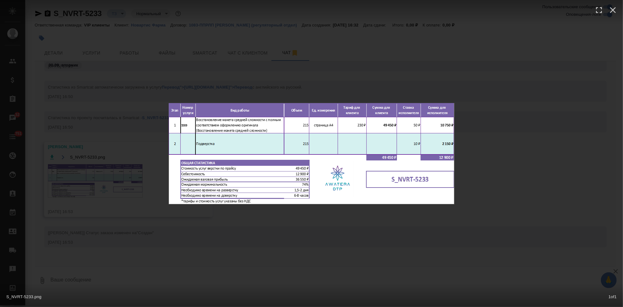
click at [299, 229] on div "S_NVRT-5233.png 1 of 1" at bounding box center [311, 153] width 623 height 307
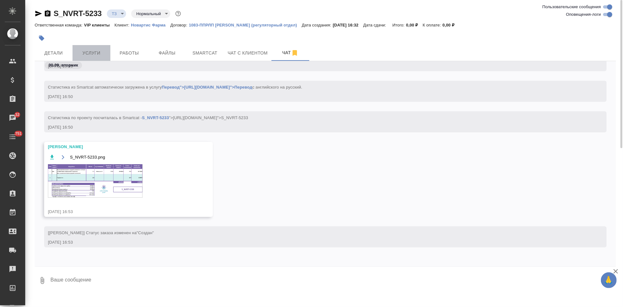
click at [97, 57] on span "Услуги" at bounding box center [91, 53] width 30 height 8
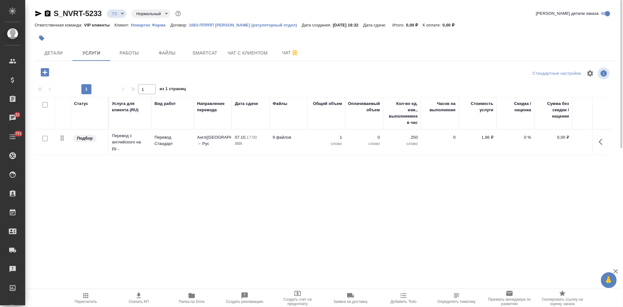
click at [47, 73] on icon "button" at bounding box center [44, 72] width 11 height 11
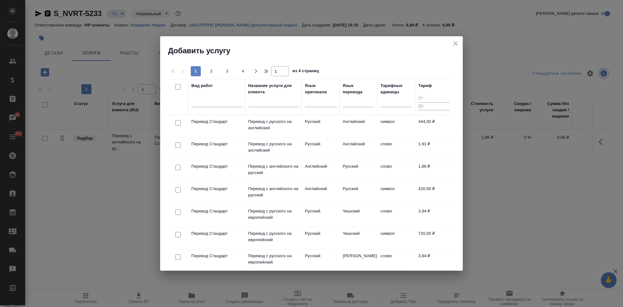
click at [260, 105] on input "text" at bounding box center [273, 103] width 50 height 8
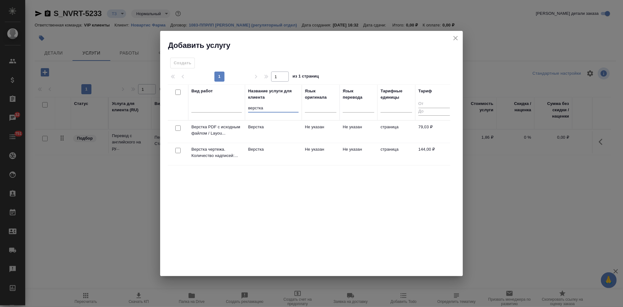
type input "верстка"
click at [272, 163] on td "Верстка" at bounding box center [273, 154] width 57 height 22
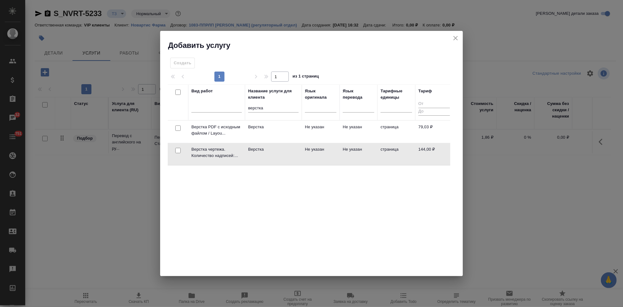
click at [272, 163] on td "Верстка" at bounding box center [273, 154] width 57 height 22
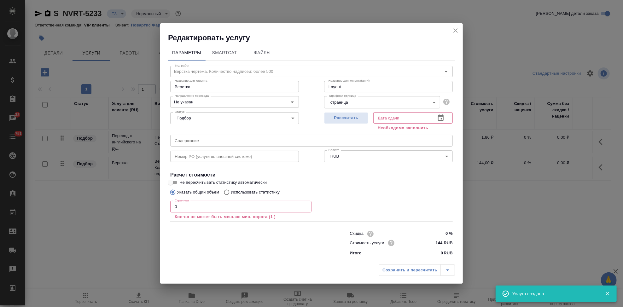
click at [250, 137] on input "text" at bounding box center [311, 140] width 283 height 11
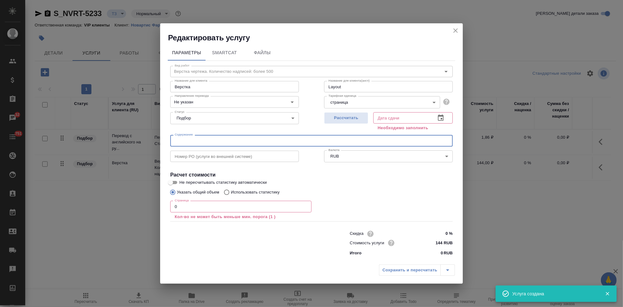
paste input "Перевод_Luxturna_RTT2433 TB413_CMC (Pubs 174424)"
type input "Перевод_Luxturna_RTT2433 TB413_CMC (Pubs 174424)"
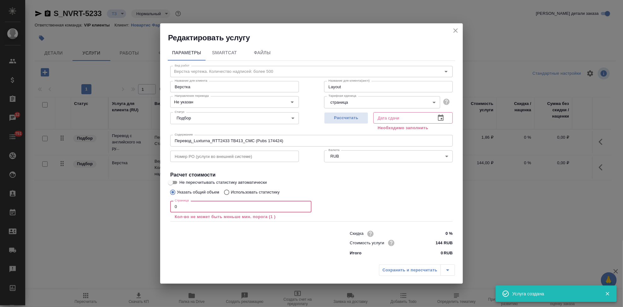
click at [199, 205] on input "0" at bounding box center [240, 206] width 141 height 11
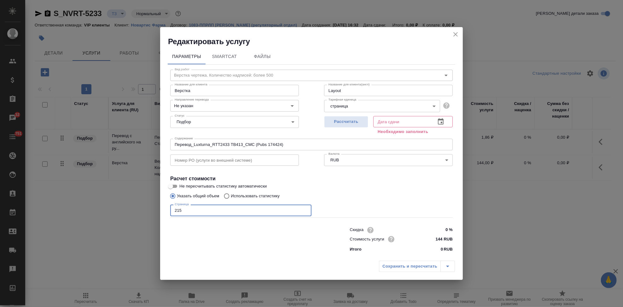
type input "215"
click at [441, 120] on icon "button" at bounding box center [441, 121] width 6 height 6
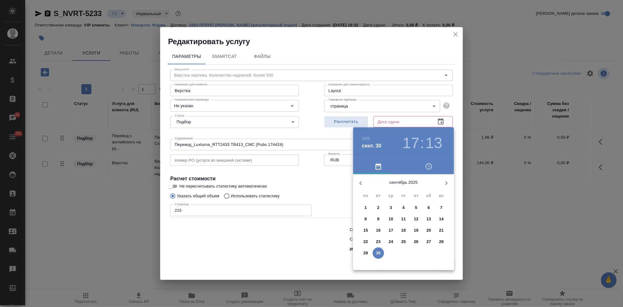
click at [446, 185] on icon "button" at bounding box center [447, 183] width 8 height 8
click at [415, 220] on p "10" at bounding box center [416, 219] width 5 height 6
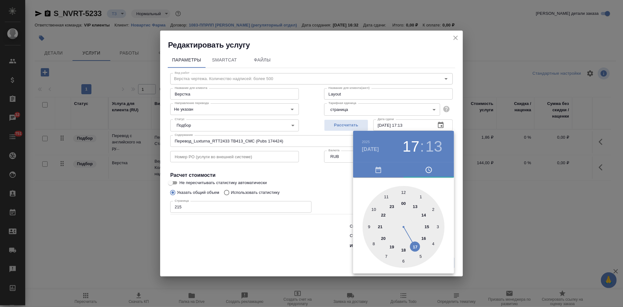
click at [418, 245] on div at bounding box center [404, 227] width 82 height 82
click at [402, 190] on div at bounding box center [404, 227] width 82 height 82
type input "10.10.2025 17:00"
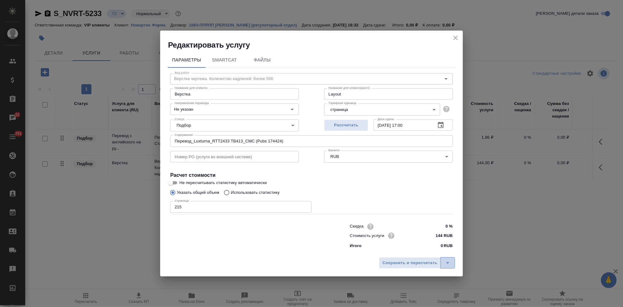
click at [445, 266] on icon "split button" at bounding box center [448, 263] width 8 height 8
click at [415, 249] on li "Сохранить" at bounding box center [418, 250] width 76 height 10
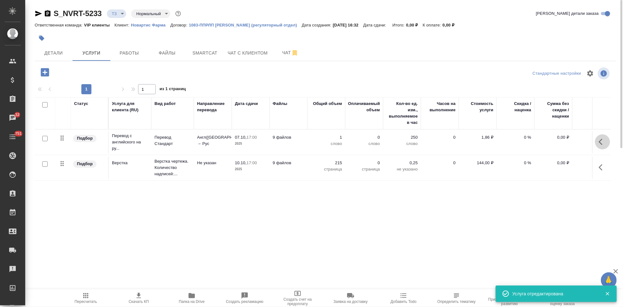
click at [600, 144] on icon "button" at bounding box center [603, 142] width 8 height 8
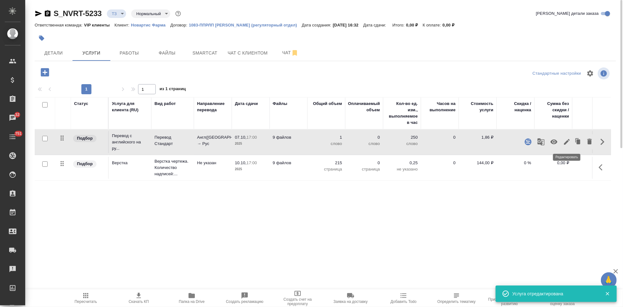
click at [568, 144] on icon "button" at bounding box center [567, 142] width 8 height 8
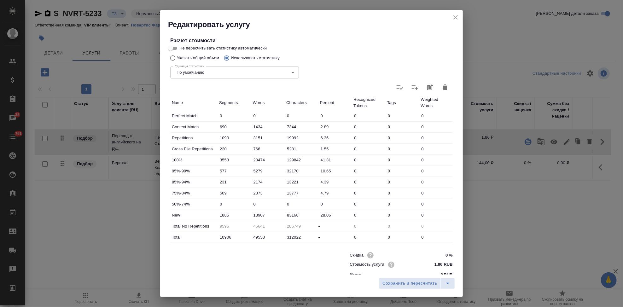
scroll to position [122, 0]
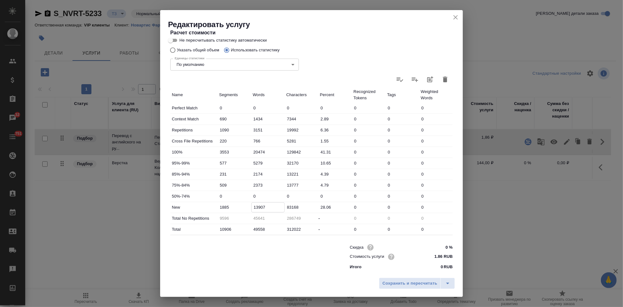
click at [268, 205] on input "13907" at bounding box center [268, 207] width 33 height 9
type input "15297"
click at [445, 285] on icon "split button" at bounding box center [448, 284] width 8 height 8
click at [417, 268] on li "Сохранить" at bounding box center [418, 270] width 76 height 10
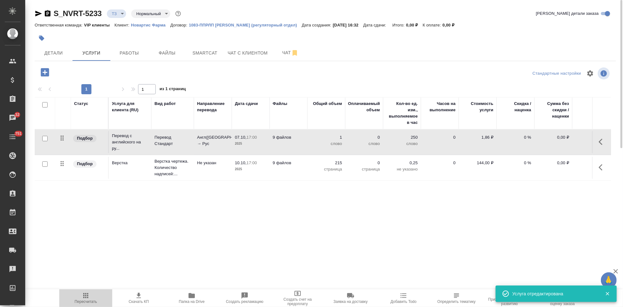
click at [89, 298] on icon "button" at bounding box center [86, 296] width 8 height 8
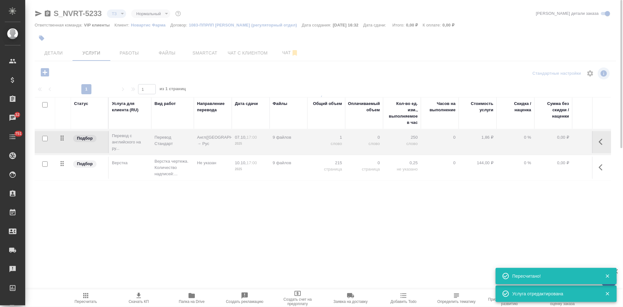
type input "new"
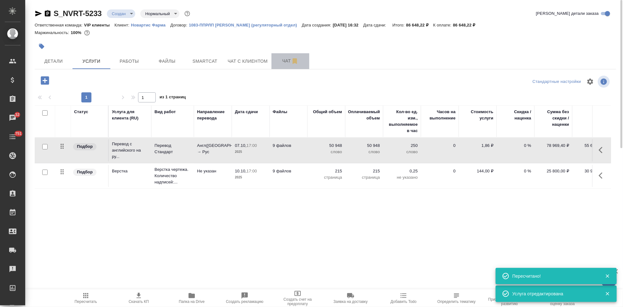
click at [283, 57] on span "Чат" at bounding box center [290, 61] width 30 height 8
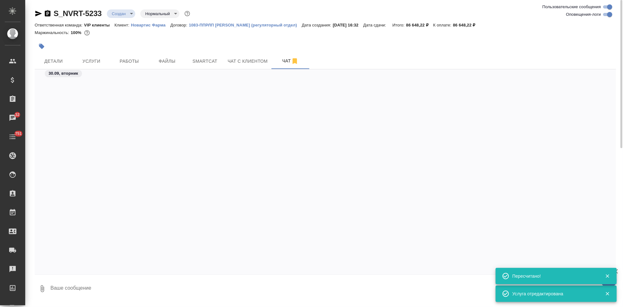
scroll to position [1155, 0]
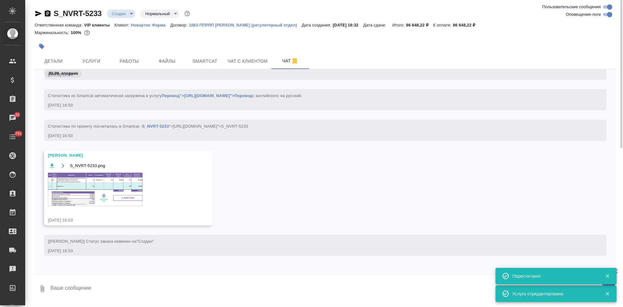
click at [104, 197] on img at bounding box center [95, 189] width 95 height 33
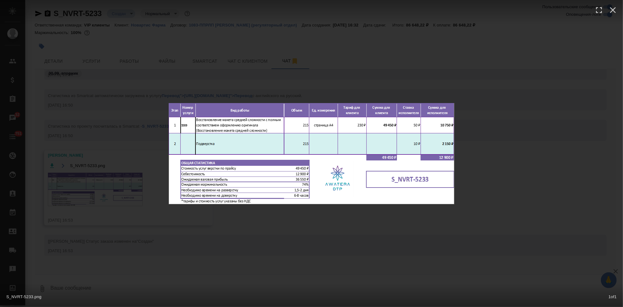
click at [127, 61] on div "S_NVRT-5233.png 1 of 1" at bounding box center [311, 153] width 623 height 307
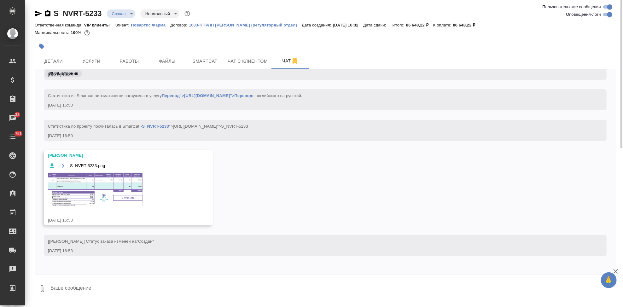
click at [72, 201] on img at bounding box center [95, 189] width 95 height 33
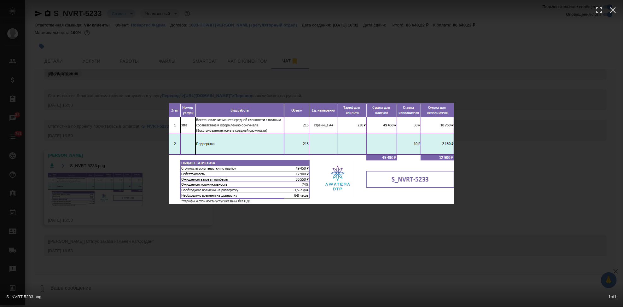
drag, startPoint x: 322, startPoint y: 223, endPoint x: 319, endPoint y: 221, distance: 4.3
click at [322, 223] on div "S_NVRT-5233.png 1 of 1" at bounding box center [311, 153] width 623 height 307
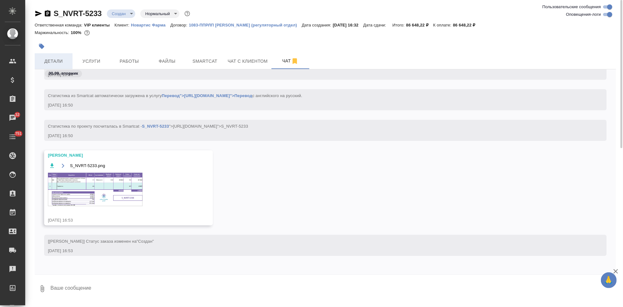
click at [55, 57] on span "Детали" at bounding box center [53, 61] width 30 height 8
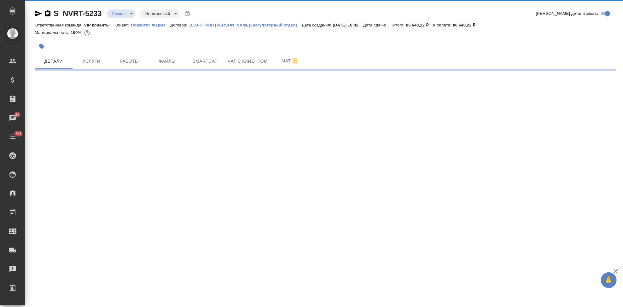
select select "RU"
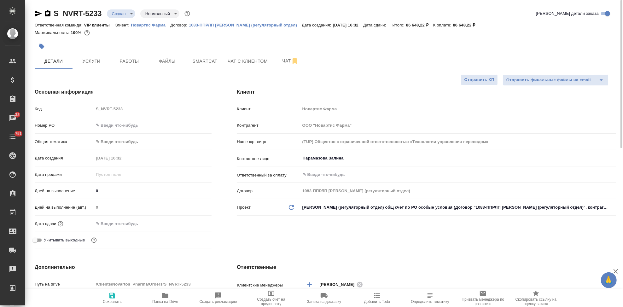
type textarea "x"
click at [115, 194] on input "0" at bounding box center [153, 190] width 118 height 9
type textarea "x"
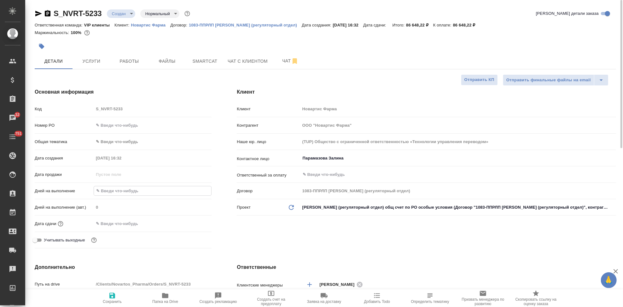
type textarea "x"
type input "1"
type textarea "x"
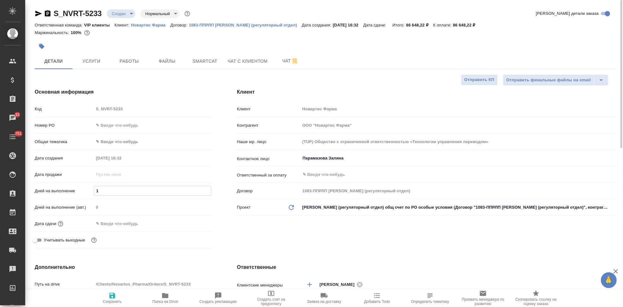
type textarea "x"
type input "15"
type textarea "x"
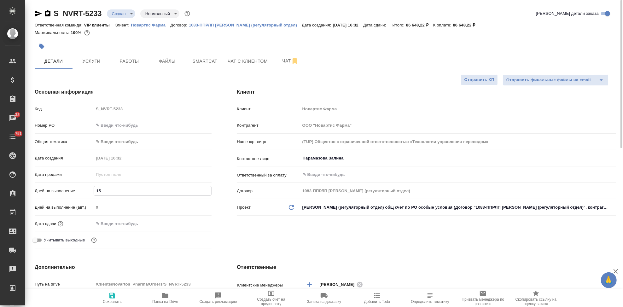
type input "15"
click at [274, 241] on div "Клиент Клиент Новартис Фарма Контрагент ООО "Новартис Фарма" Наше юр. лицо (TUP…" at bounding box center [426, 170] width 405 height 188
click at [116, 297] on span "Сохранить" at bounding box center [112, 298] width 45 height 12
type textarea "x"
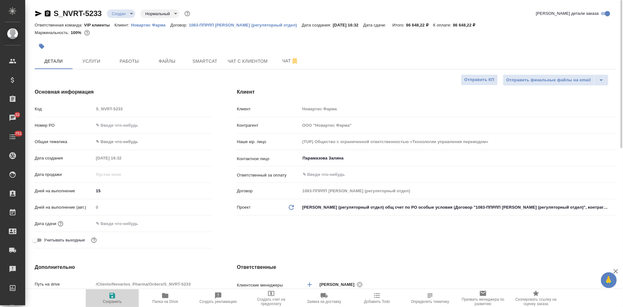
type textarea "x"
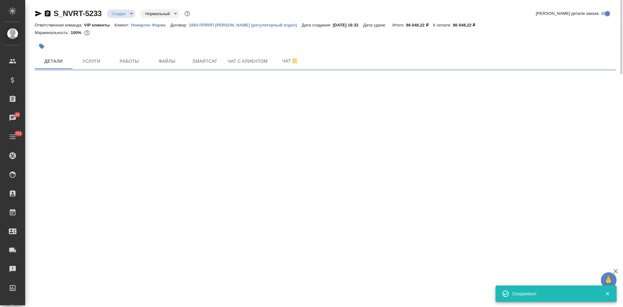
select select "RU"
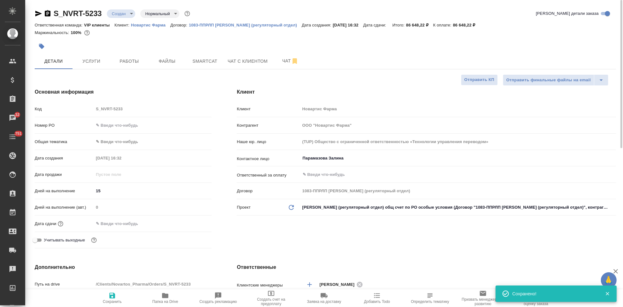
type textarea "x"
click at [114, 299] on icon "button" at bounding box center [112, 296] width 8 height 8
type textarea "x"
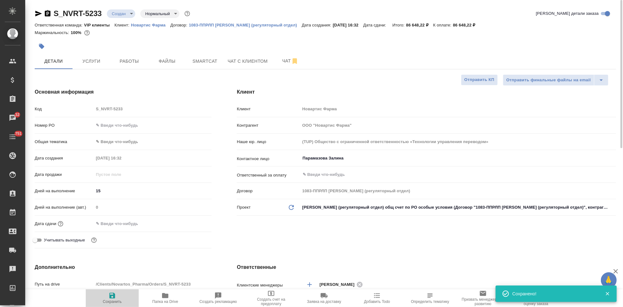
type textarea "x"
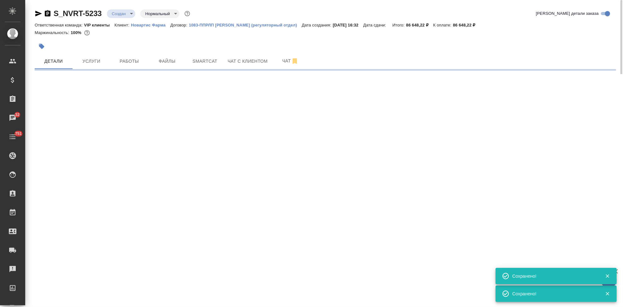
select select "RU"
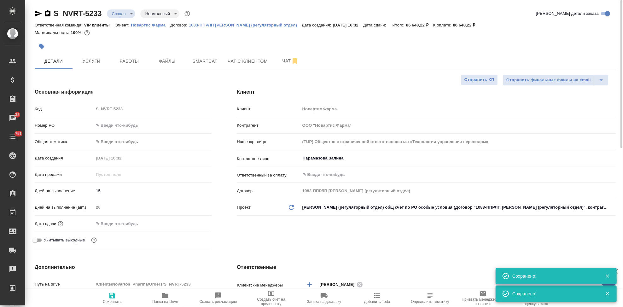
type textarea "x"
click at [99, 65] on span "Услуги" at bounding box center [91, 61] width 30 height 8
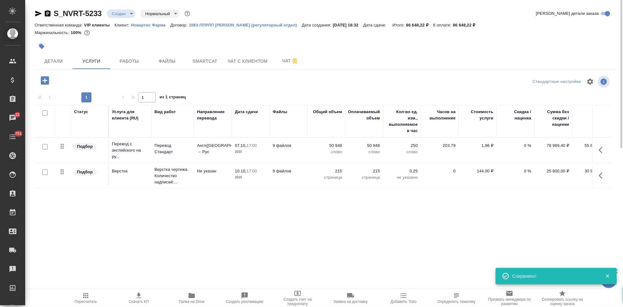
click at [83, 298] on icon "button" at bounding box center [86, 296] width 8 height 8
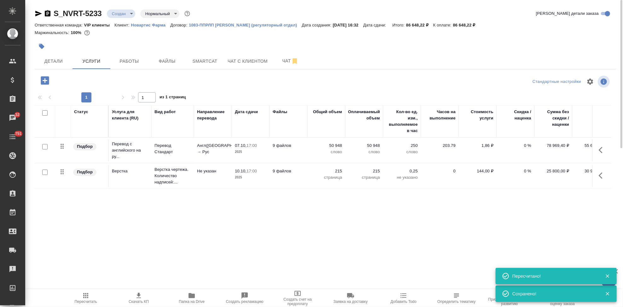
click at [134, 299] on span "Скачать КП" at bounding box center [138, 298] width 45 height 12
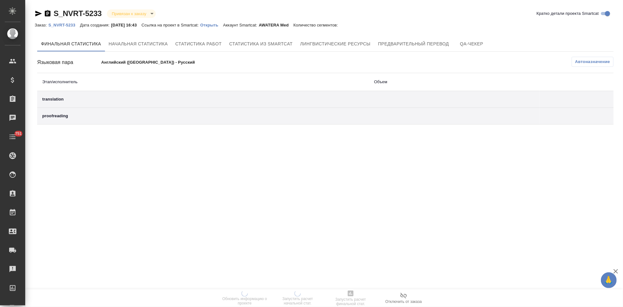
click at [216, 26] on p "Открыть" at bounding box center [211, 25] width 23 height 5
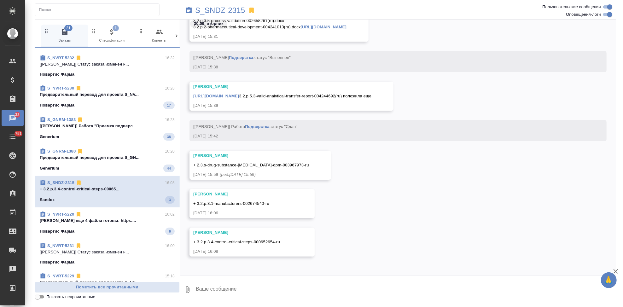
scroll to position [35, 0]
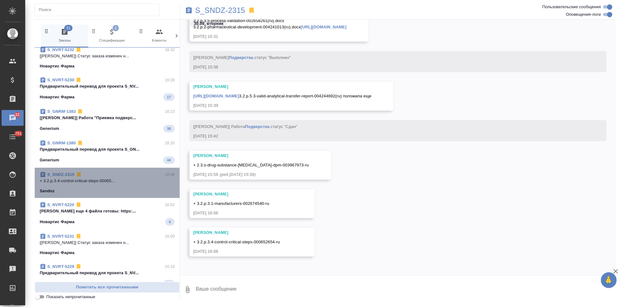
click at [108, 184] on p "+ 3.2.p.3.4-control-critical-steps-00065..." at bounding box center [107, 181] width 135 height 6
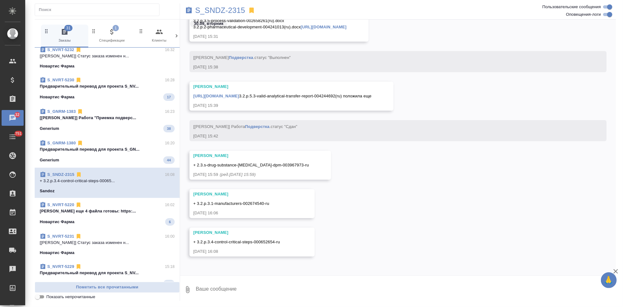
click at [250, 289] on textarea at bounding box center [405, 289] width 421 height 21
type textarea "г"
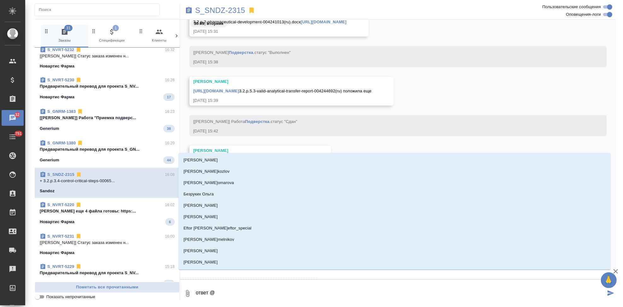
type textarea "ответ @г"
type input "г"
type textarea "ответ @го"
type input "го"
type textarea "ответ @гор"
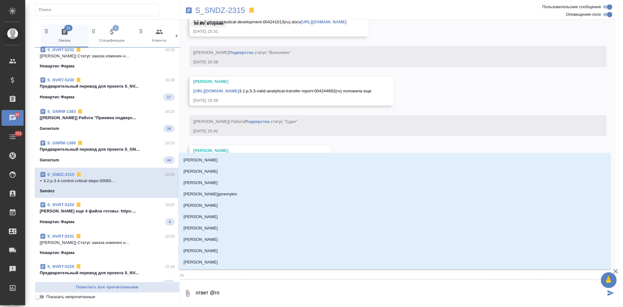
type input "гор"
type textarea "ответ @горш"
type input "горш"
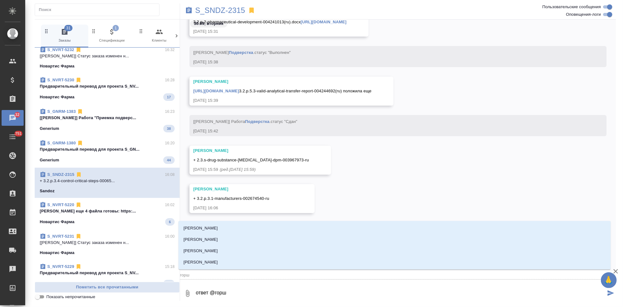
type textarea "ответ @горшк"
type input "горшк"
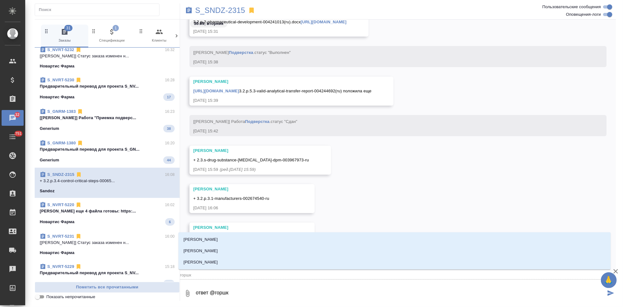
type textarea "ответ @горшко"
type input "горшко"
type textarea "ответ @горшков"
type input "горшков"
type textarea "ответ @[PERSON_NAME]"
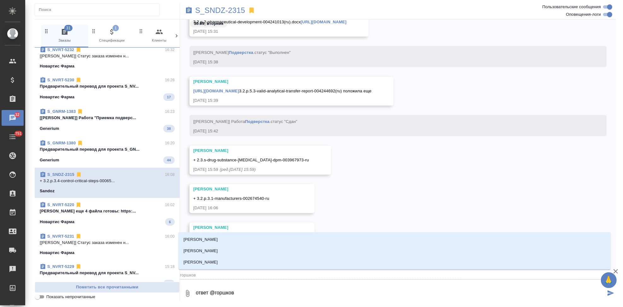
type input "[PERSON_NAME]"
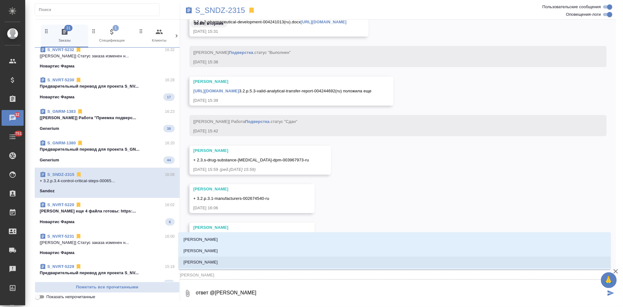
click at [221, 266] on li "[PERSON_NAME]" at bounding box center [394, 262] width 432 height 11
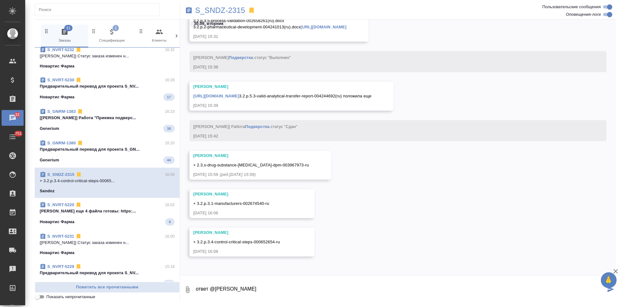
click at [289, 291] on textarea "ответ @[PERSON_NAME]" at bounding box center [400, 289] width 411 height 21
paste textarea "Можно, но пришлите, пожалуста, готовую часть в 17:00, а остальные к 19:00."
type textarea "ответ @[PERSON_NAME], но пришлите, пожалуста, готовую часть в 17:00, а остальны…"
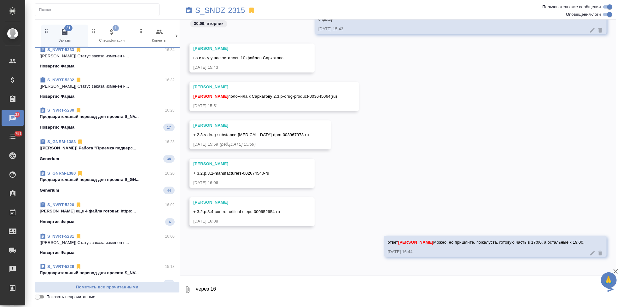
scroll to position [0, 0]
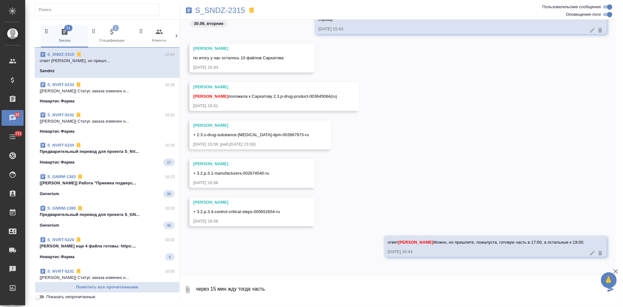
type textarea "через 15 мин жду тогда часть"
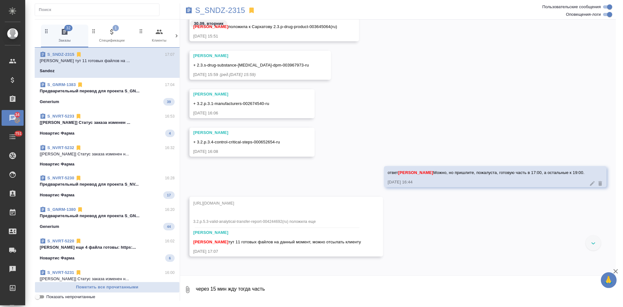
scroll to position [46069, 0]
click at [270, 289] on textarea "через 15 мин жду тогда часть" at bounding box center [405, 289] width 421 height 21
type textarea "cотждаю"
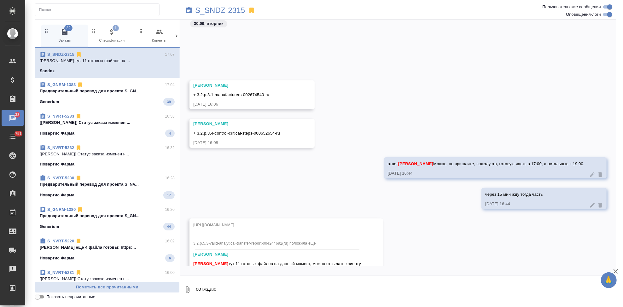
scroll to position [46130, 0]
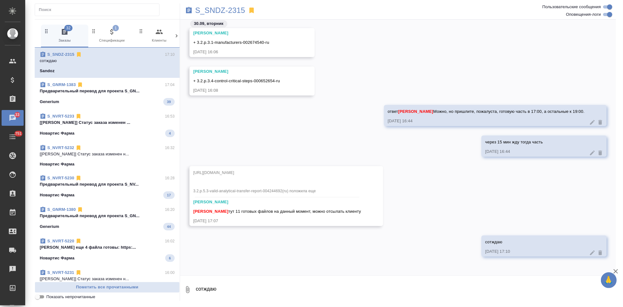
click at [325, 170] on div "[URL][DOMAIN_NAME] 3.2.p.5.3-valid-analytical-transfer-report-004244692(ru) пол…" at bounding box center [277, 182] width 168 height 29
click at [337, 169] on div "[URL][DOMAIN_NAME] 3.2.p.5.3-valid-analytical-transfer-report-004244692(ru) пол…" at bounding box center [277, 182] width 168 height 29
click at [316, 171] on span "https://drive.awatera.com/apps/files/files/10549238?dir=/Shares/Sandoz/Orders/S…" at bounding box center [254, 182] width 123 height 23
drag, startPoint x: 370, startPoint y: 173, endPoint x: 189, endPoint y: 166, distance: 180.8
click at [189, 166] on div "https://drive.awatera.com/apps/files/files/10549238?dir=/Shares/Sandoz/Orders/S…" at bounding box center [398, 200] width 436 height 69
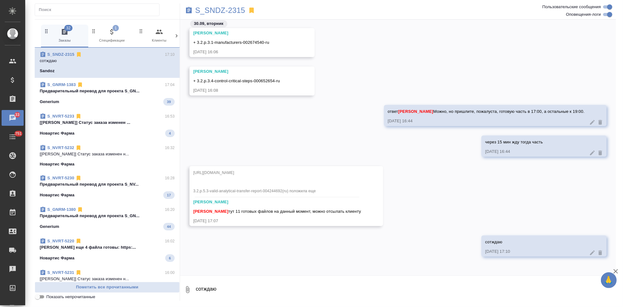
copy span "https://drive.awatera.com/apps/files/files/10549238?dir=/Shares/Sandoz/Orders/S…"
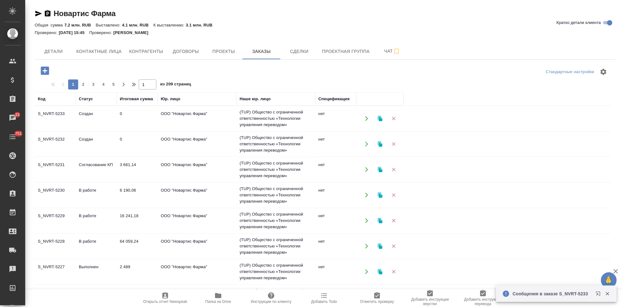
click at [84, 140] on td "Создан" at bounding box center [96, 144] width 41 height 22
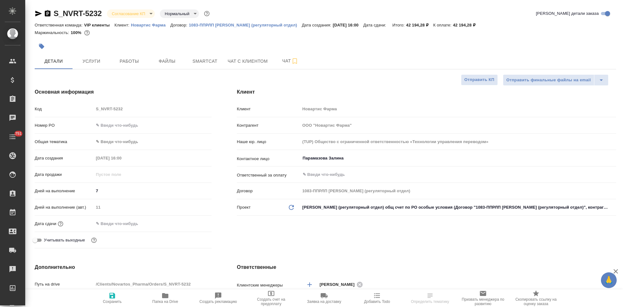
select select "RU"
click at [149, 12] on body "🙏 .cls-1 fill:#fff; AWATERA Kabargina [PERSON_NAME] Спецификации Заказы Чаты 75…" at bounding box center [311, 153] width 623 height 307
type input "[PERSON_NAME]"
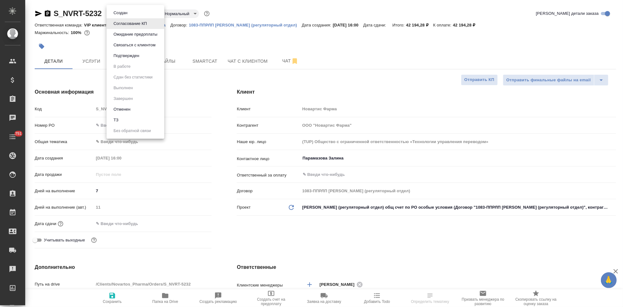
click at [143, 56] on li "Подтвержден" at bounding box center [136, 55] width 58 height 11
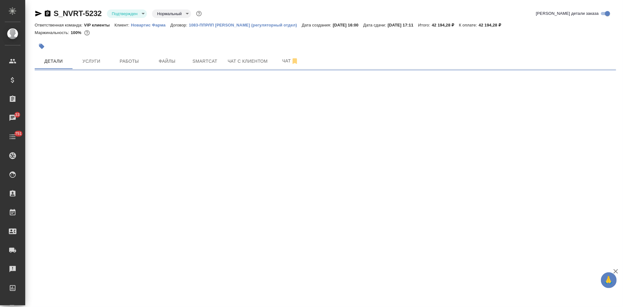
select select "RU"
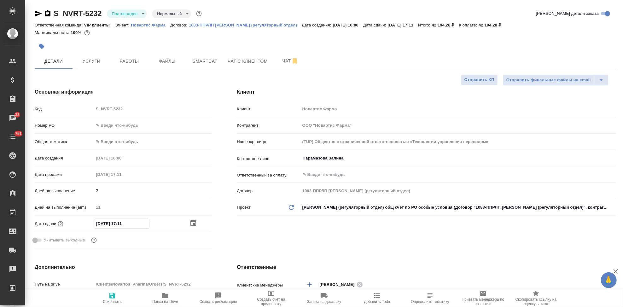
type textarea "x"
click at [191, 219] on div "[DATE] 17:11" at bounding box center [153, 224] width 118 height 10
click at [195, 221] on icon "button" at bounding box center [193, 223] width 6 height 6
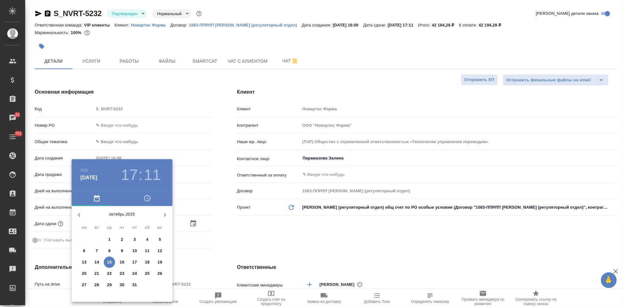
click at [122, 252] on p "9" at bounding box center [122, 251] width 2 height 6
type input "[DATE] 17:11"
type textarea "x"
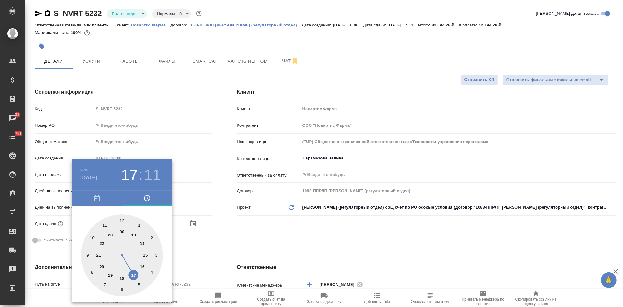
click at [143, 256] on div at bounding box center [122, 255] width 82 height 82
type input "[DATE] 15:11"
type textarea "x"
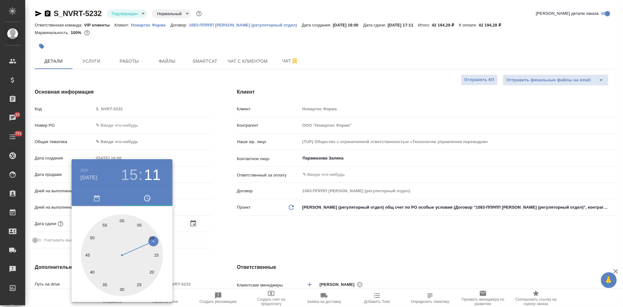
click at [123, 221] on div at bounding box center [122, 255] width 82 height 82
type input "[DATE] 15:00"
type textarea "x"
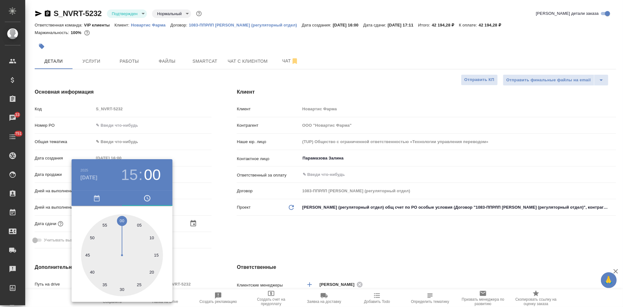
type textarea "x"
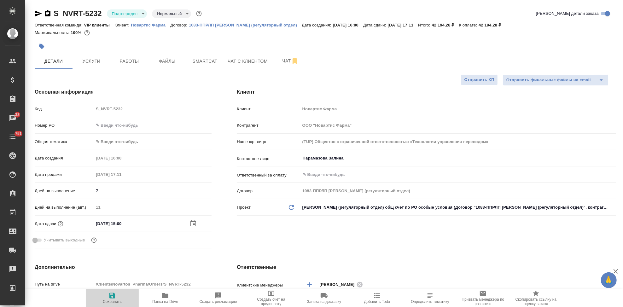
click at [110, 300] on span "Сохранить" at bounding box center [112, 302] width 19 height 4
type textarea "x"
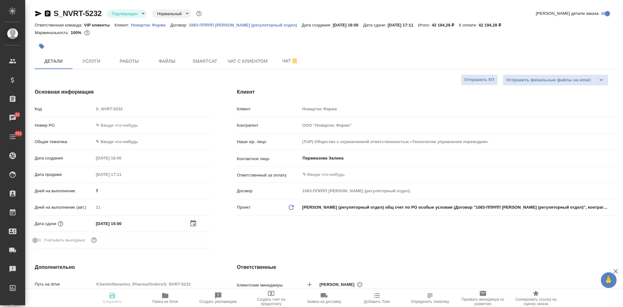
type textarea "x"
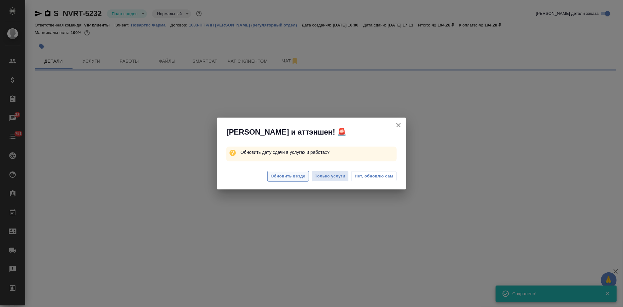
click at [282, 178] on span "Обновить везде" at bounding box center [288, 176] width 35 height 7
select select "RU"
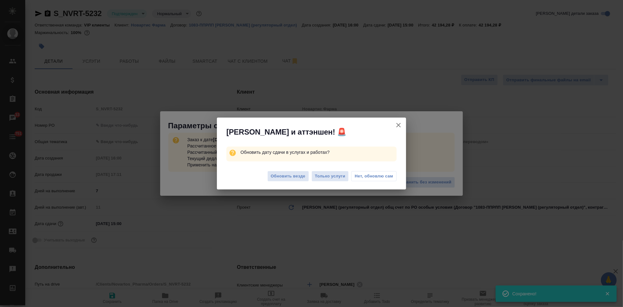
type textarea "x"
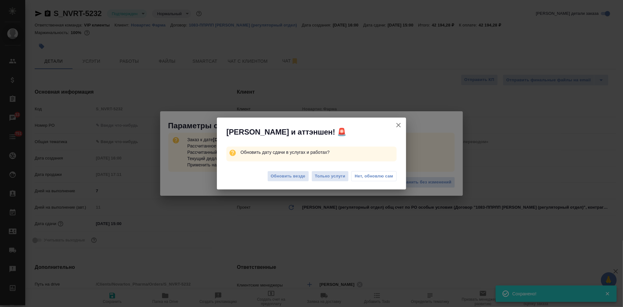
type textarea "x"
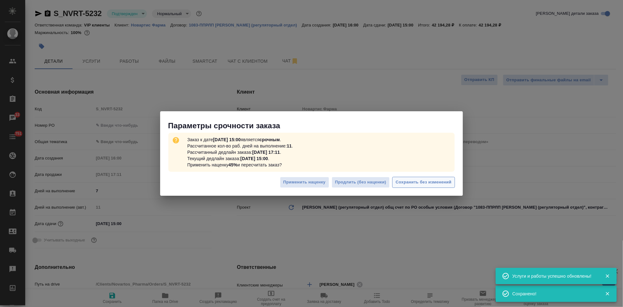
click at [445, 185] on span "Сохранить без изменений" at bounding box center [424, 182] width 56 height 7
type textarea "x"
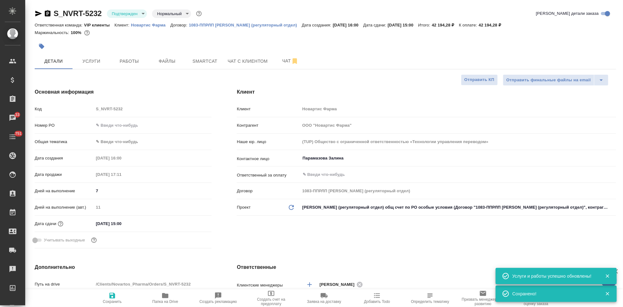
type textarea "x"
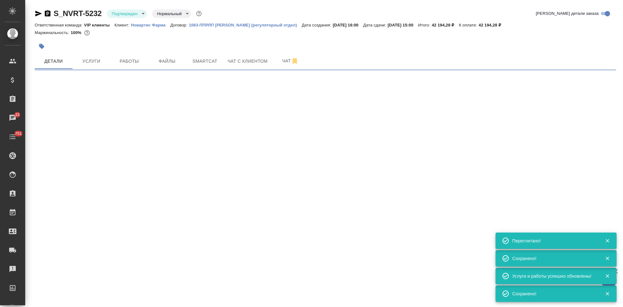
type input "urgent"
select select "RU"
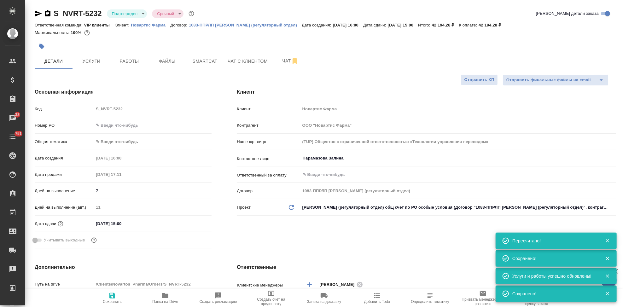
type textarea "x"
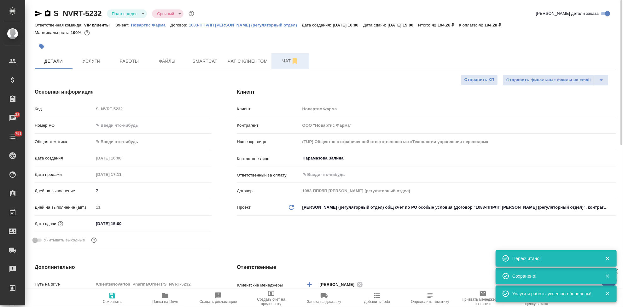
click at [280, 59] on span "Чат" at bounding box center [290, 61] width 30 height 8
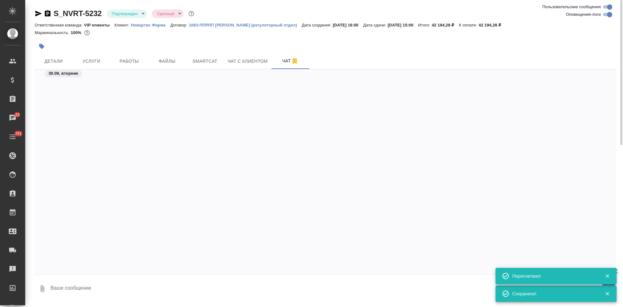
scroll to position [4559, 0]
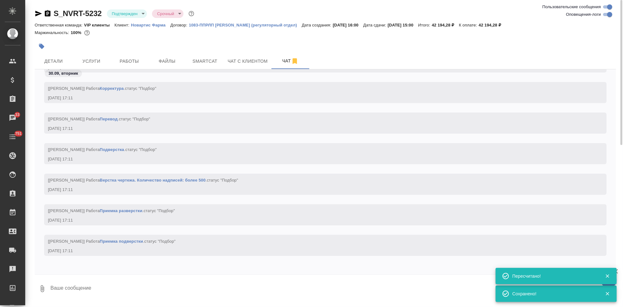
click at [102, 289] on textarea at bounding box center [333, 288] width 566 height 21
type textarea """
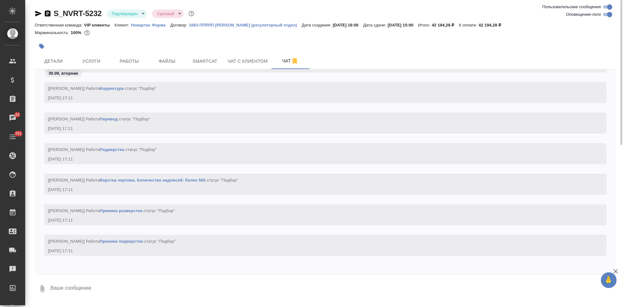
drag, startPoint x: 133, startPoint y: 305, endPoint x: 277, endPoint y: 291, distance: 144.8
click at [277, 291] on textarea at bounding box center [333, 288] width 566 height 21
type textarea """
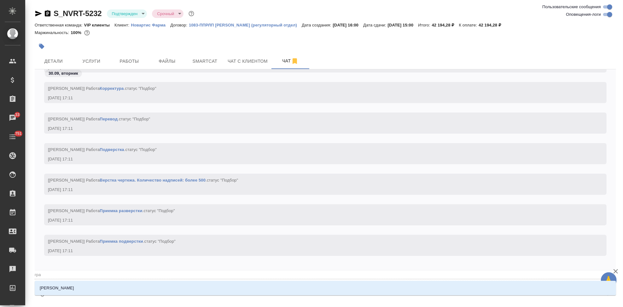
type textarea "@гра"
type input "гра"
type textarea "@граб"
type input "граб"
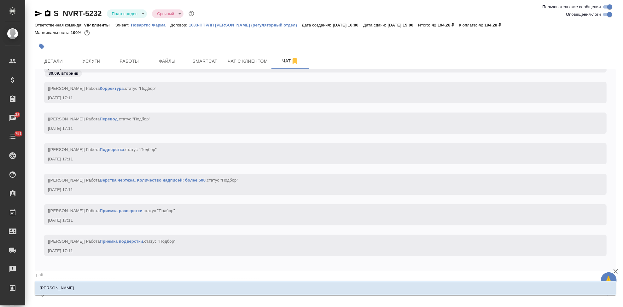
click at [262, 285] on li "[PERSON_NAME]" at bounding box center [325, 288] width 581 height 11
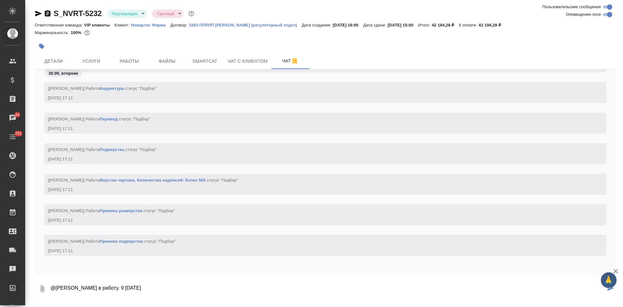
type textarea "@[PERSON_NAME] в работу. 9 [DATE]"
